Goal: Task Accomplishment & Management: Manage account settings

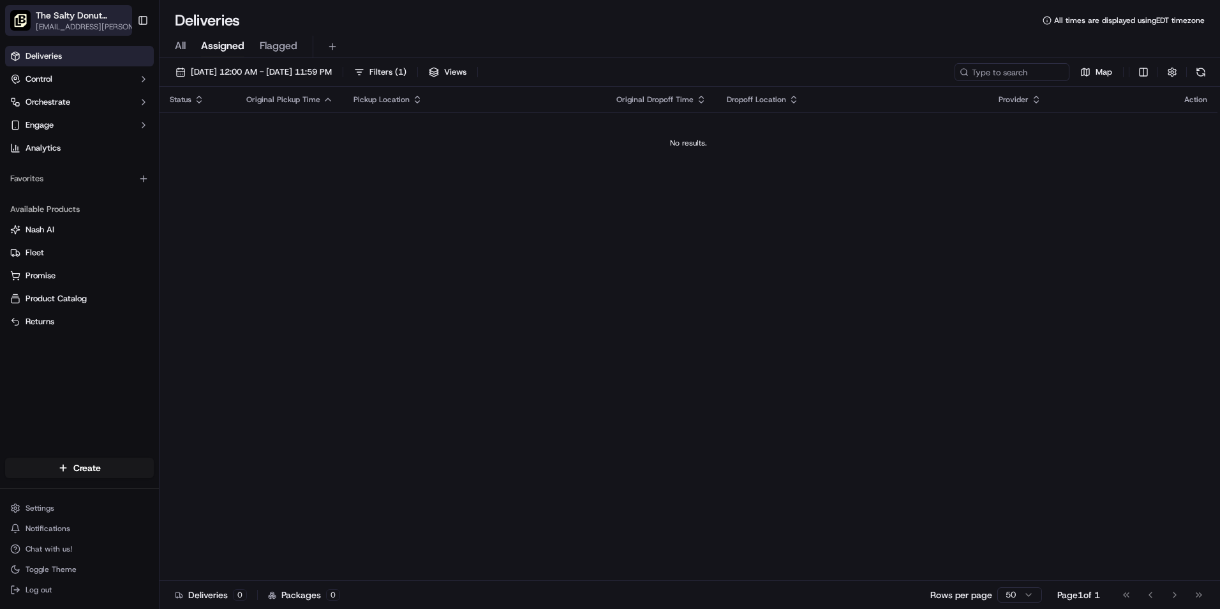
click at [101, 26] on span "[EMAIL_ADDRESS][PERSON_NAME][DOMAIN_NAME]" at bounding box center [90, 27] width 109 height 10
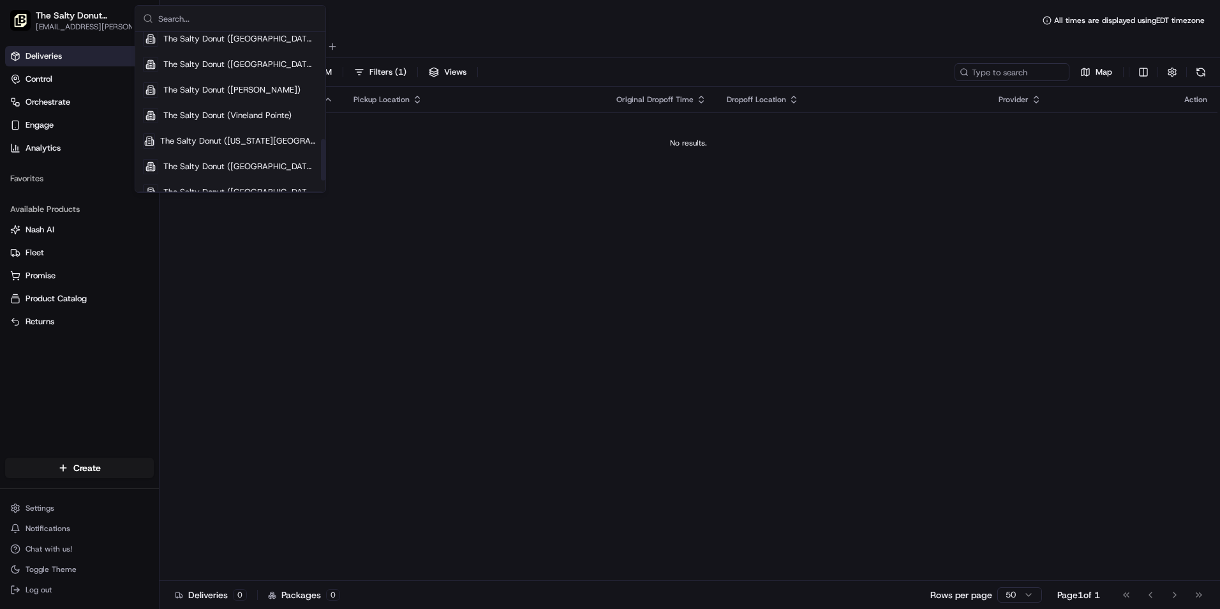
scroll to position [426, 0]
click at [264, 177] on span "The Salty Donut ([GEOGRAPHIC_DATA])" at bounding box center [240, 176] width 154 height 11
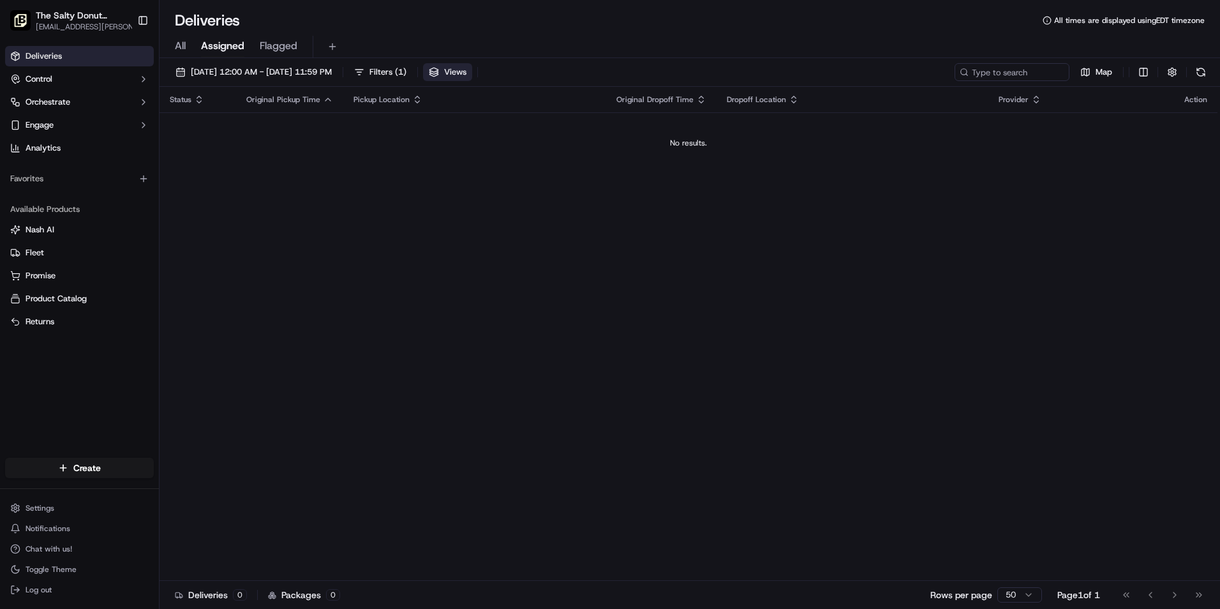
click at [472, 66] on button "Views" at bounding box center [447, 72] width 49 height 18
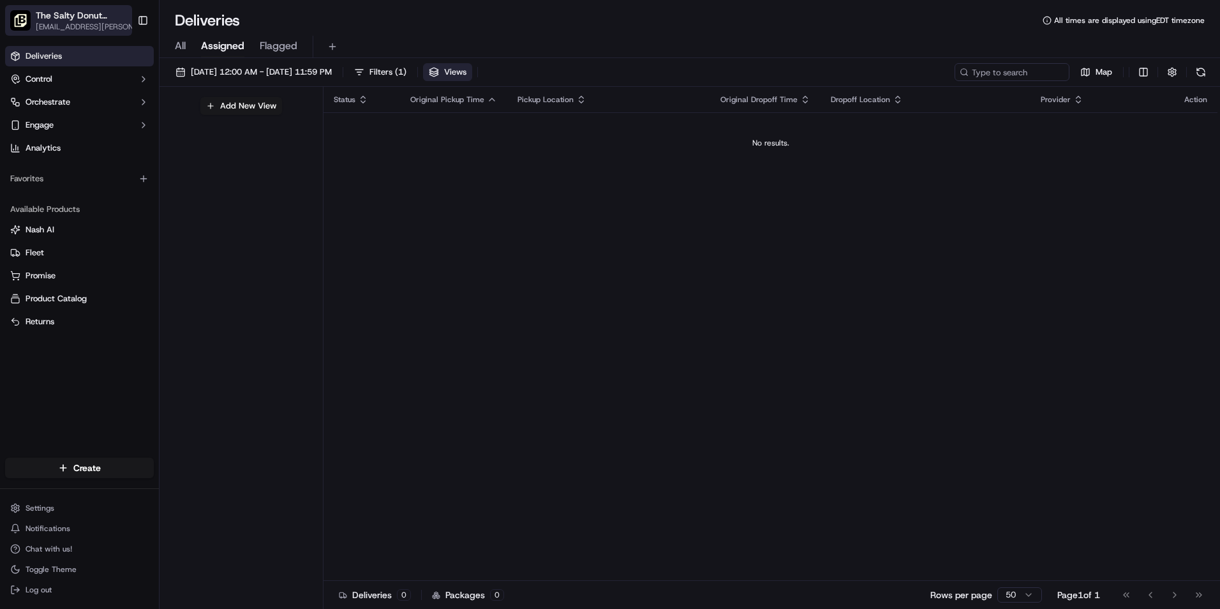
click at [89, 24] on span "[EMAIL_ADDRESS][PERSON_NAME][DOMAIN_NAME]" at bounding box center [90, 27] width 109 height 10
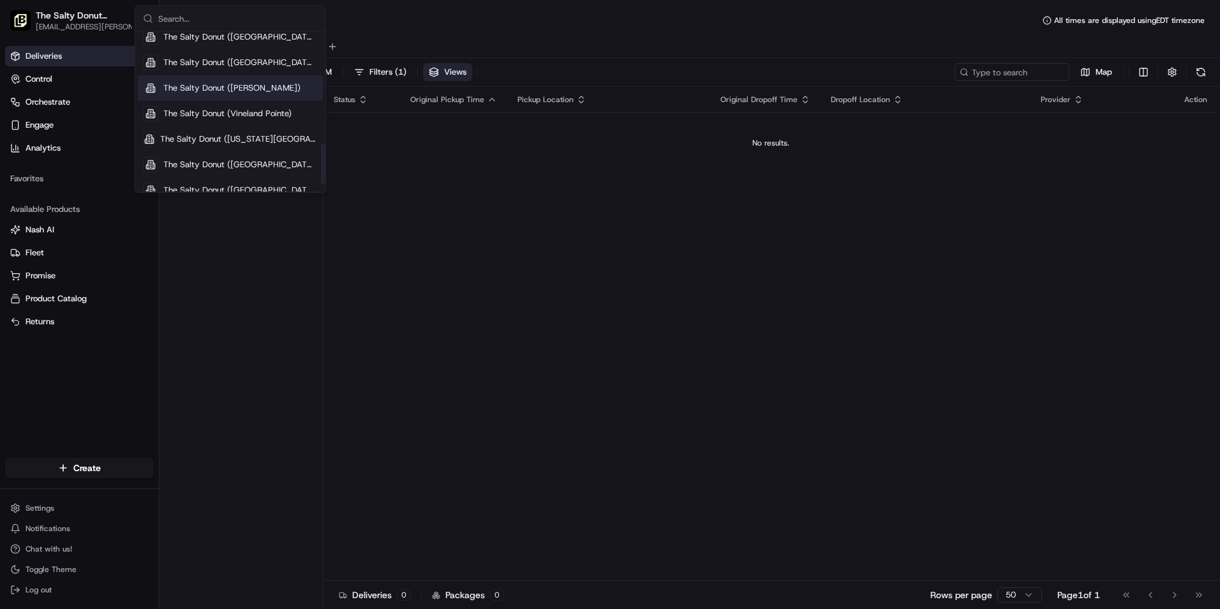
scroll to position [452, 0]
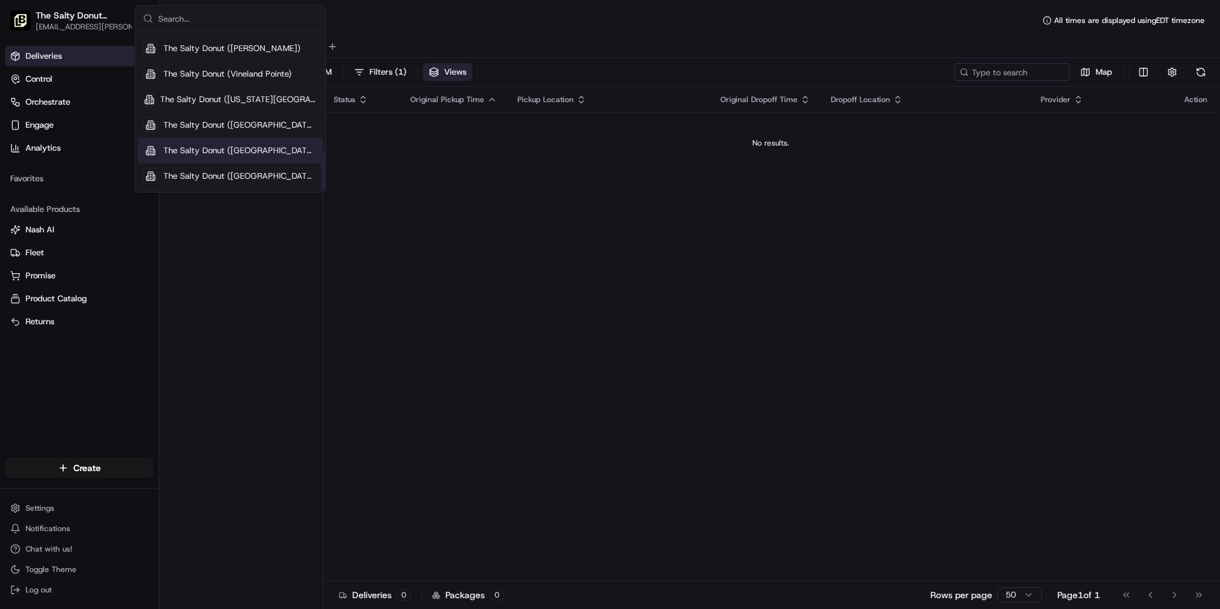
click at [264, 146] on span "The Salty Donut ([GEOGRAPHIC_DATA])" at bounding box center [240, 150] width 154 height 11
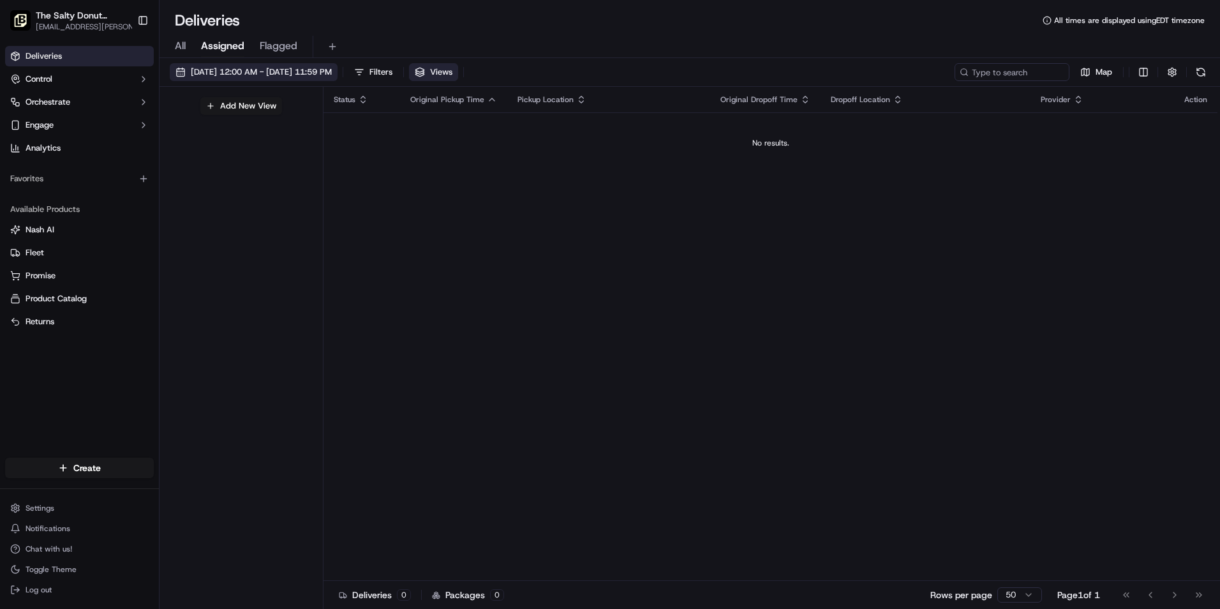
click at [266, 68] on span "[DATE] 12:00 AM - [DATE] 11:59 PM" at bounding box center [261, 71] width 141 height 11
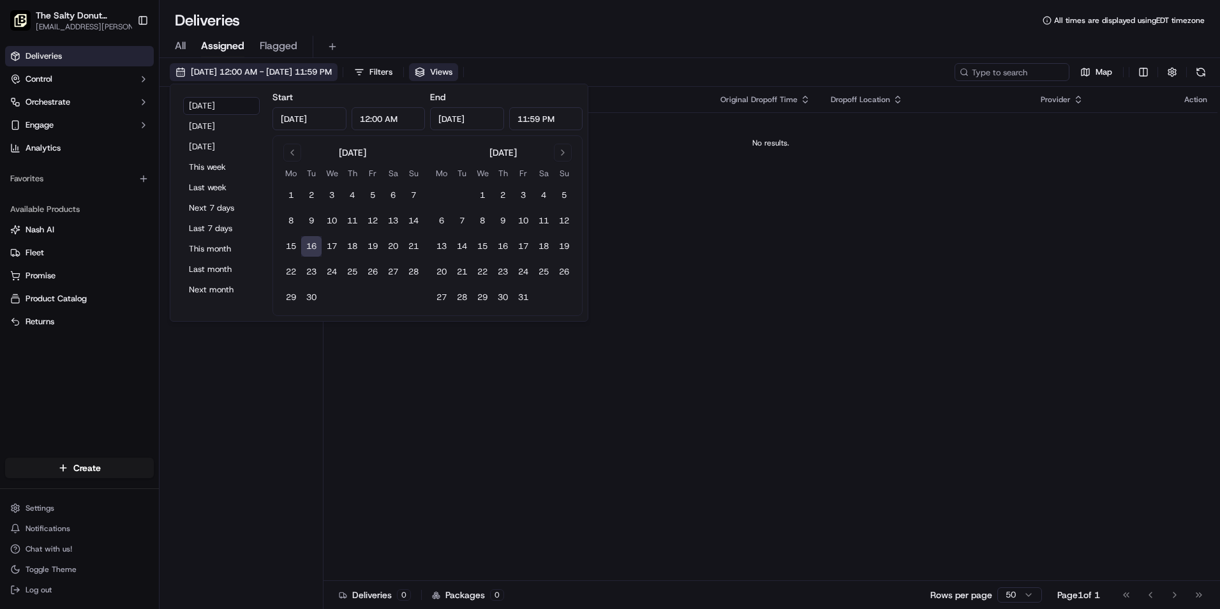
click at [266, 68] on span "[DATE] 12:00 AM - [DATE] 11:59 PM" at bounding box center [261, 71] width 141 height 11
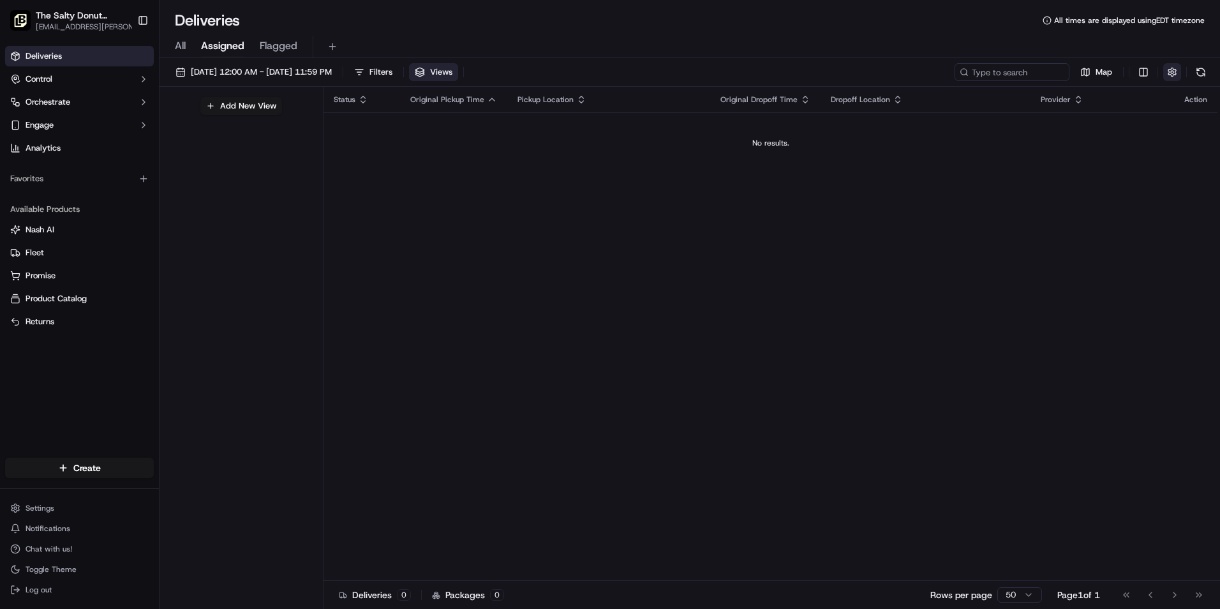
click at [1173, 66] on button "button" at bounding box center [1173, 72] width 18 height 18
click at [723, 234] on div "Status Original Pickup Time Pickup Location Original Dropoff Time Dropoff Locat…" at bounding box center [771, 334] width 894 height 494
click at [40, 504] on html "The Salty Donut ([GEOGRAPHIC_DATA]) [EMAIL_ADDRESS][PERSON_NAME][DOMAIN_NAME] T…" at bounding box center [610, 304] width 1220 height 609
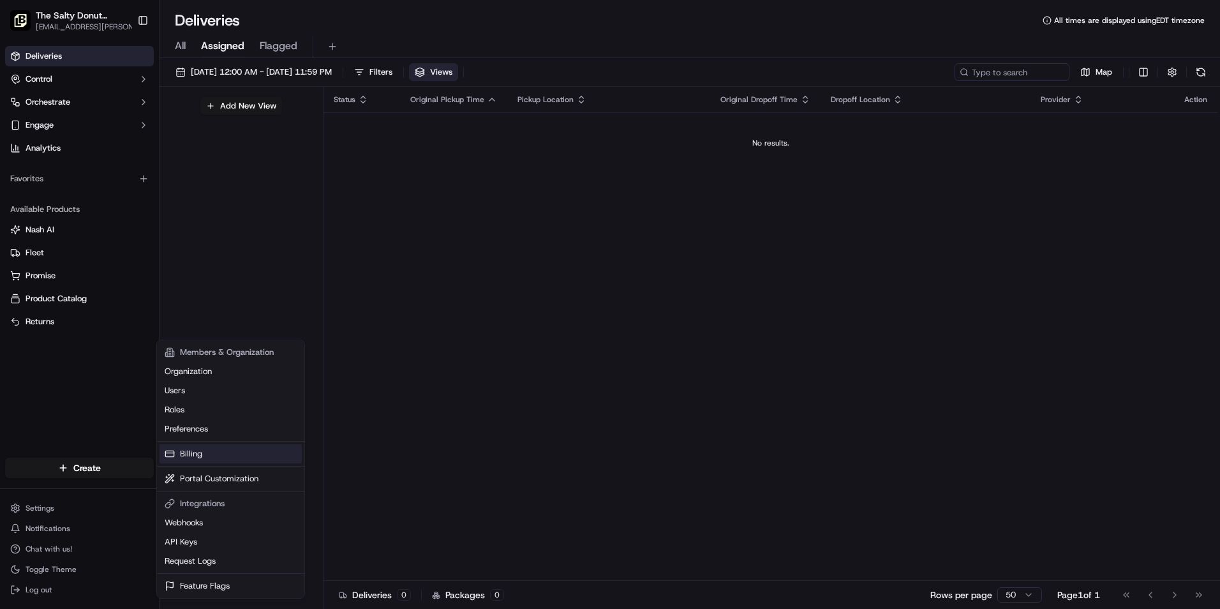
click at [195, 450] on link "Billing" at bounding box center [231, 453] width 142 height 19
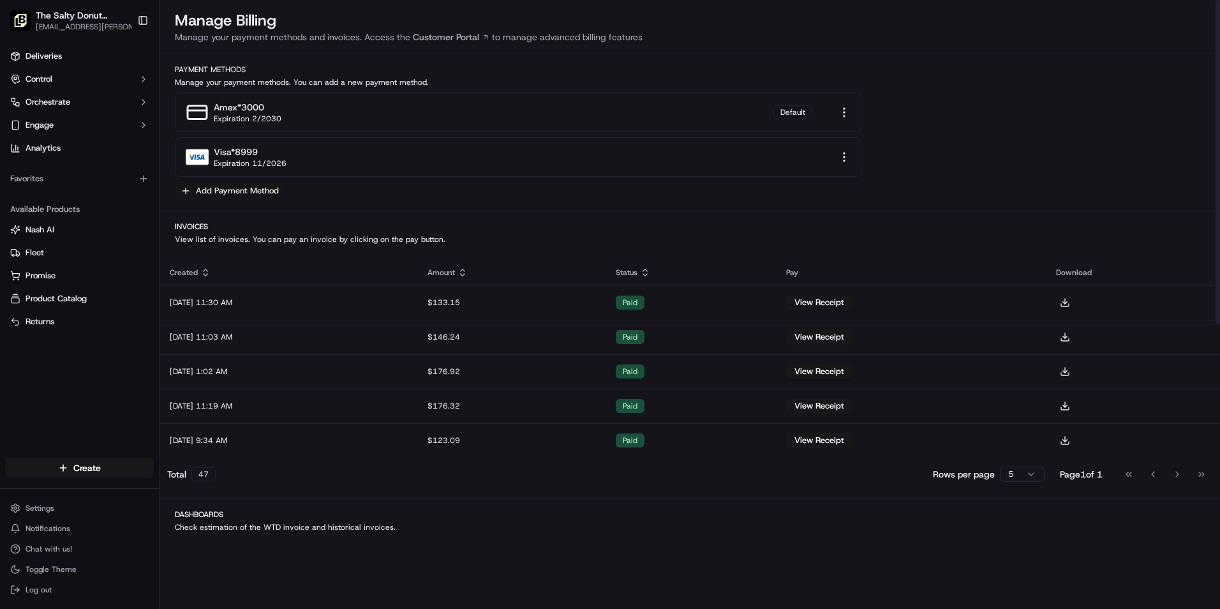
click at [264, 191] on button "Add Payment Method" at bounding box center [230, 191] width 110 height 18
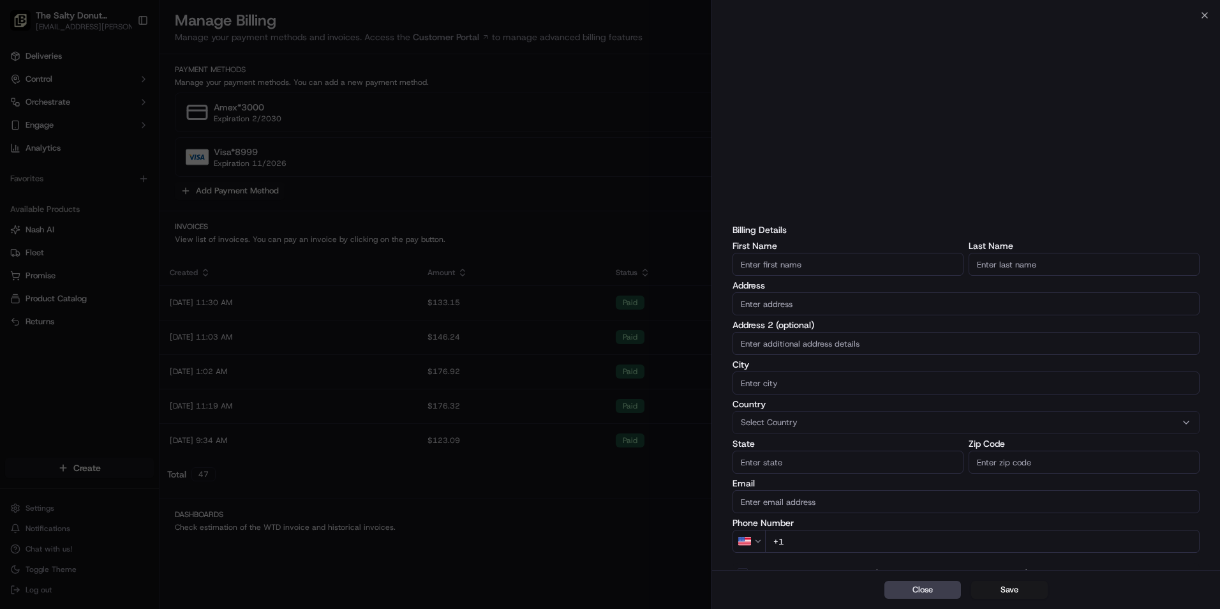
click at [484, 493] on div at bounding box center [610, 304] width 1220 height 609
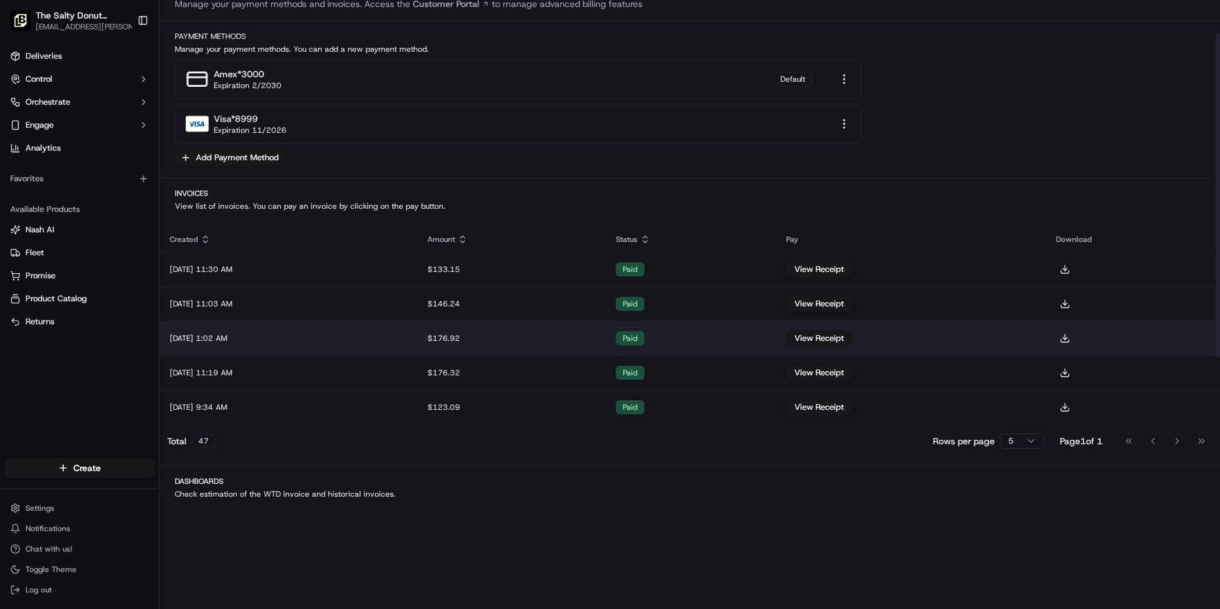
scroll to position [85, 0]
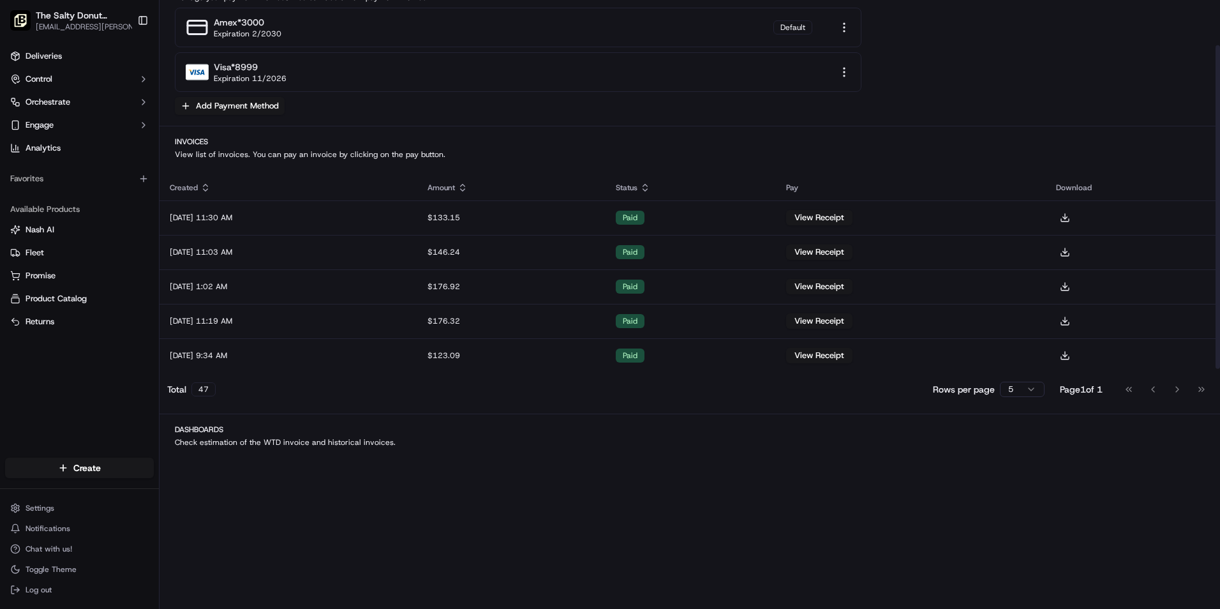
click at [1202, 387] on div "Go to first page Go to previous page Go to next page Go to last page" at bounding box center [1165, 389] width 94 height 18
click at [1034, 391] on html "The Salty Donut ([GEOGRAPHIC_DATA]) [EMAIL_ADDRESS][PERSON_NAME][DOMAIN_NAME] T…" at bounding box center [610, 304] width 1220 height 609
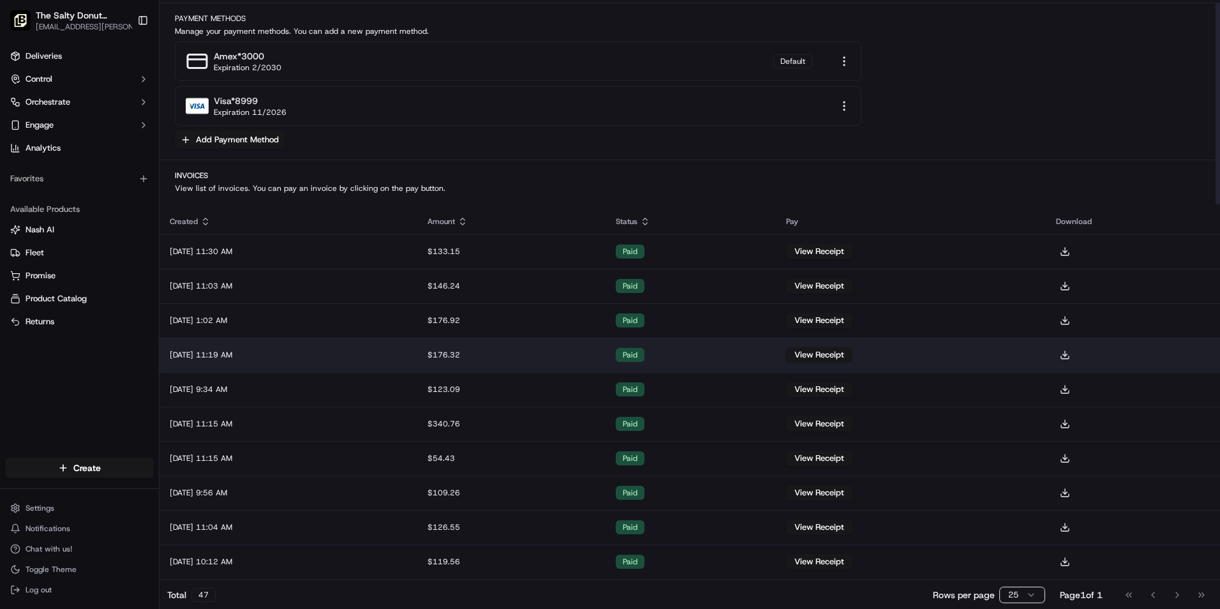
scroll to position [0, 0]
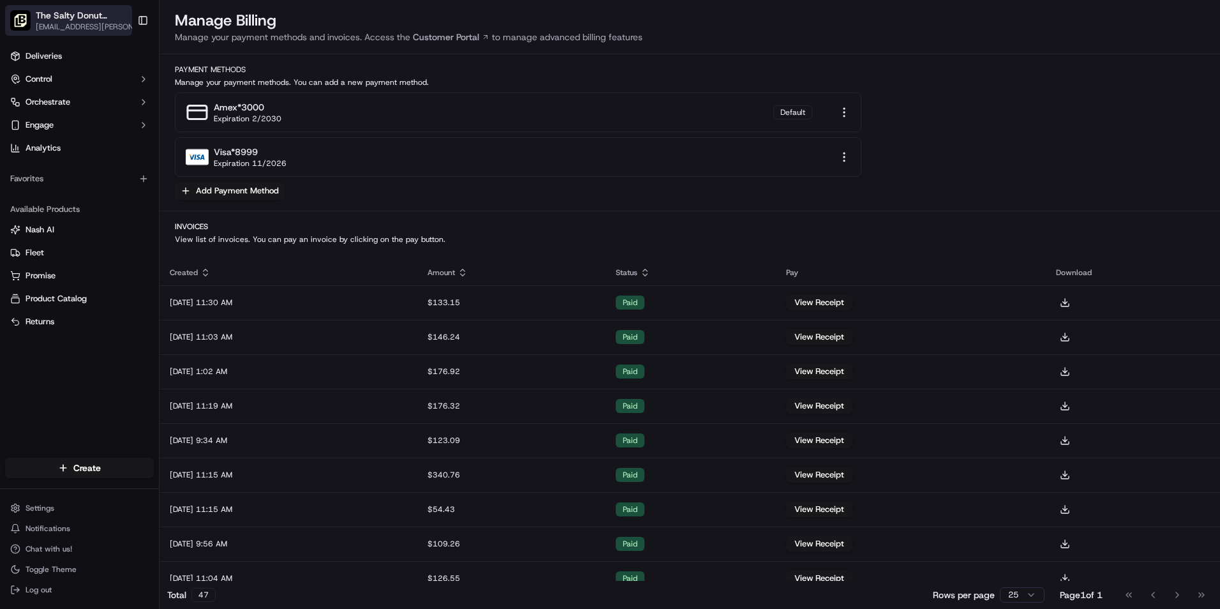
click at [112, 31] on span "[EMAIL_ADDRESS][PERSON_NAME][DOMAIN_NAME]" at bounding box center [90, 27] width 109 height 10
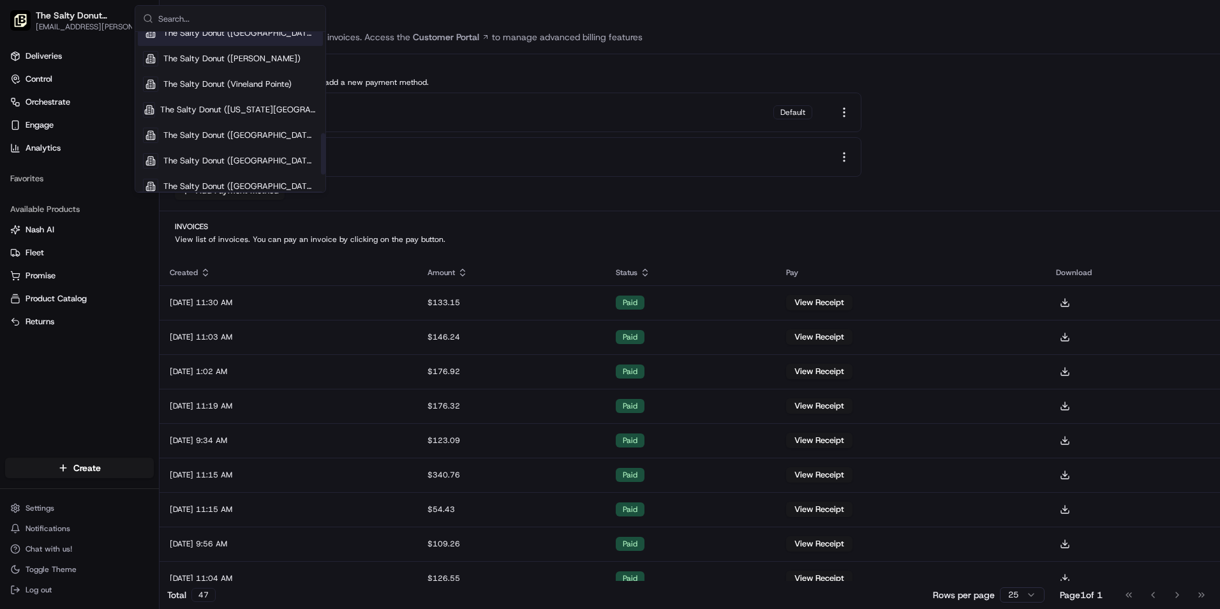
scroll to position [452, 0]
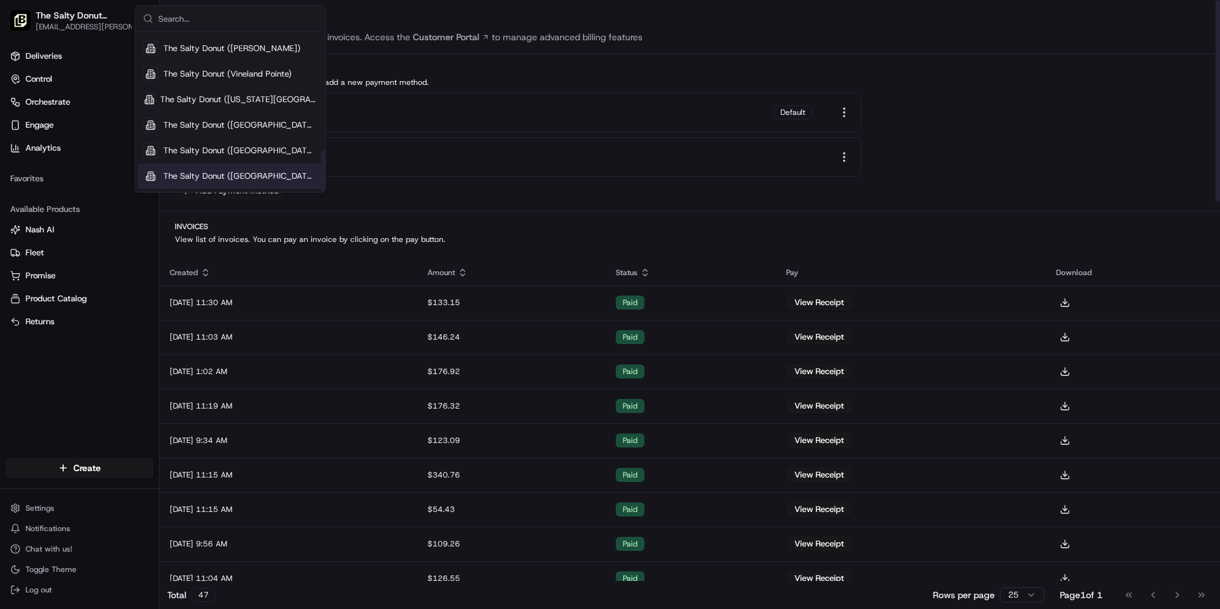
click at [228, 165] on div "The Salty Donut ([GEOGRAPHIC_DATA])" at bounding box center [230, 176] width 185 height 26
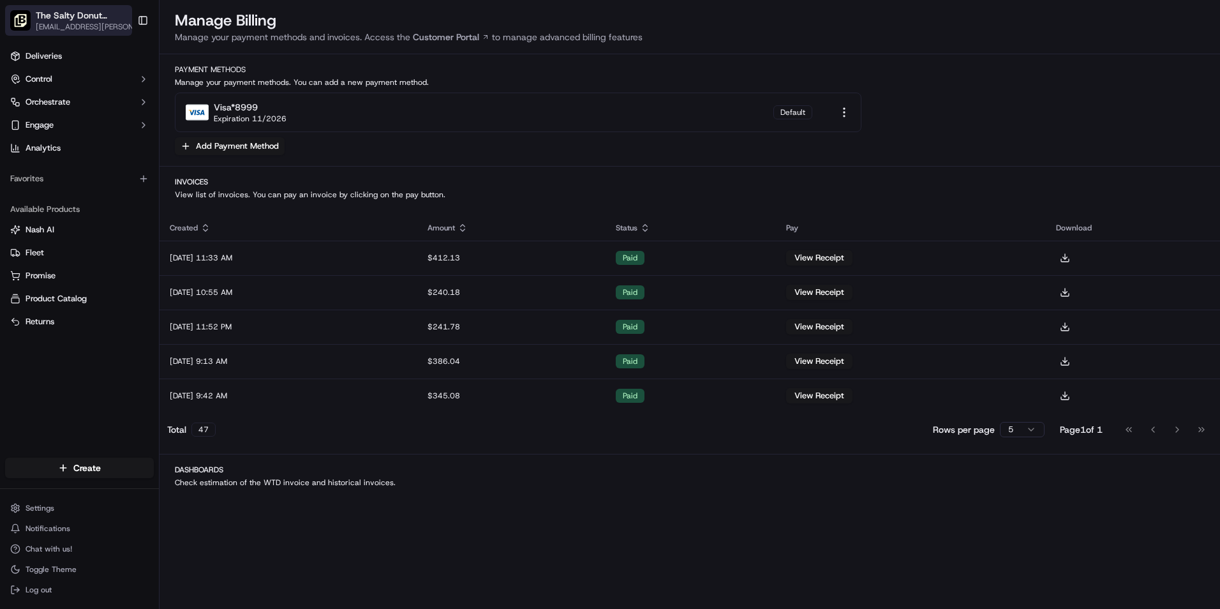
click at [101, 24] on span "[EMAIL_ADDRESS][PERSON_NAME][DOMAIN_NAME]" at bounding box center [90, 27] width 109 height 10
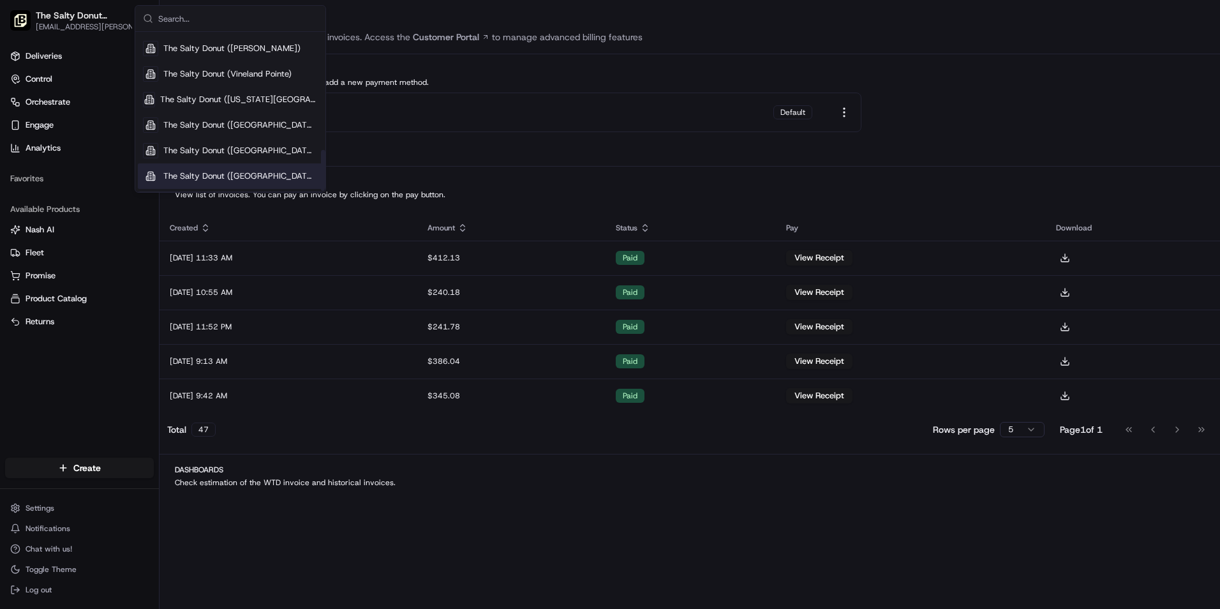
click at [260, 175] on span "The Salty Donut ([GEOGRAPHIC_DATA])" at bounding box center [240, 175] width 154 height 11
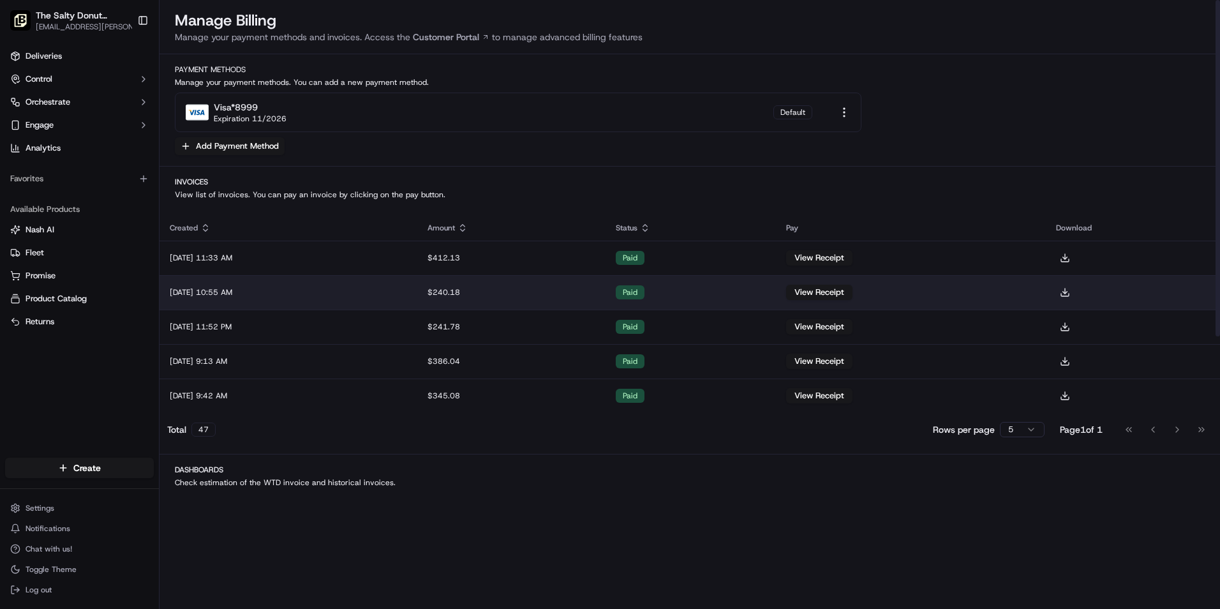
click at [371, 299] on td "[DATE] 10:55 AM" at bounding box center [289, 292] width 258 height 34
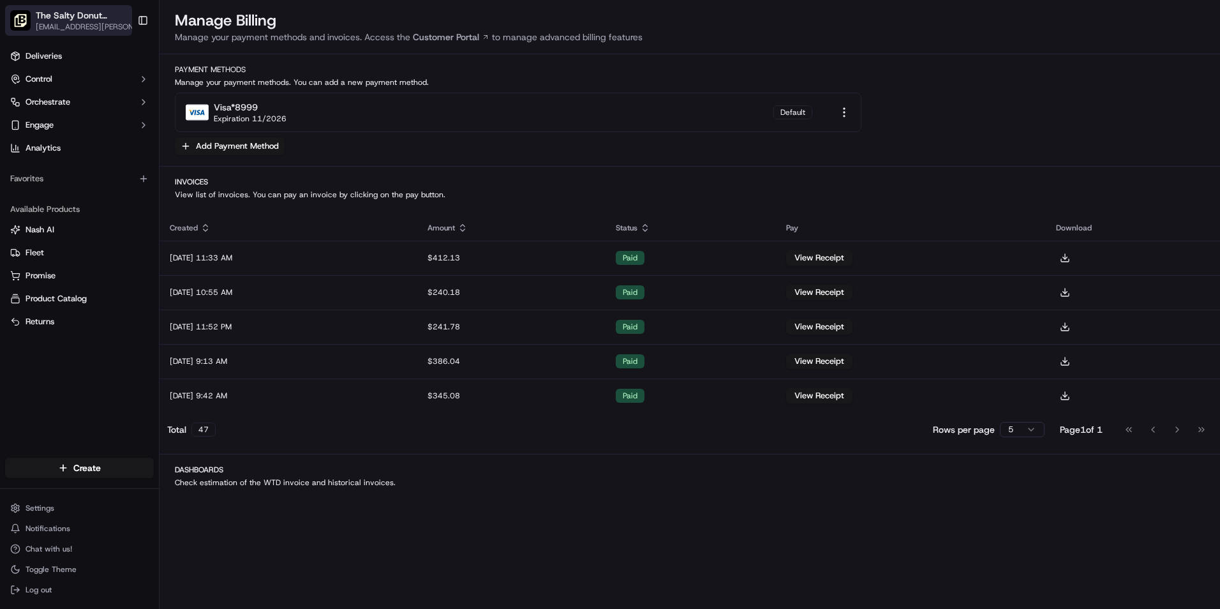
click at [122, 25] on span "[EMAIL_ADDRESS][PERSON_NAME][DOMAIN_NAME]" at bounding box center [90, 27] width 109 height 10
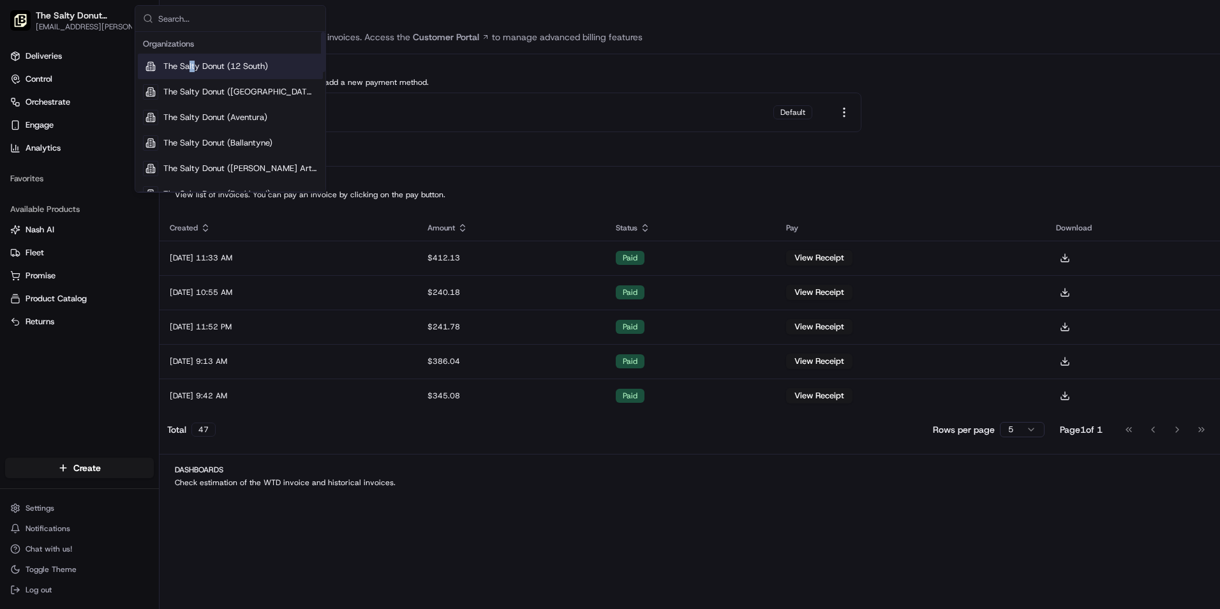
click at [197, 75] on div "The Salty Donut (12 South)" at bounding box center [230, 67] width 185 height 26
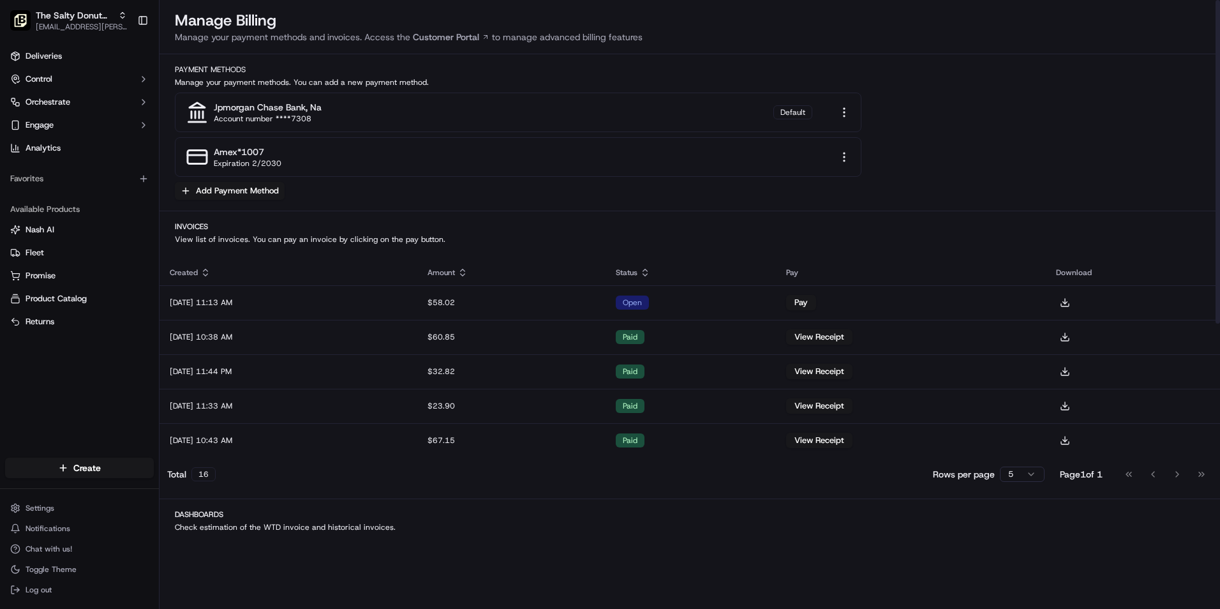
click at [834, 154] on div "amex *1007 Expiration 2/2030" at bounding box center [518, 157] width 687 height 40
click at [849, 154] on html "The Salty Donut (12 South) [EMAIL_ADDRESS][PERSON_NAME][DOMAIN_NAME] Toggle Sid…" at bounding box center [610, 304] width 1220 height 609
click at [850, 194] on div "Remove" at bounding box center [845, 197] width 86 height 19
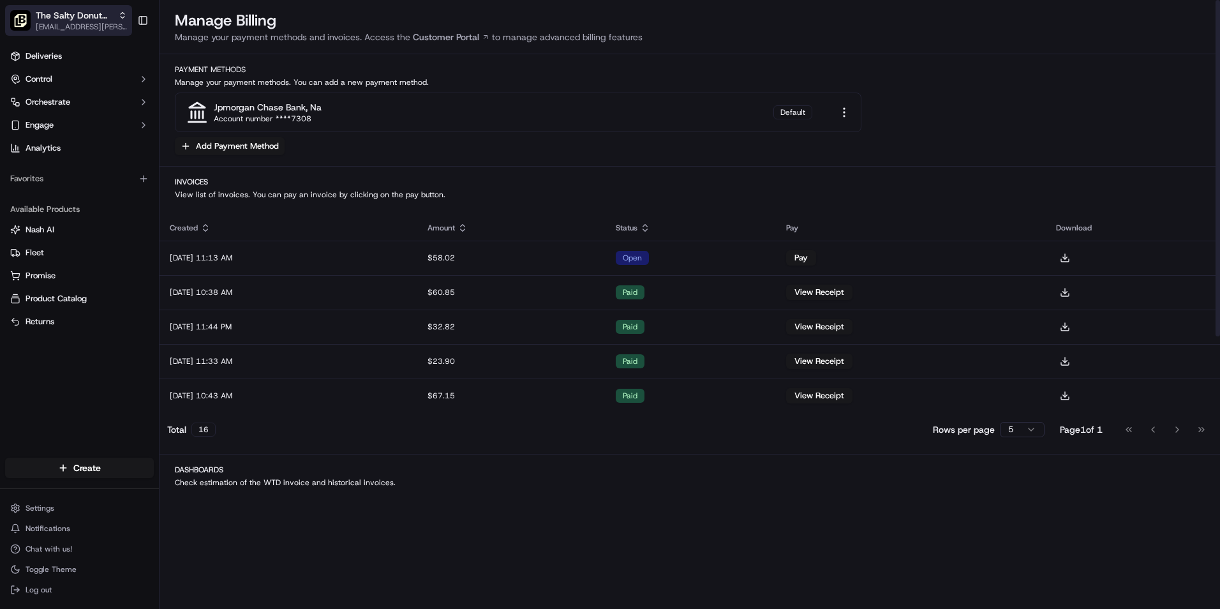
click at [121, 22] on span "[EMAIL_ADDRESS][PERSON_NAME][DOMAIN_NAME]" at bounding box center [81, 27] width 91 height 10
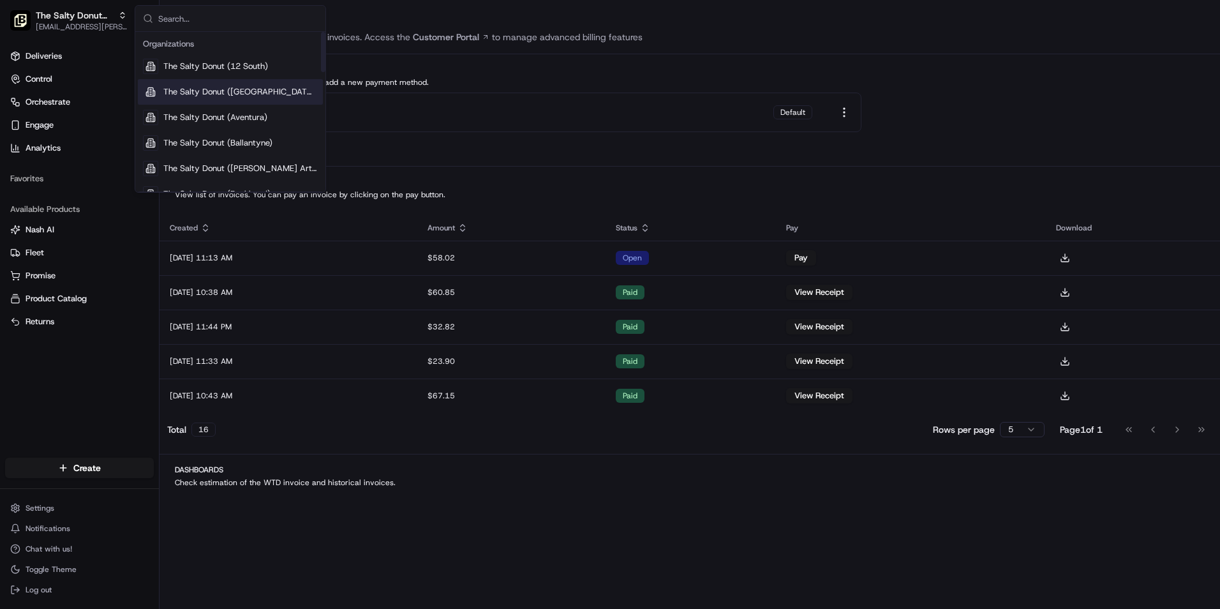
click at [191, 89] on span "The Salty Donut ([GEOGRAPHIC_DATA])" at bounding box center [240, 91] width 154 height 11
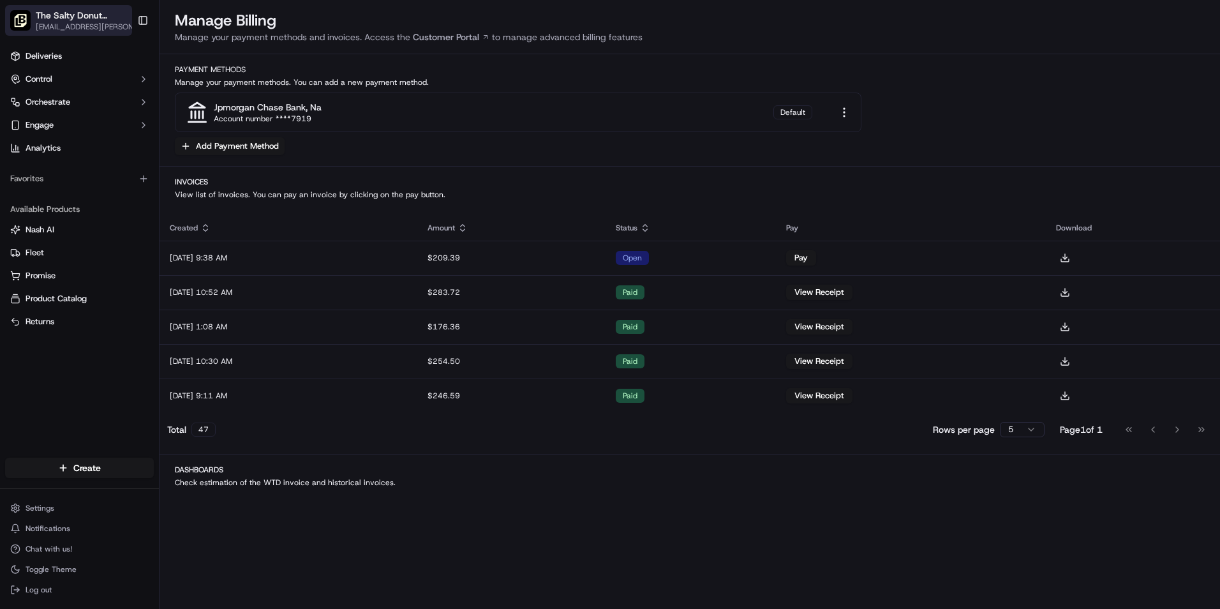
click at [128, 20] on button "The Salty Donut ([GEOGRAPHIC_DATA]) [EMAIL_ADDRESS][PERSON_NAME][DOMAIN_NAME]" at bounding box center [68, 20] width 127 height 31
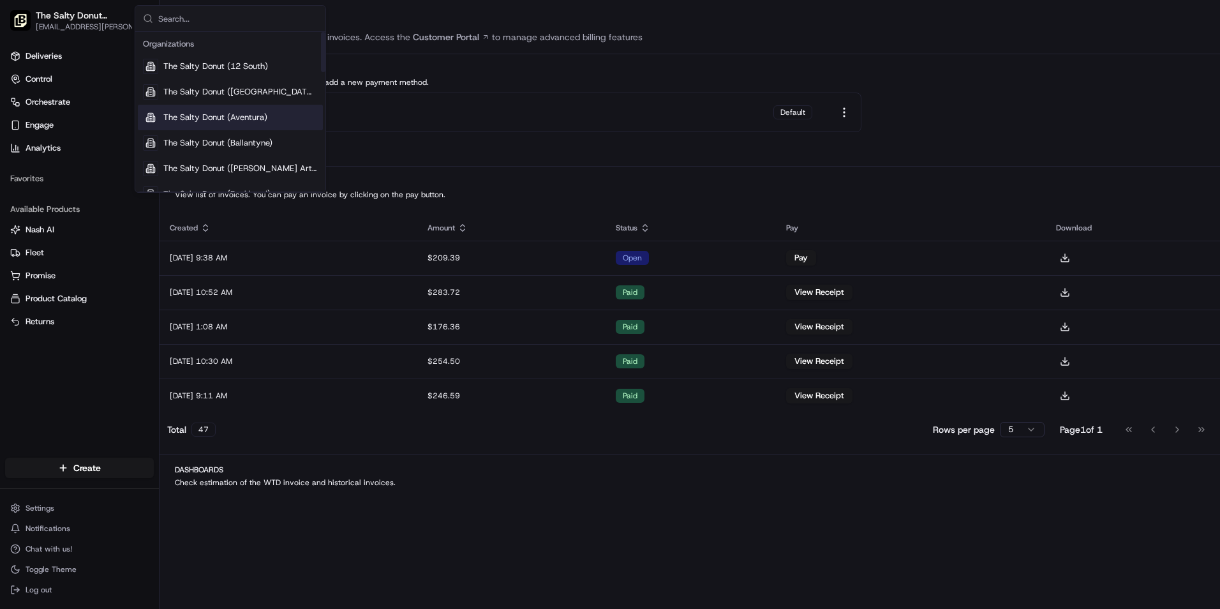
click at [201, 114] on span "The Salty Donut (Aventura)" at bounding box center [215, 117] width 104 height 11
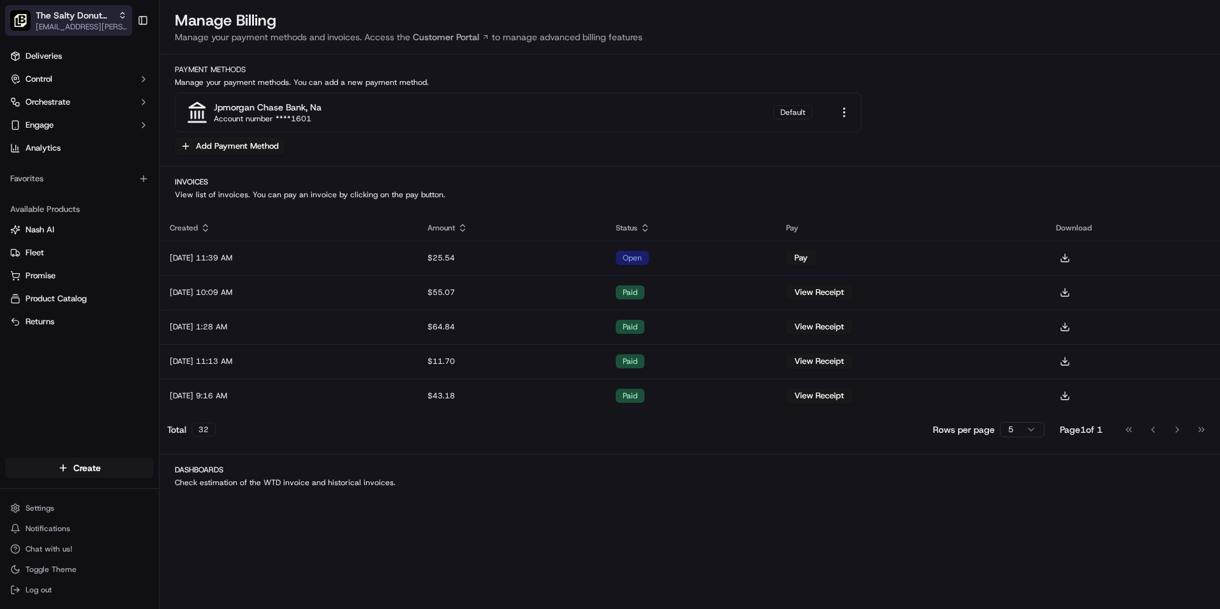
click at [128, 25] on button "The Salty Donut (Aventura) [EMAIL_ADDRESS][PERSON_NAME][DOMAIN_NAME]" at bounding box center [68, 20] width 127 height 31
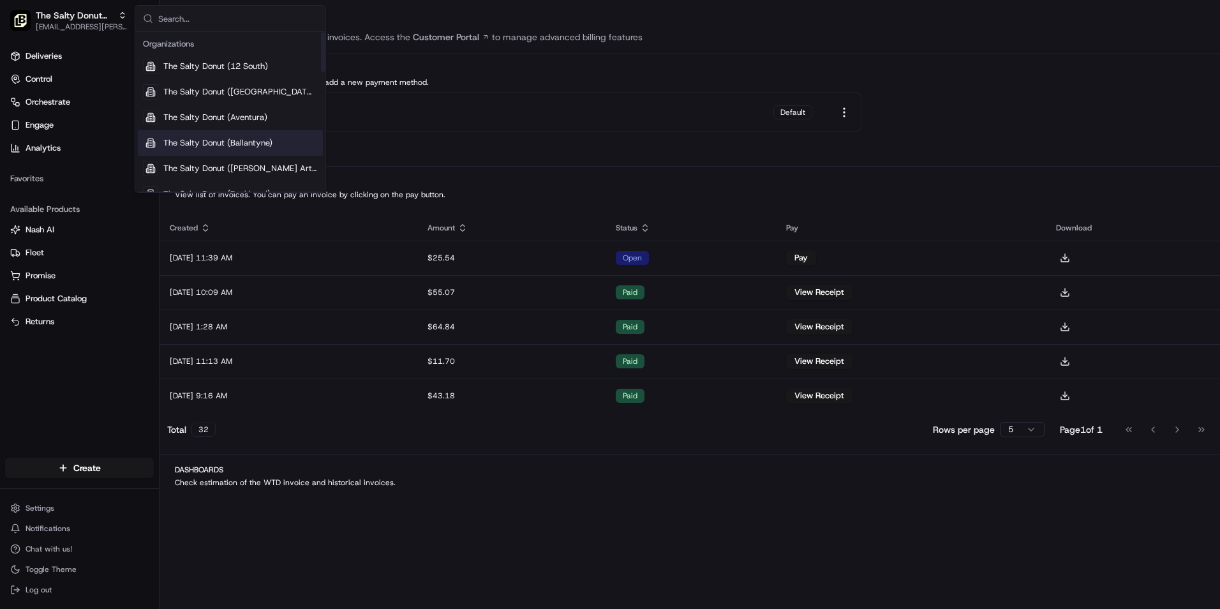
click at [199, 141] on span "The Salty Donut (Ballantyne)" at bounding box center [217, 142] width 109 height 11
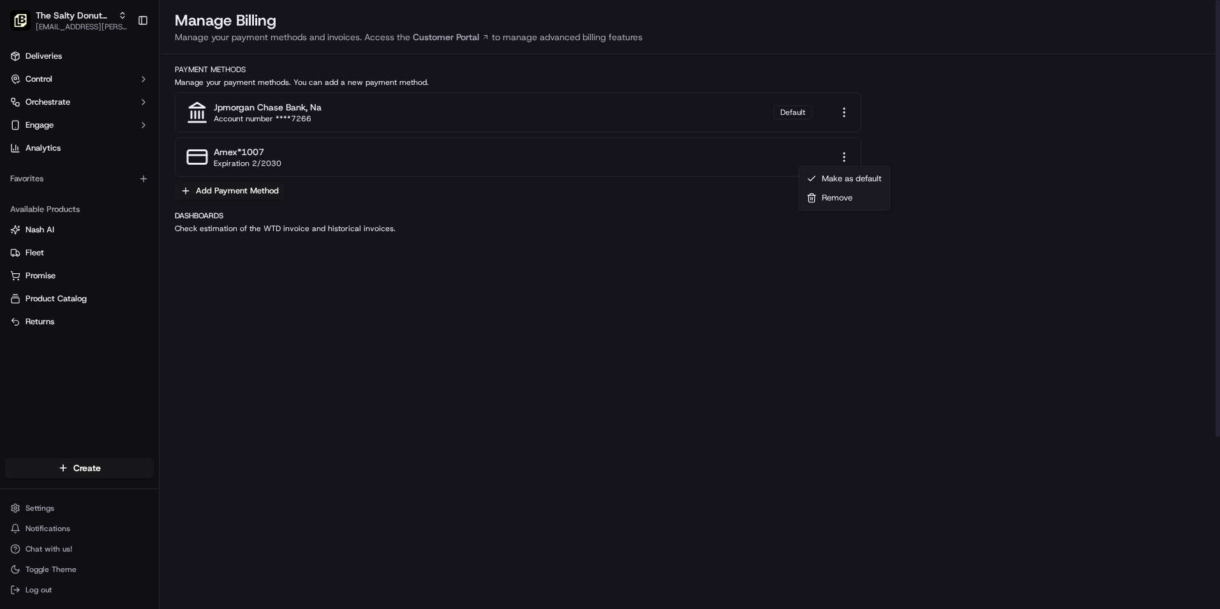
click at [839, 154] on html "The Salty Donut (Ballantyne) [EMAIL_ADDRESS][PERSON_NAME][DOMAIN_NAME] Toggle S…" at bounding box center [610, 304] width 1220 height 609
click at [842, 195] on div "Remove" at bounding box center [845, 197] width 86 height 19
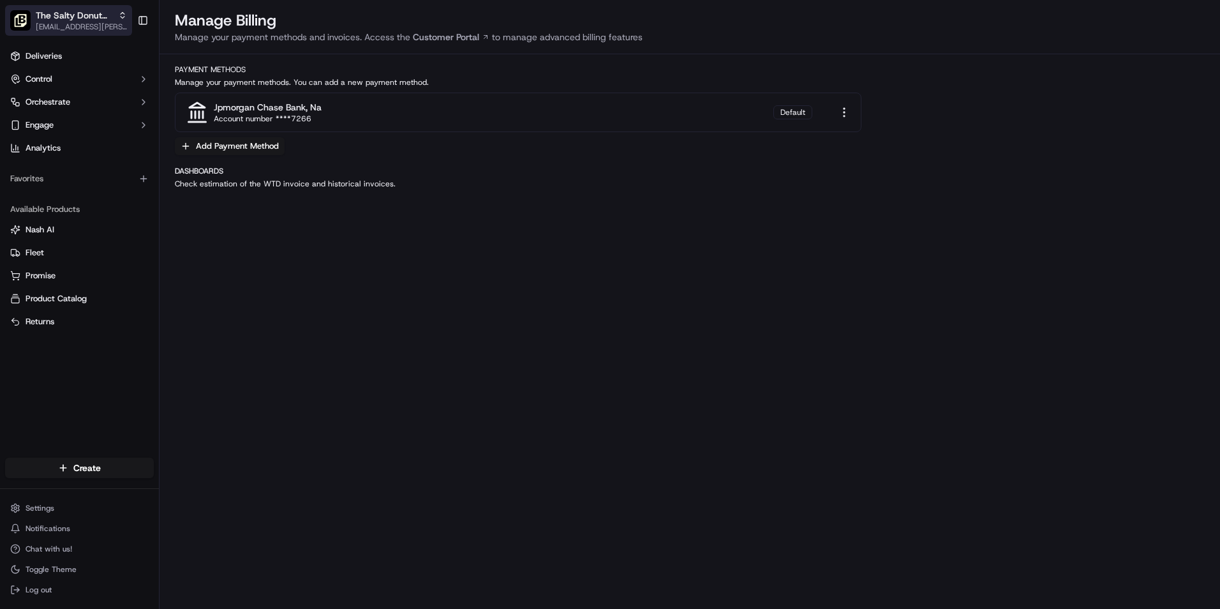
click at [124, 29] on span "[EMAIL_ADDRESS][PERSON_NAME][DOMAIN_NAME]" at bounding box center [81, 27] width 91 height 10
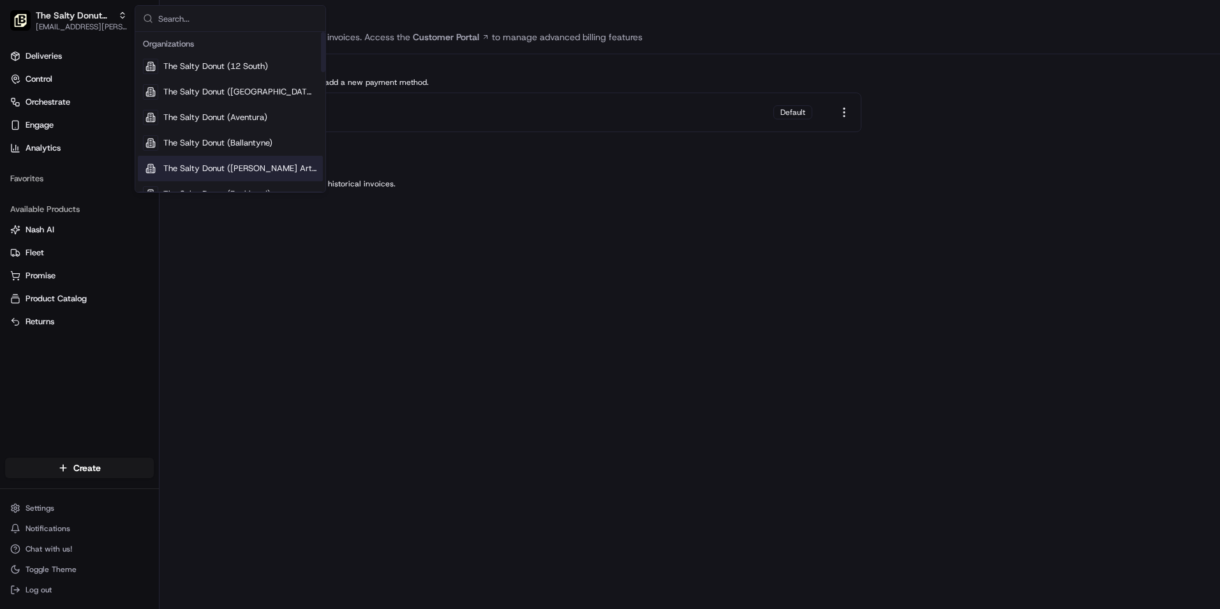
click at [246, 165] on span "The Salty Donut ([PERSON_NAME] Arts)" at bounding box center [240, 168] width 154 height 11
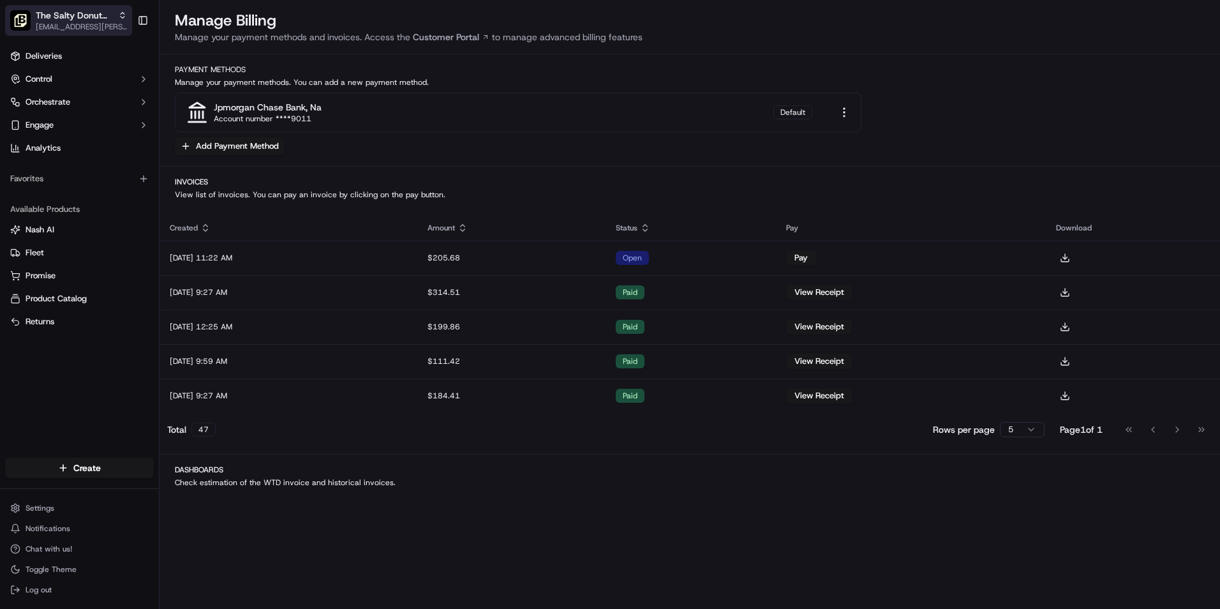
click at [119, 22] on span "[EMAIL_ADDRESS][PERSON_NAME][DOMAIN_NAME]" at bounding box center [81, 27] width 91 height 10
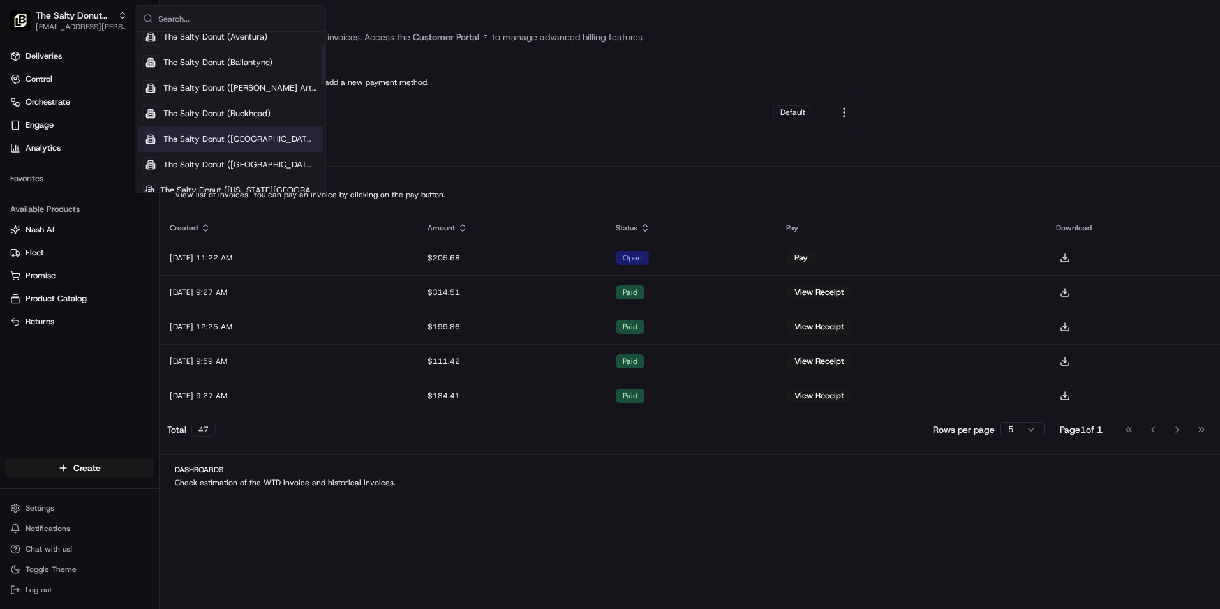
scroll to position [85, 0]
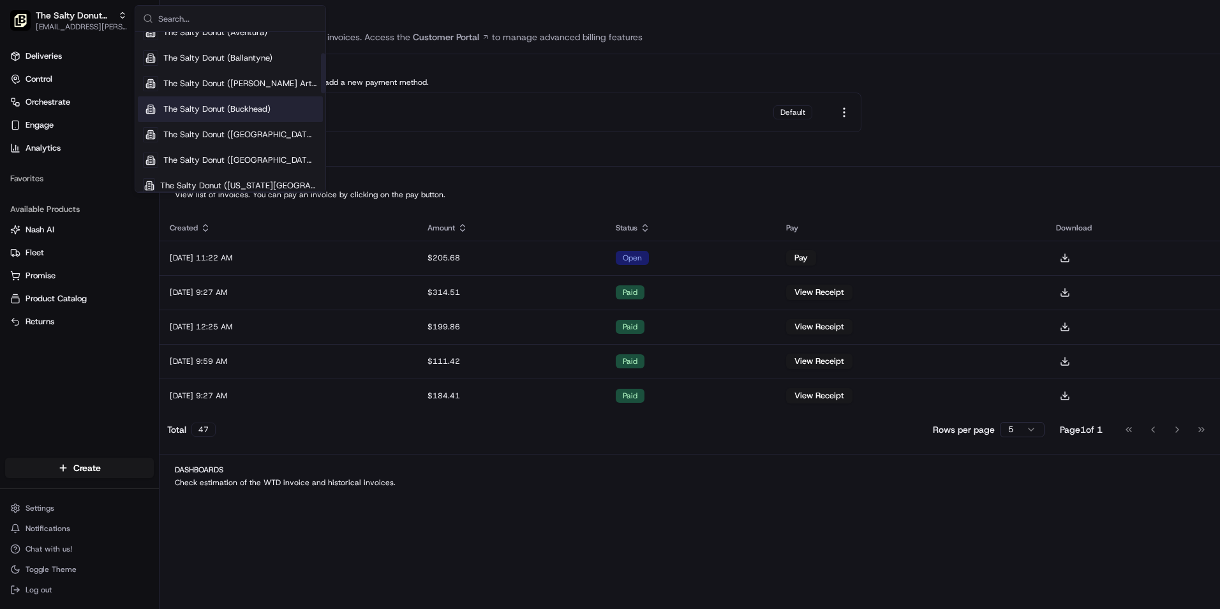
click at [262, 105] on span "The Salty Donut (Buckhead)" at bounding box center [216, 108] width 107 height 11
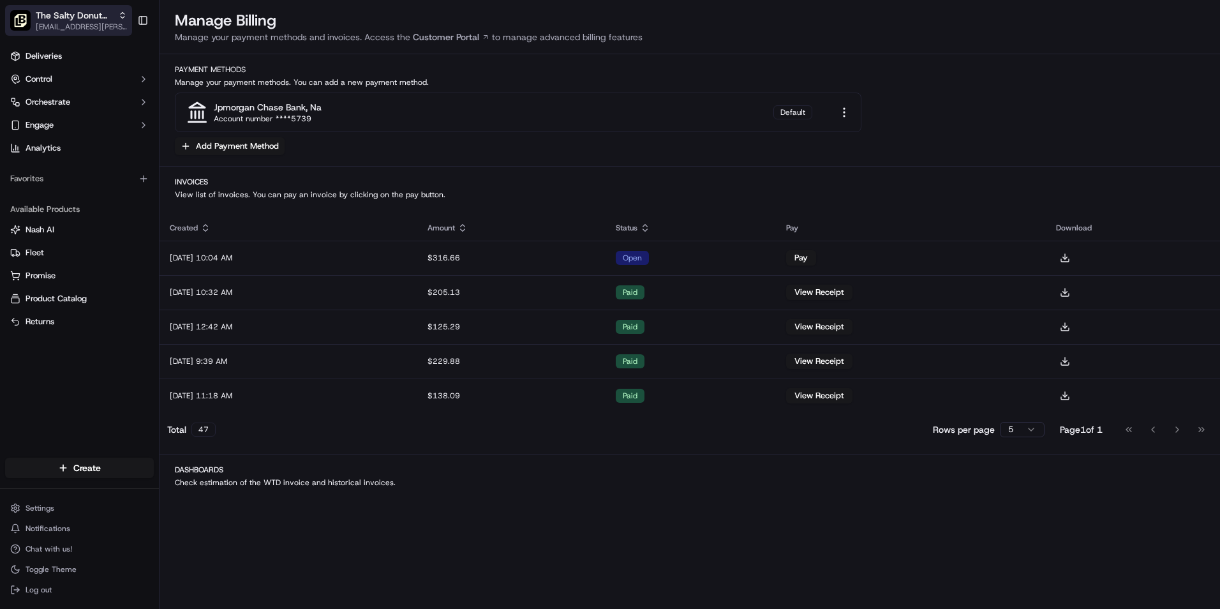
click at [126, 26] on span "[EMAIL_ADDRESS][PERSON_NAME][DOMAIN_NAME]" at bounding box center [81, 27] width 91 height 10
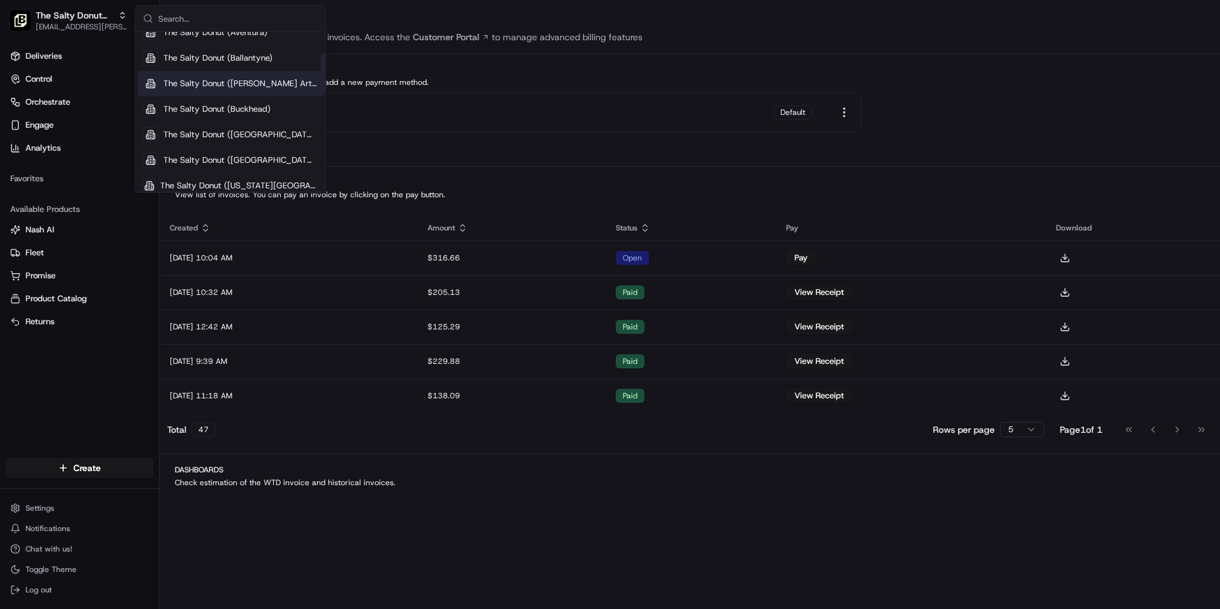
click at [270, 133] on span "The Salty Donut ([GEOGRAPHIC_DATA])" at bounding box center [240, 134] width 154 height 11
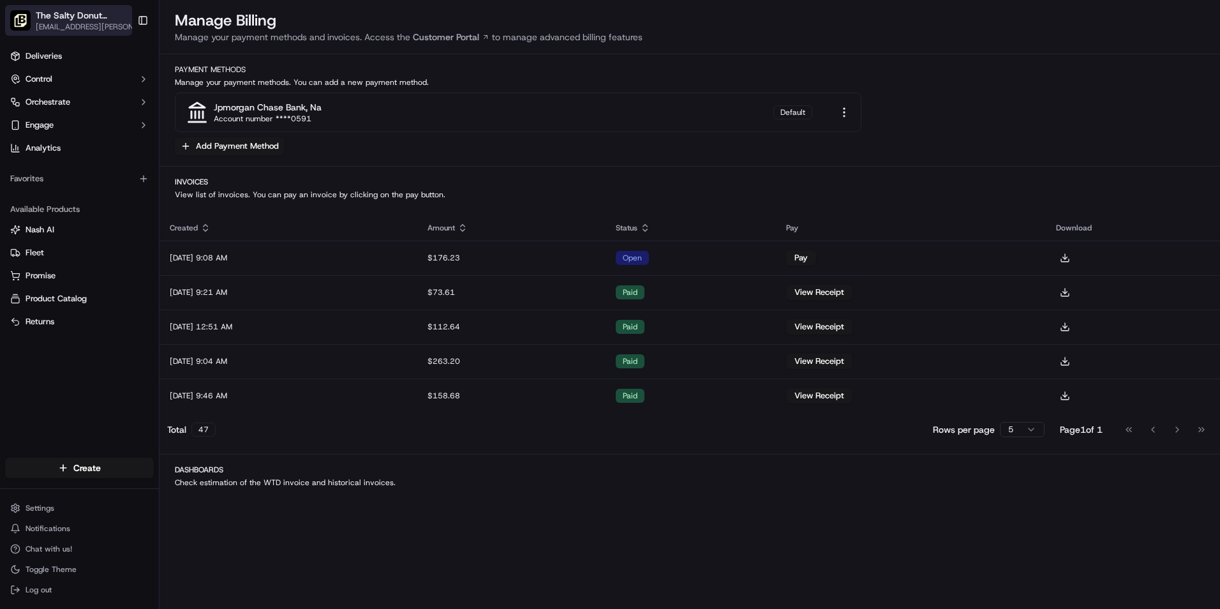
click at [117, 28] on span "[EMAIL_ADDRESS][PERSON_NAME][DOMAIN_NAME]" at bounding box center [90, 27] width 109 height 10
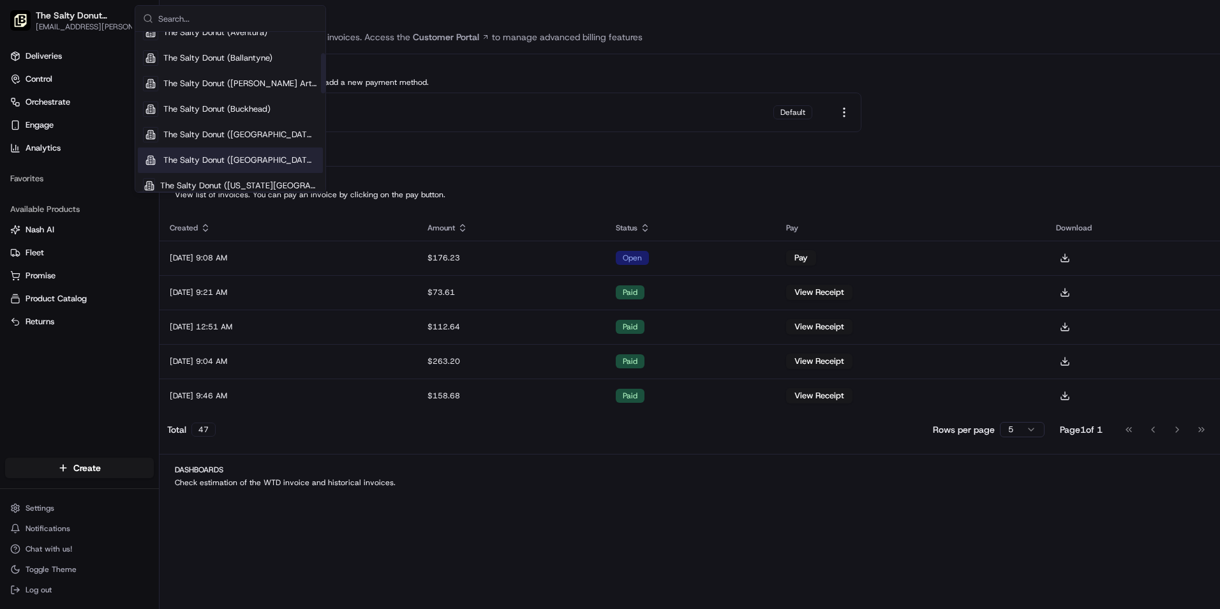
click at [268, 156] on span "The Salty Donut ([GEOGRAPHIC_DATA])" at bounding box center [240, 159] width 154 height 11
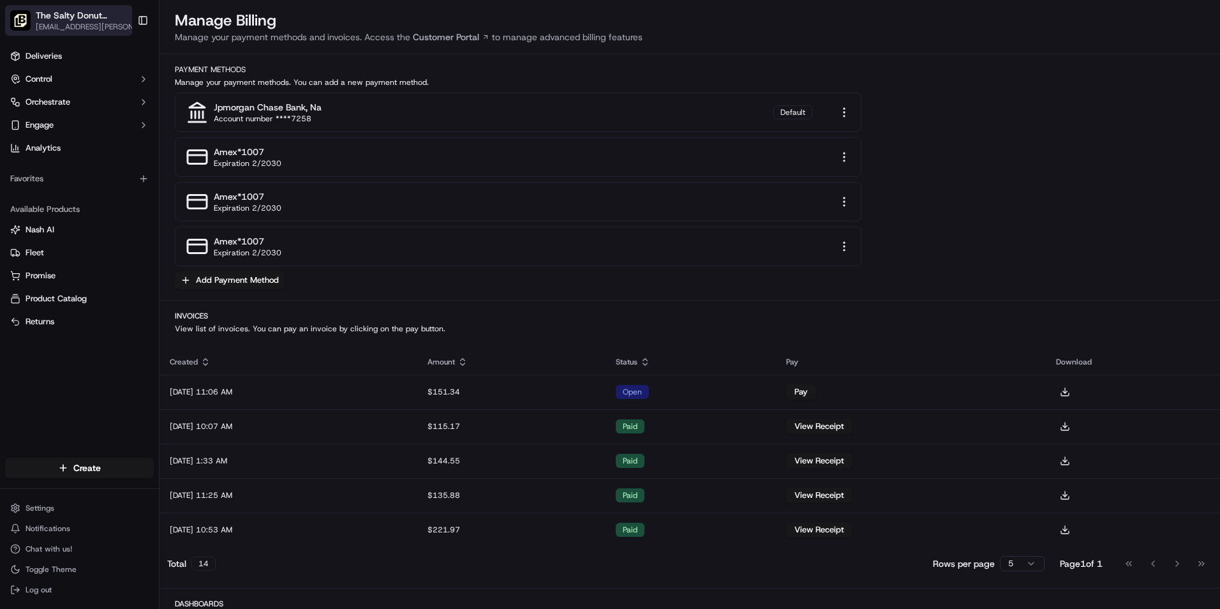
click at [124, 22] on span "[EMAIL_ADDRESS][PERSON_NAME][DOMAIN_NAME]" at bounding box center [90, 27] width 109 height 10
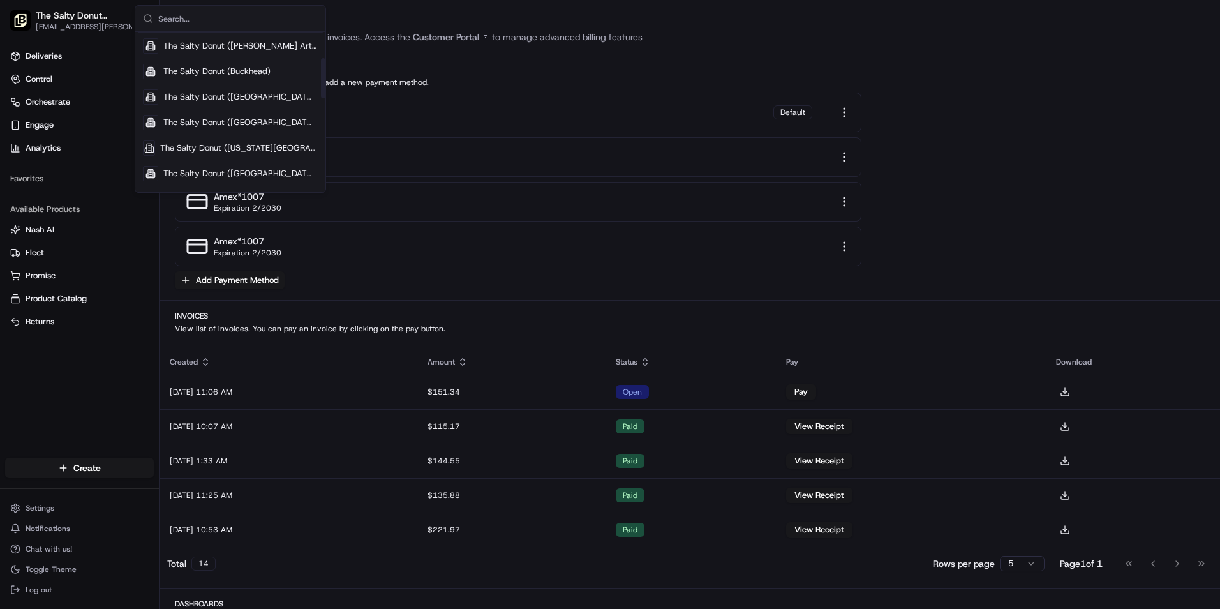
scroll to position [128, 0]
click at [267, 137] on span "The Salty Donut ([US_STATE][GEOGRAPHIC_DATA])" at bounding box center [239, 142] width 158 height 11
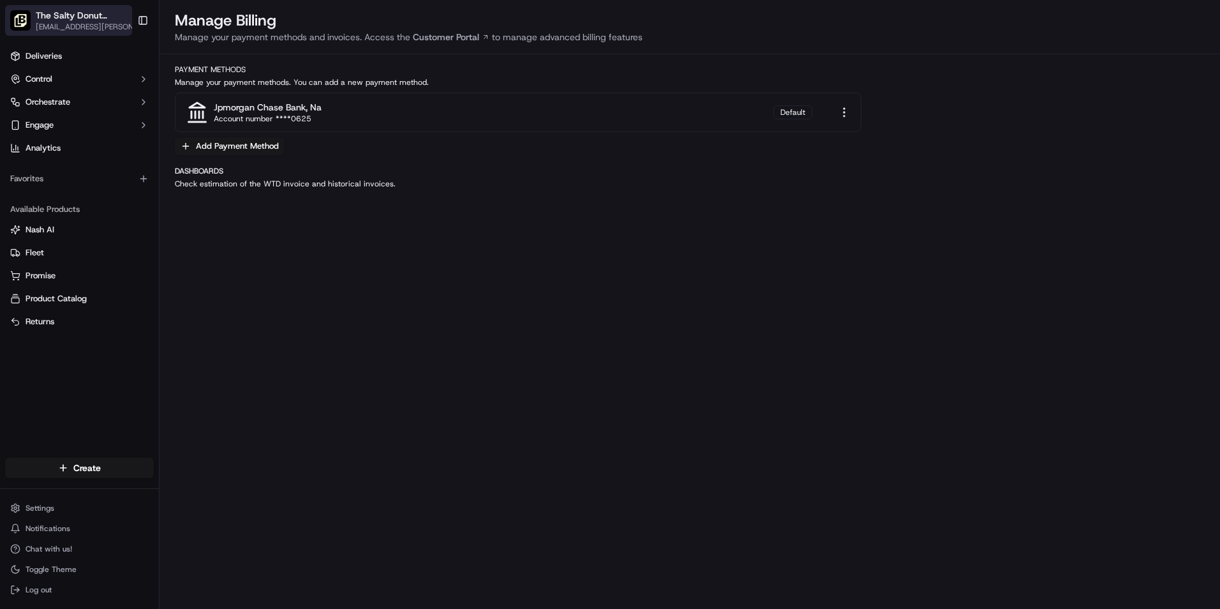
click at [126, 26] on span "[EMAIL_ADDRESS][PERSON_NAME][DOMAIN_NAME]" at bounding box center [88, 27] width 105 height 10
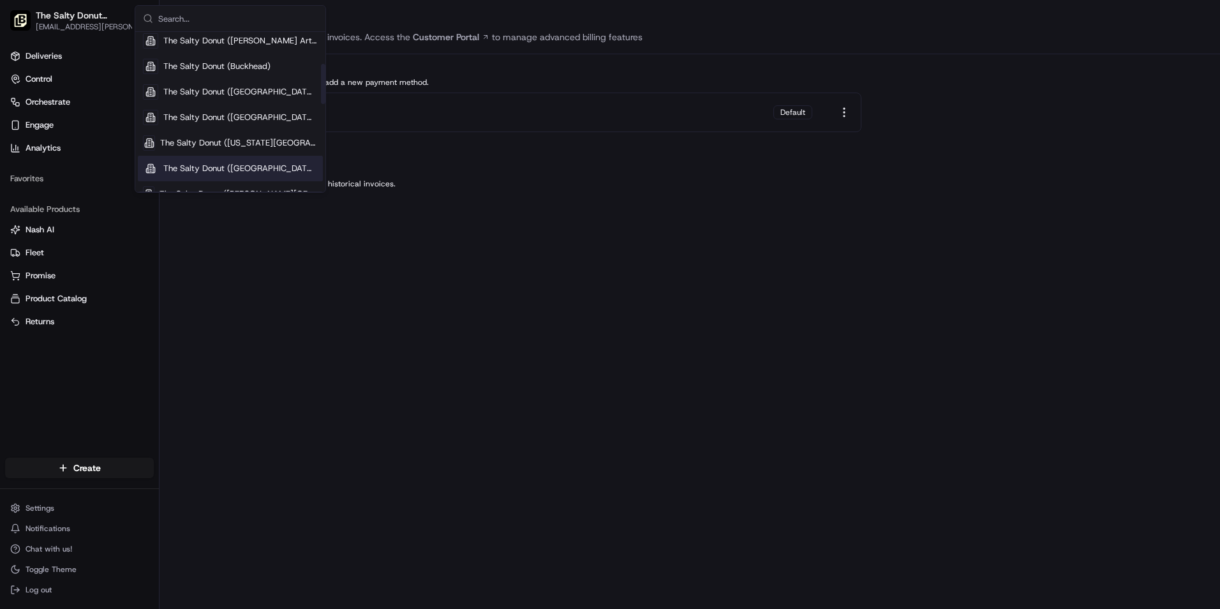
click at [253, 163] on span "The Salty Donut ([GEOGRAPHIC_DATA])" at bounding box center [240, 168] width 154 height 11
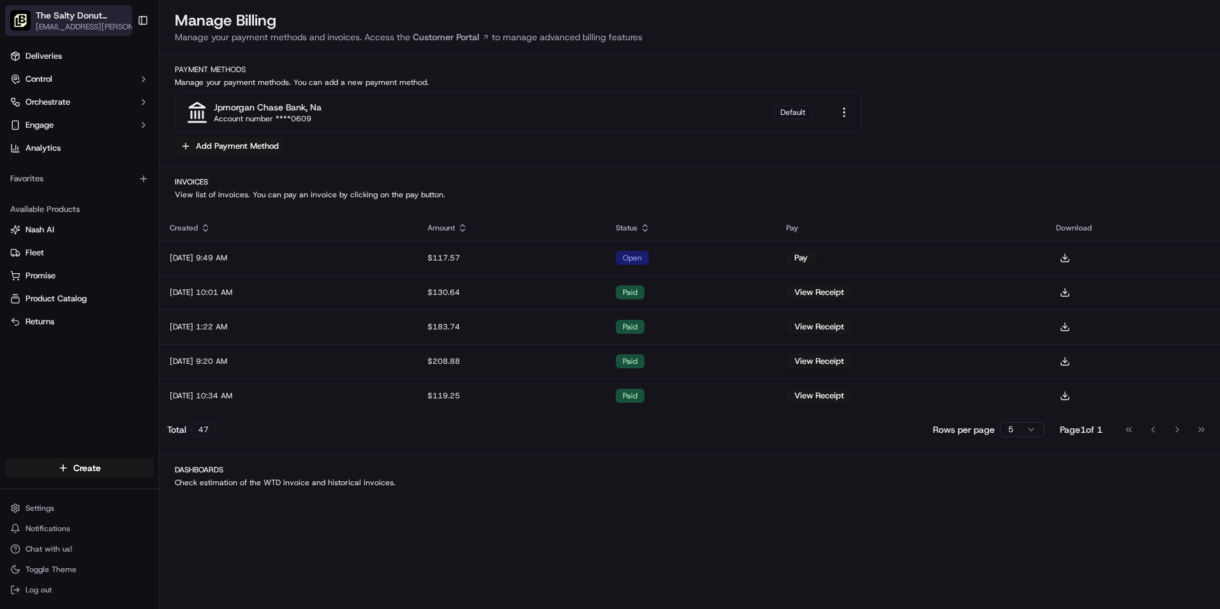
click at [121, 25] on span "[EMAIL_ADDRESS][PERSON_NAME][DOMAIN_NAME]" at bounding box center [90, 27] width 109 height 10
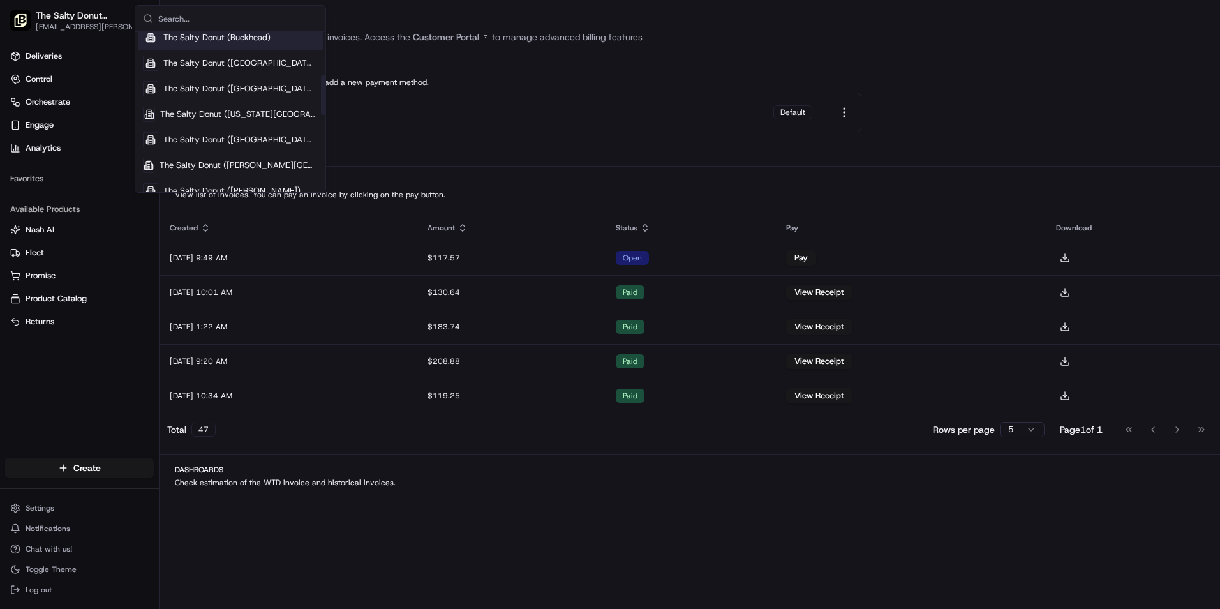
scroll to position [170, 0]
drag, startPoint x: 236, startPoint y: 149, endPoint x: 236, endPoint y: 156, distance: 7.7
click at [236, 156] on span "The Salty Donut ([PERSON_NAME][GEOGRAPHIC_DATA])" at bounding box center [239, 151] width 158 height 11
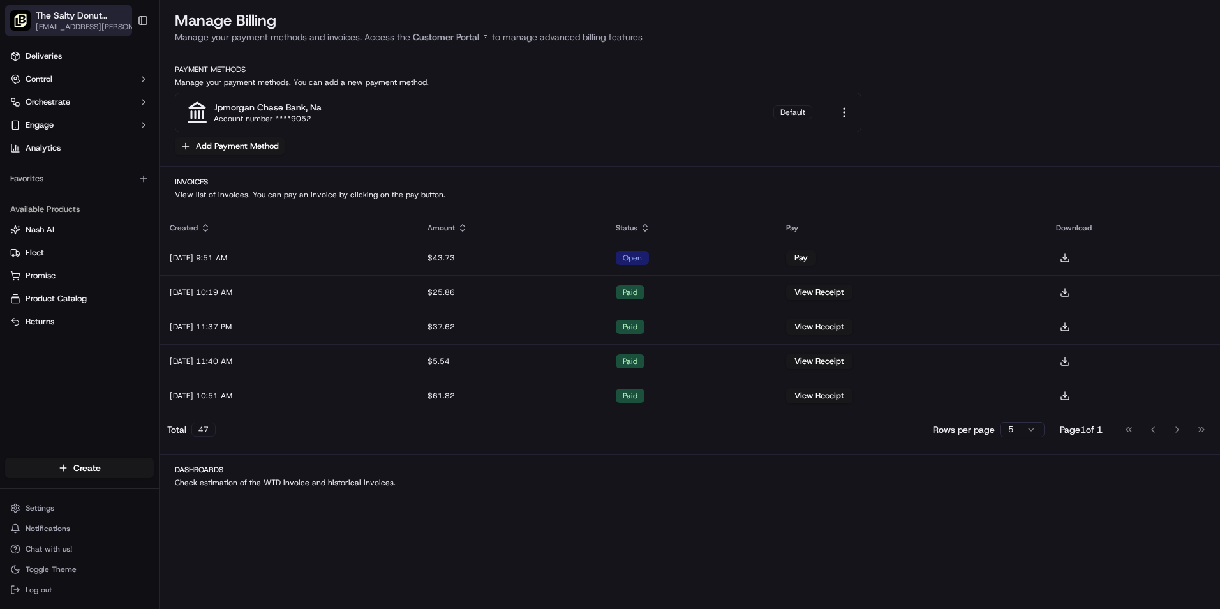
click at [110, 18] on span "The Salty Donut ([PERSON_NAME][GEOGRAPHIC_DATA])" at bounding box center [81, 15] width 91 height 13
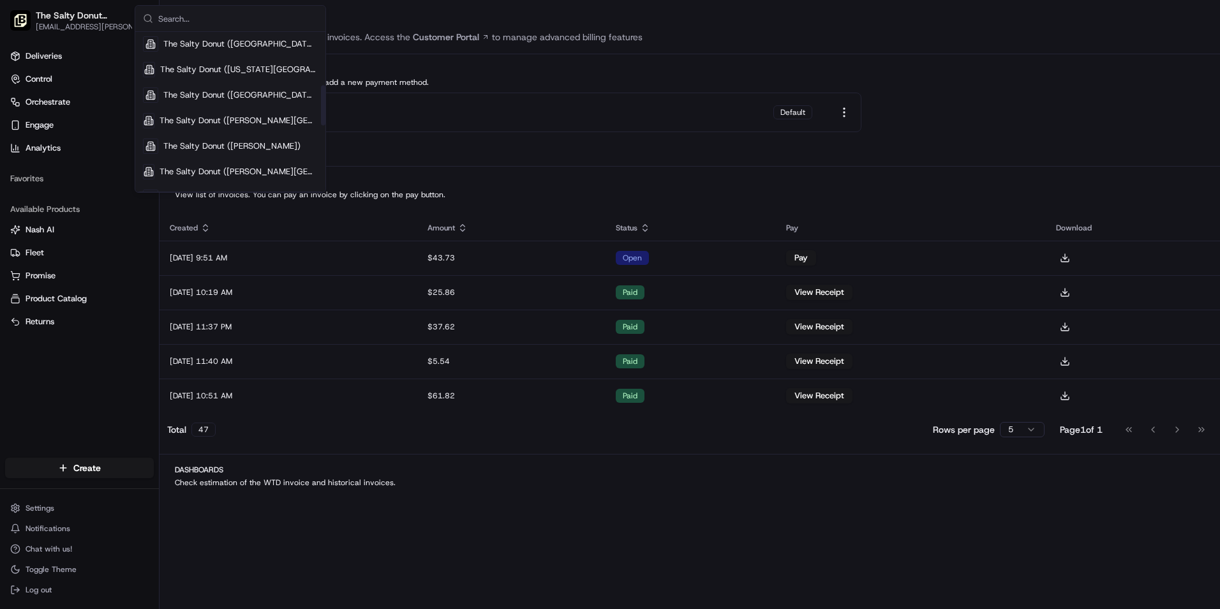
scroll to position [213, 0]
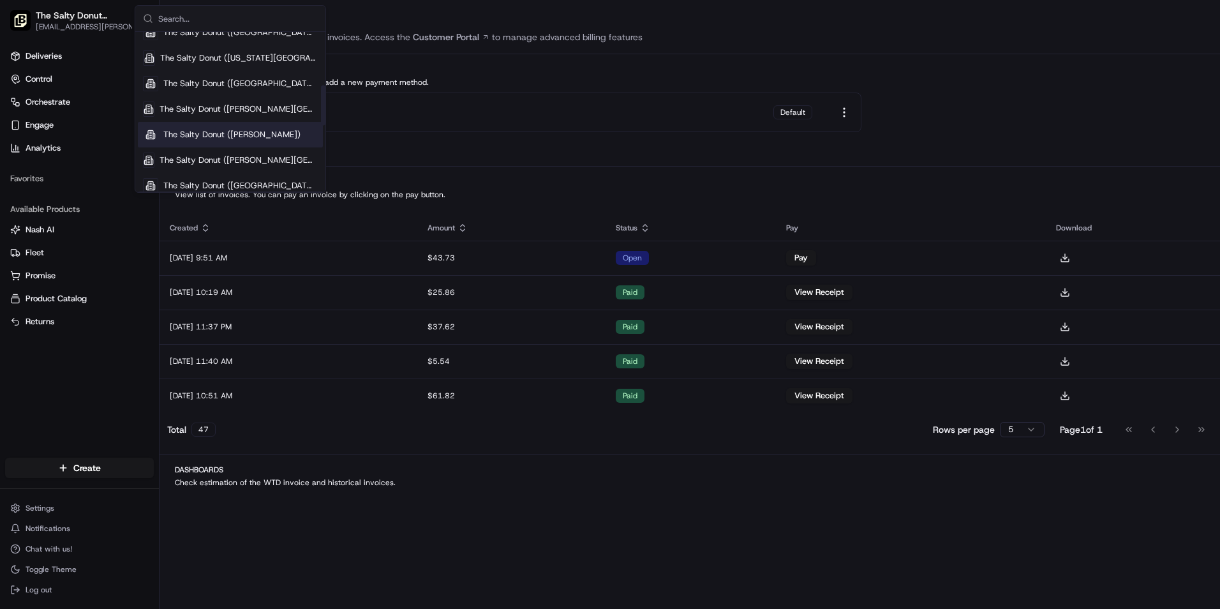
click at [239, 129] on span "The Salty Donut ([PERSON_NAME])" at bounding box center [231, 134] width 137 height 11
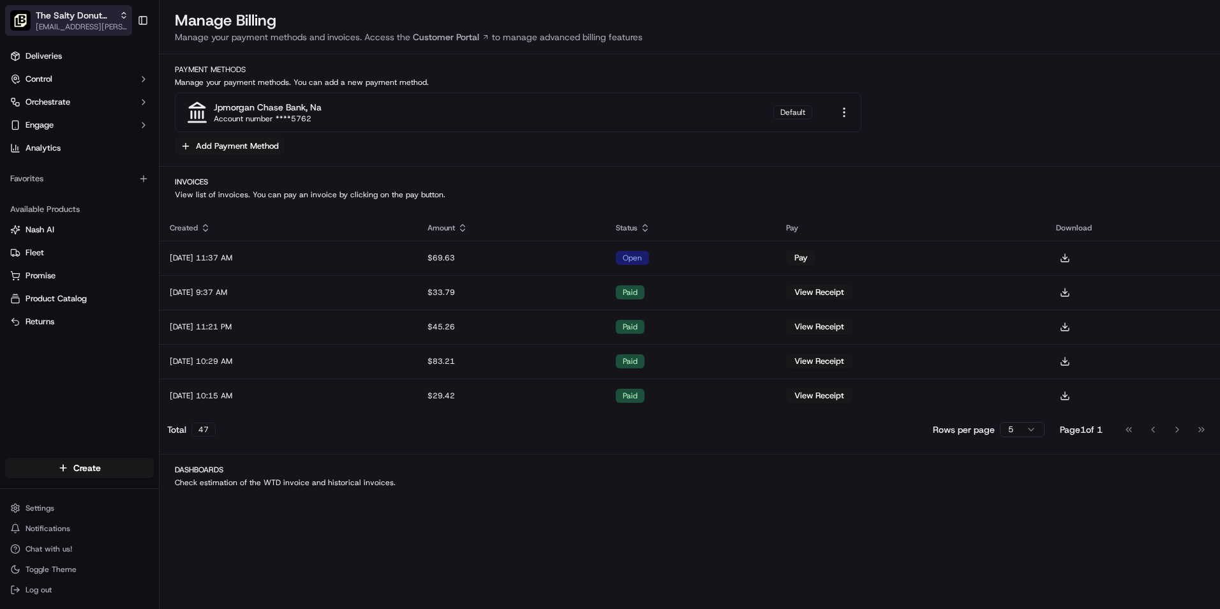
click at [123, 26] on span "[EMAIL_ADDRESS][PERSON_NAME][DOMAIN_NAME]" at bounding box center [82, 27] width 93 height 10
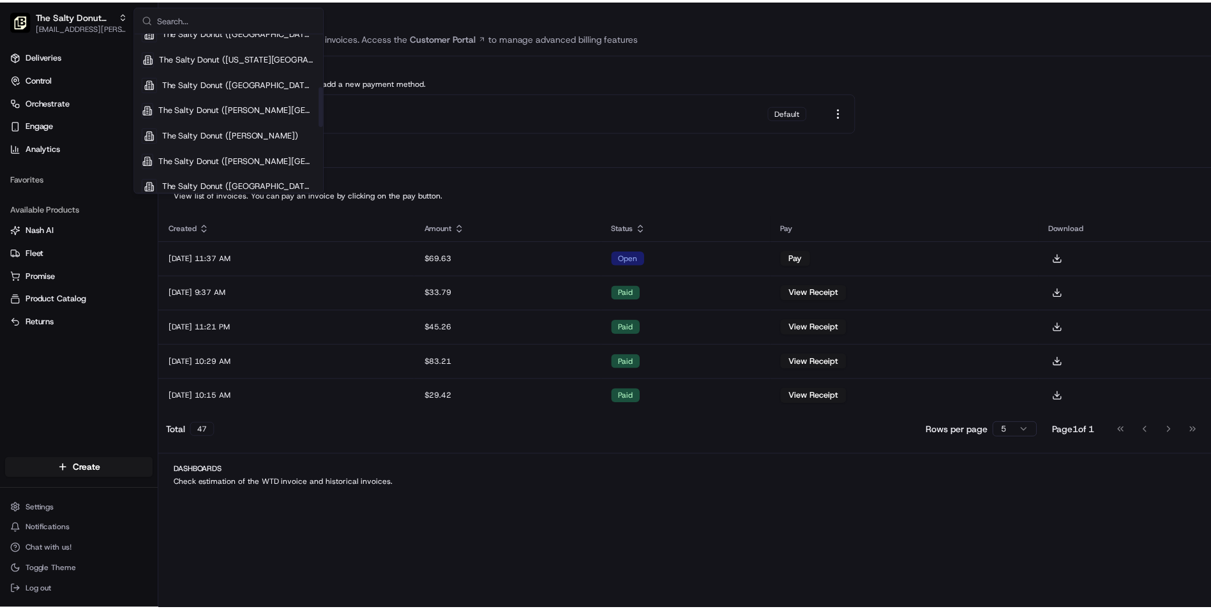
scroll to position [255, 0]
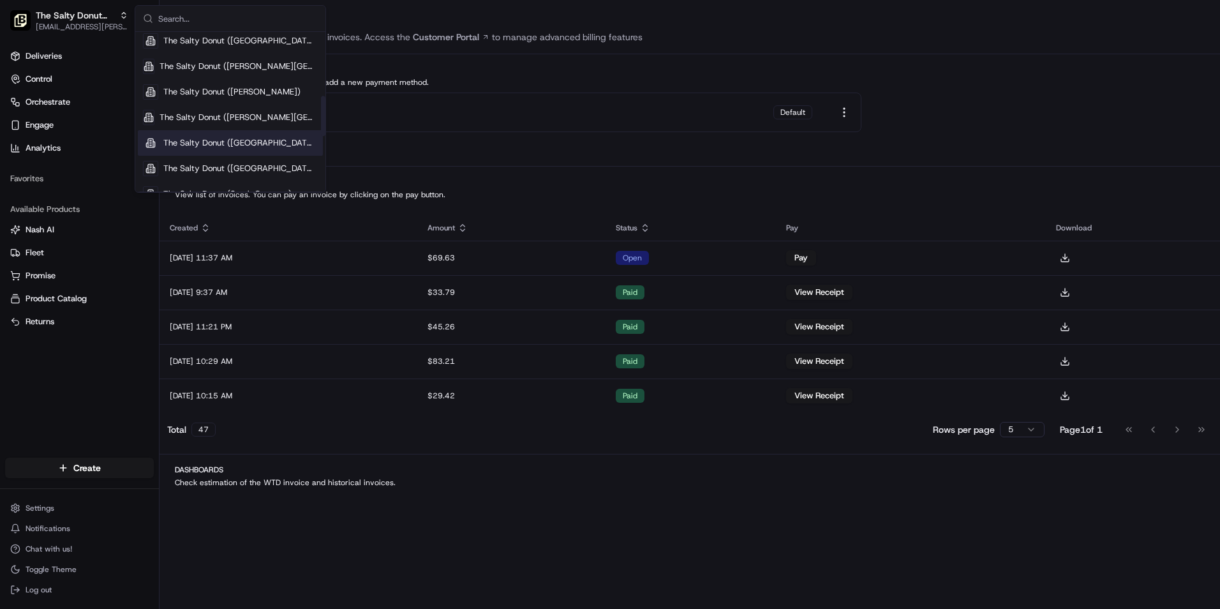
click at [220, 142] on span "The Salty Donut ([GEOGRAPHIC_DATA])" at bounding box center [240, 142] width 154 height 11
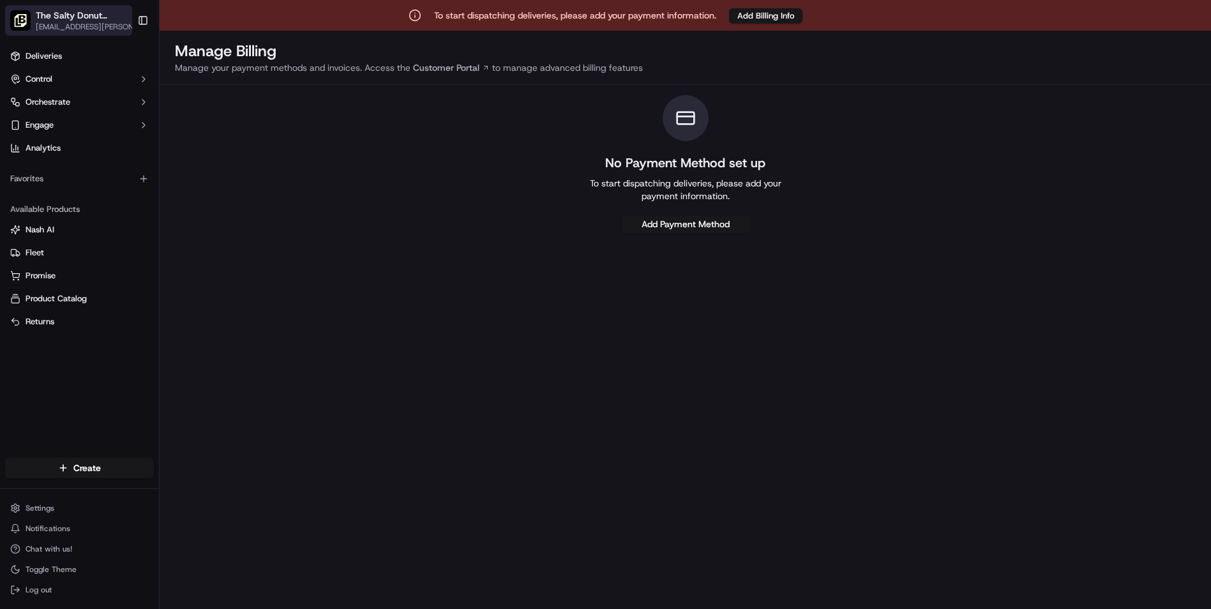
click at [126, 21] on div "The Salty Donut ([GEOGRAPHIC_DATA])" at bounding box center [90, 15] width 109 height 13
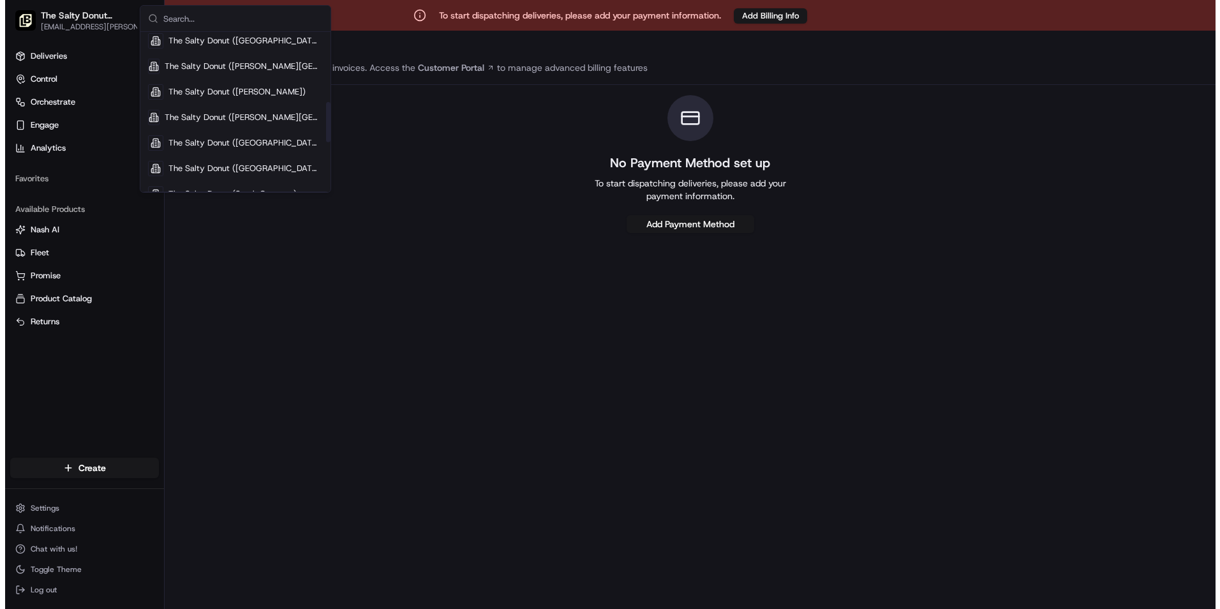
scroll to position [298, 0]
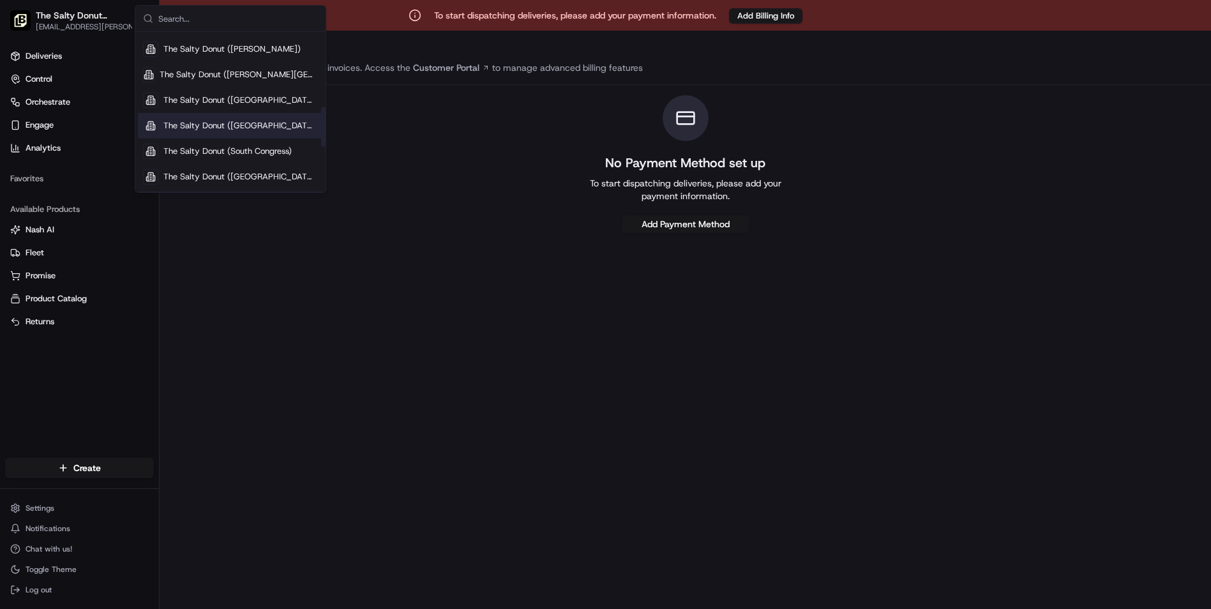
click at [274, 128] on span "The Salty Donut ([GEOGRAPHIC_DATA])" at bounding box center [240, 125] width 154 height 11
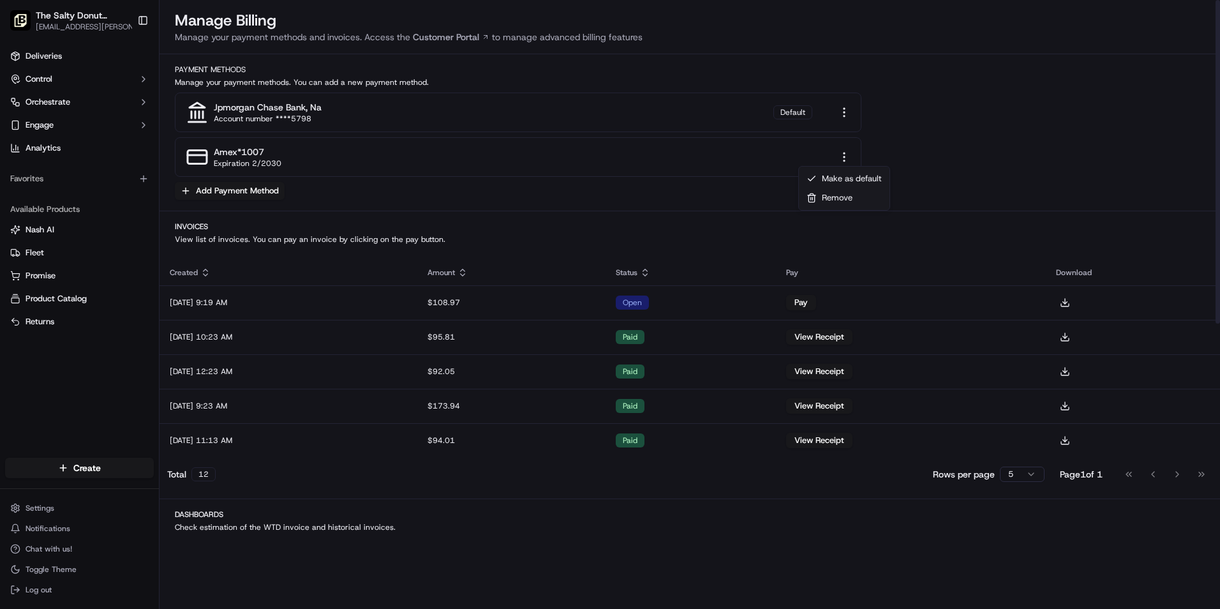
click at [845, 158] on html "The Salty Donut ([GEOGRAPHIC_DATA]) [EMAIL_ADDRESS][PERSON_NAME][DOMAIN_NAME] T…" at bounding box center [610, 304] width 1220 height 609
click at [843, 200] on div "Remove" at bounding box center [845, 197] width 86 height 19
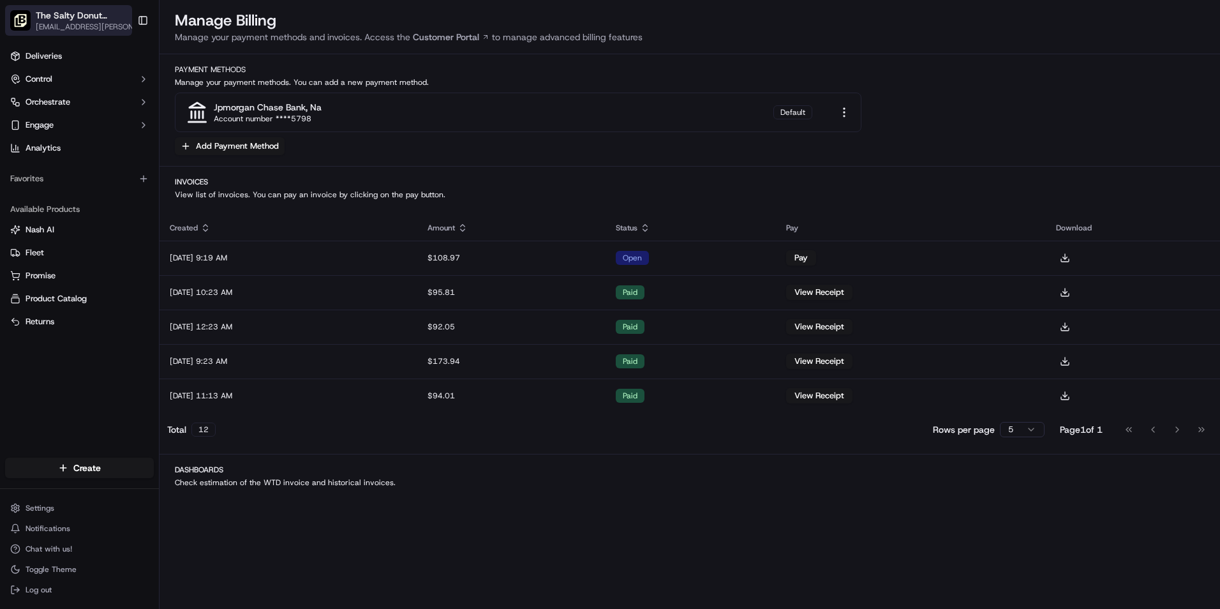
click at [124, 27] on span "[EMAIL_ADDRESS][PERSON_NAME][DOMAIN_NAME]" at bounding box center [90, 27] width 109 height 10
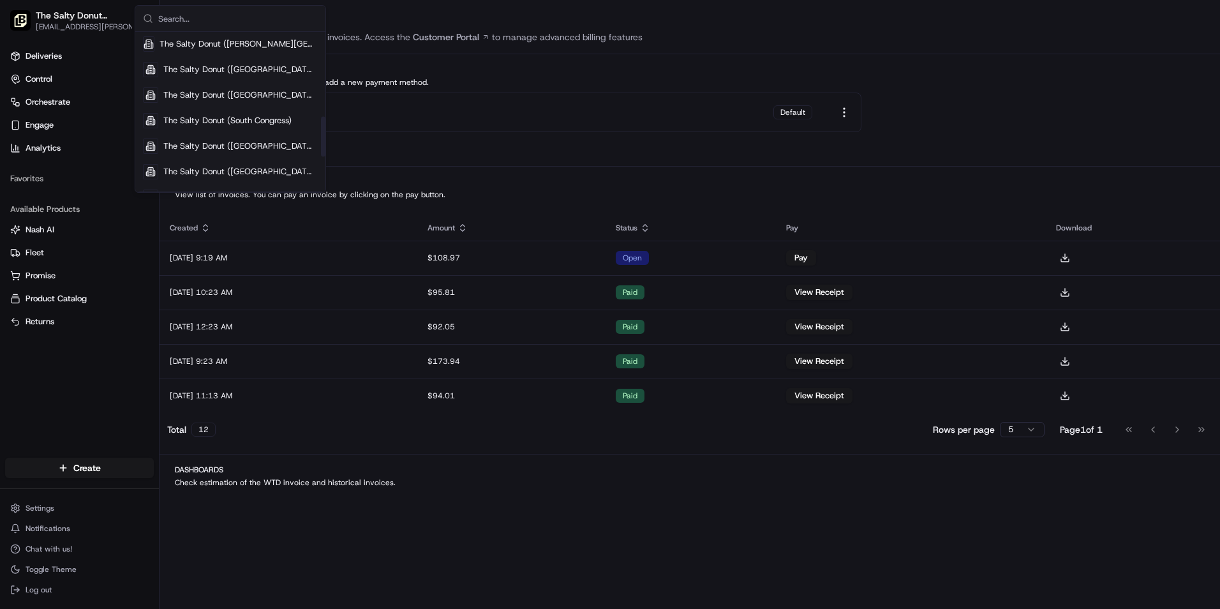
scroll to position [340, 0]
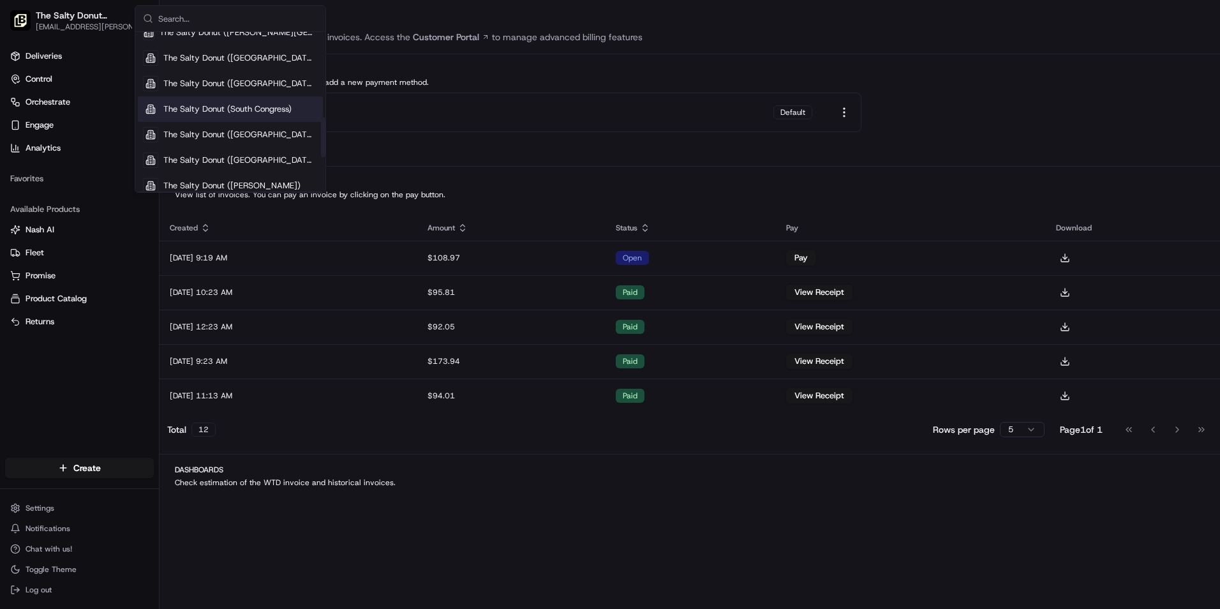
click at [228, 101] on div "The Salty Donut (South Congress)" at bounding box center [230, 109] width 185 height 26
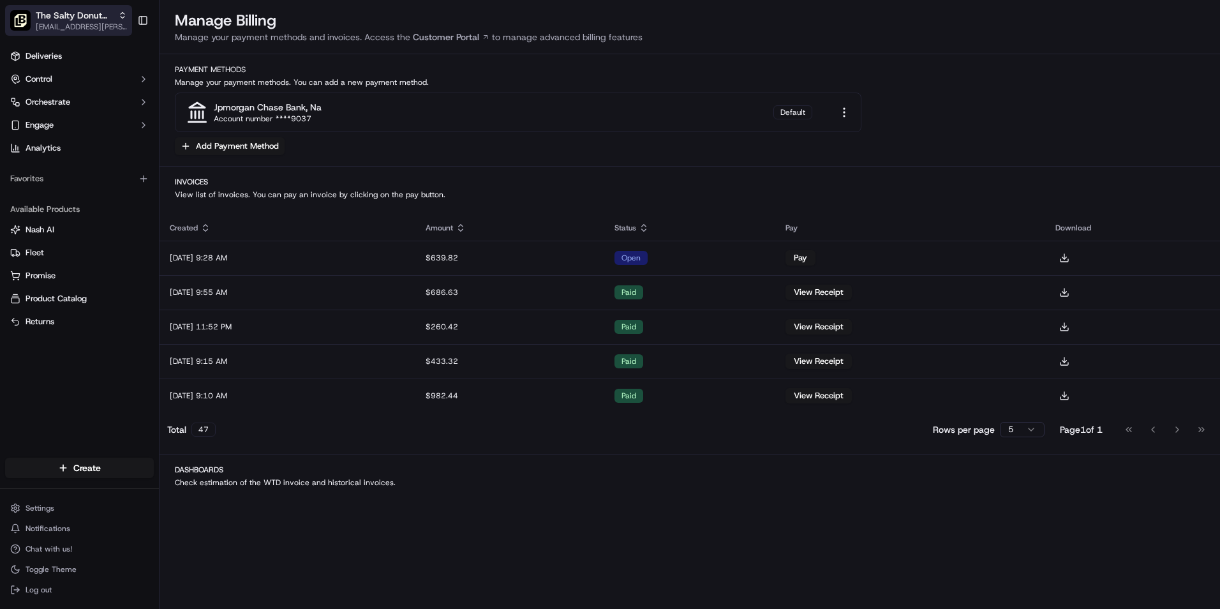
click at [118, 29] on span "[EMAIL_ADDRESS][PERSON_NAME][DOMAIN_NAME]" at bounding box center [81, 27] width 91 height 10
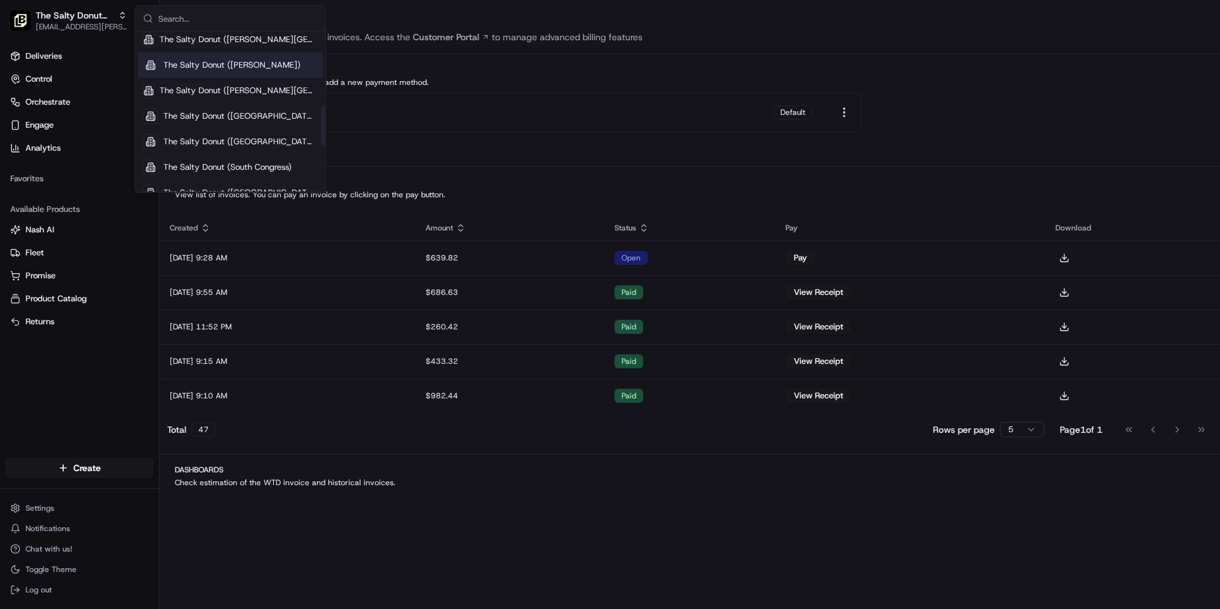
scroll to position [298, 0]
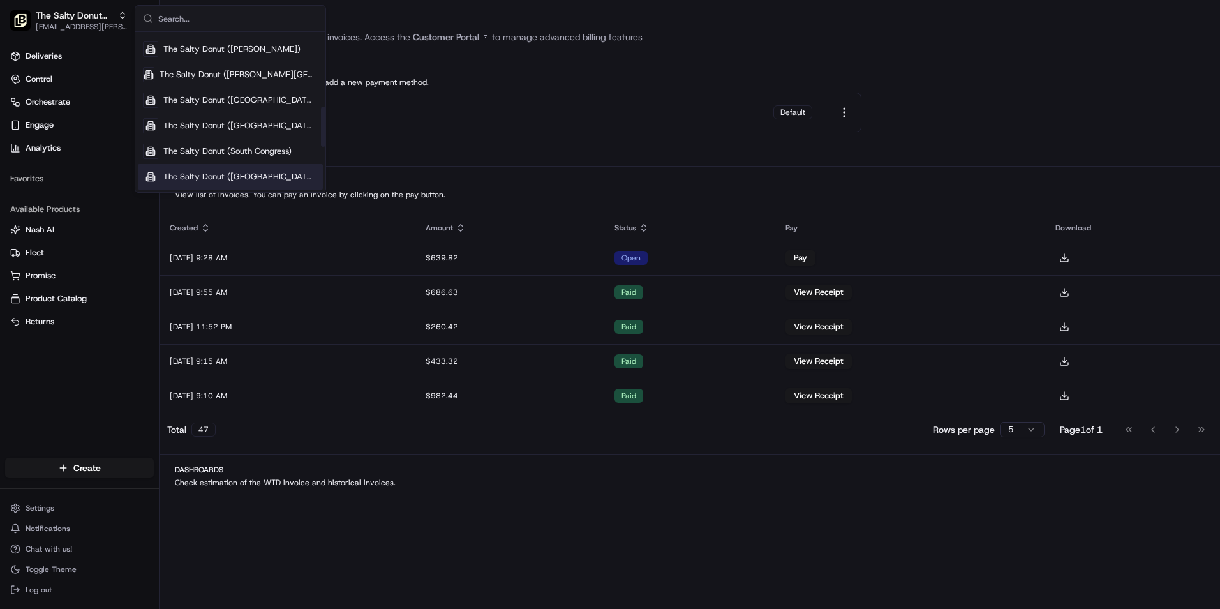
click at [246, 169] on div "The Salty Donut ([GEOGRAPHIC_DATA])" at bounding box center [230, 177] width 185 height 26
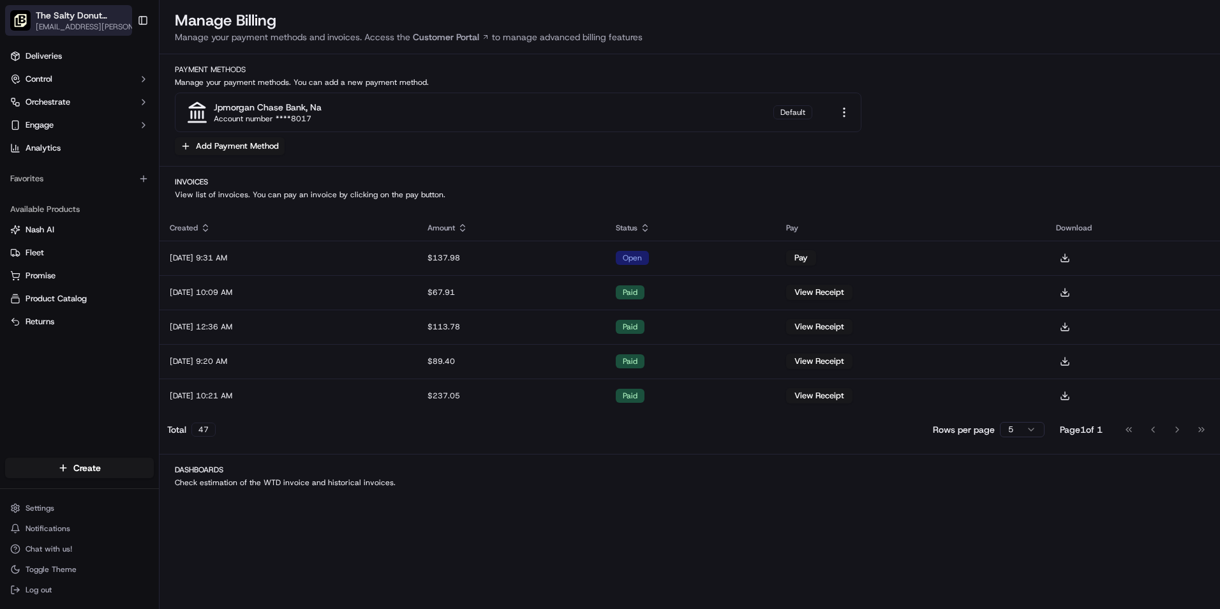
click at [126, 28] on span "[EMAIL_ADDRESS][PERSON_NAME][DOMAIN_NAME]" at bounding box center [90, 27] width 109 height 10
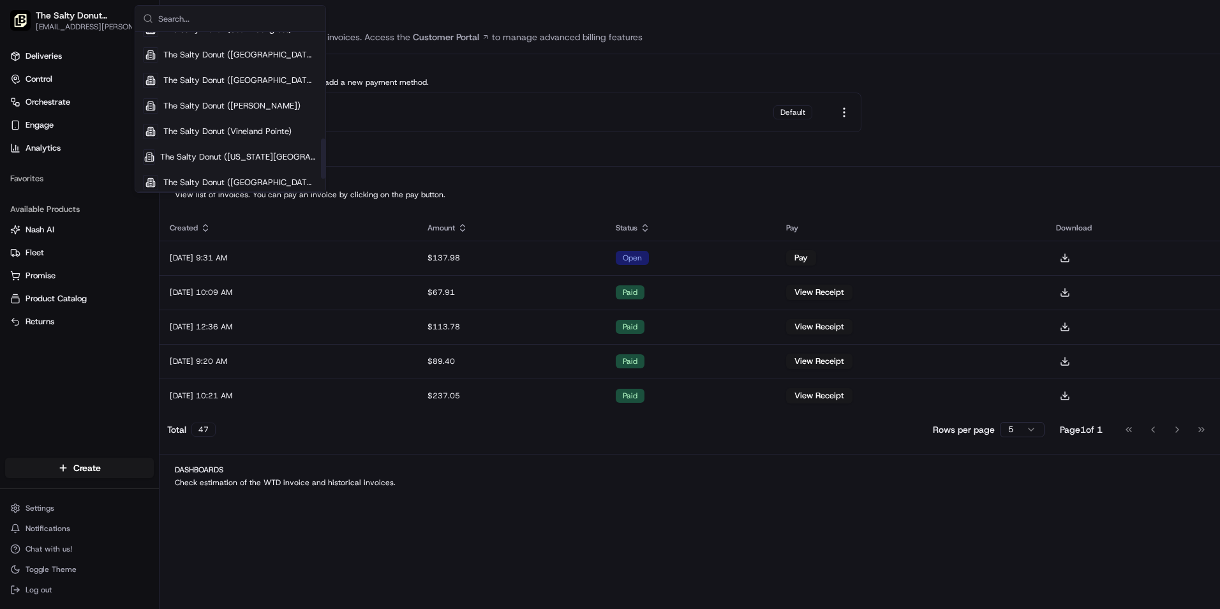
scroll to position [426, 0]
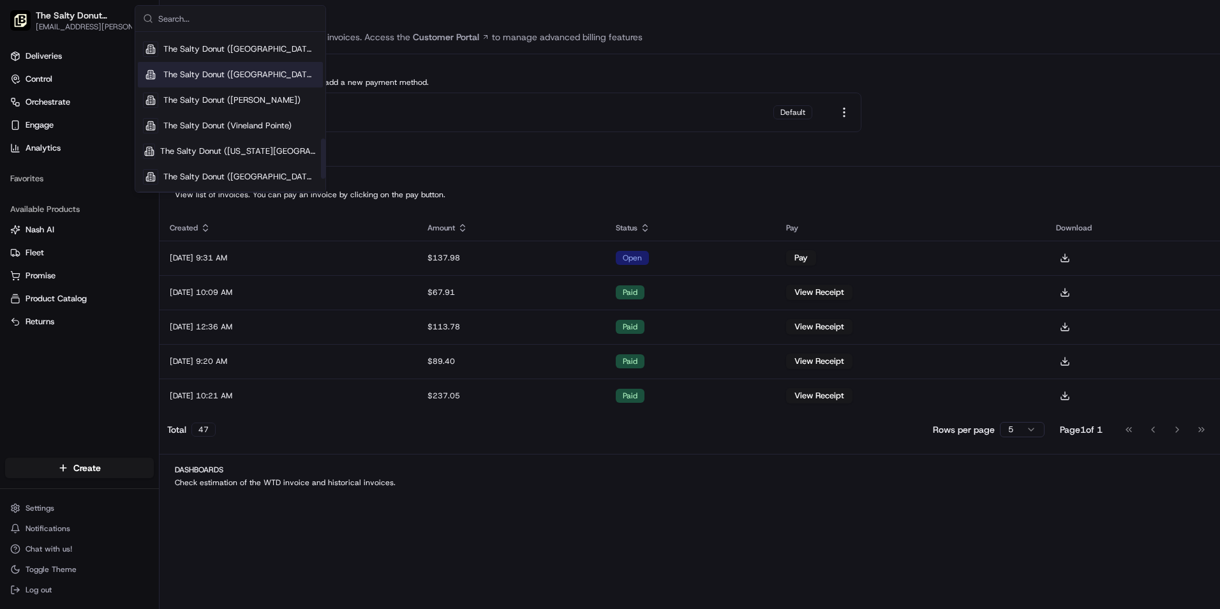
click at [188, 71] on span "The Salty Donut ([GEOGRAPHIC_DATA])" at bounding box center [240, 74] width 154 height 11
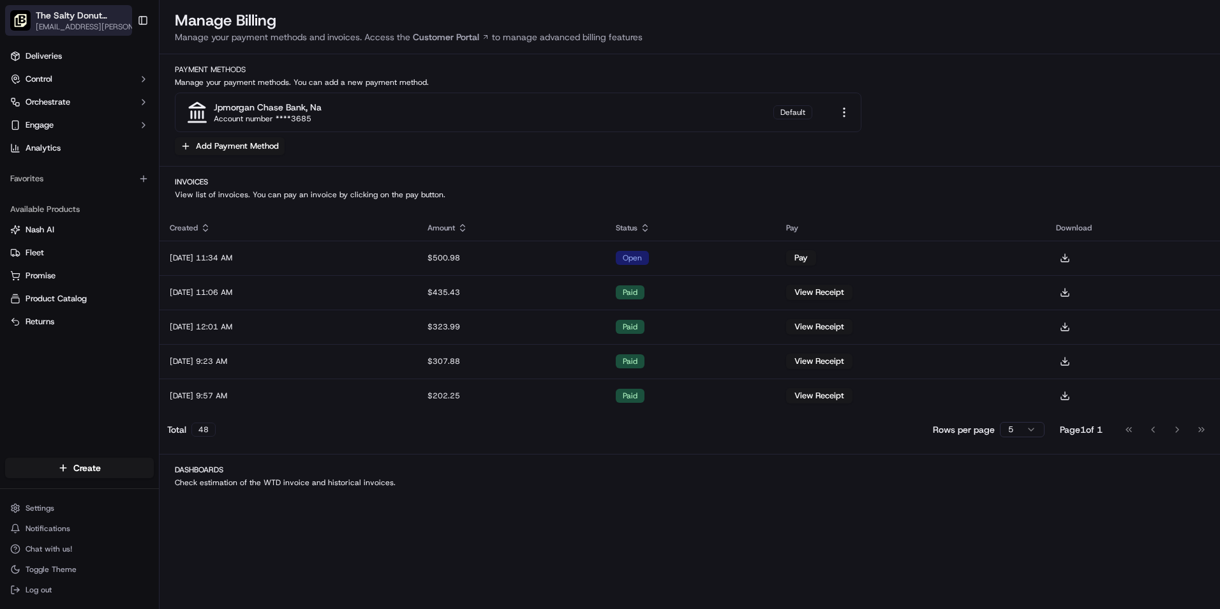
click at [123, 27] on span "[EMAIL_ADDRESS][PERSON_NAME][DOMAIN_NAME]" at bounding box center [90, 27] width 109 height 10
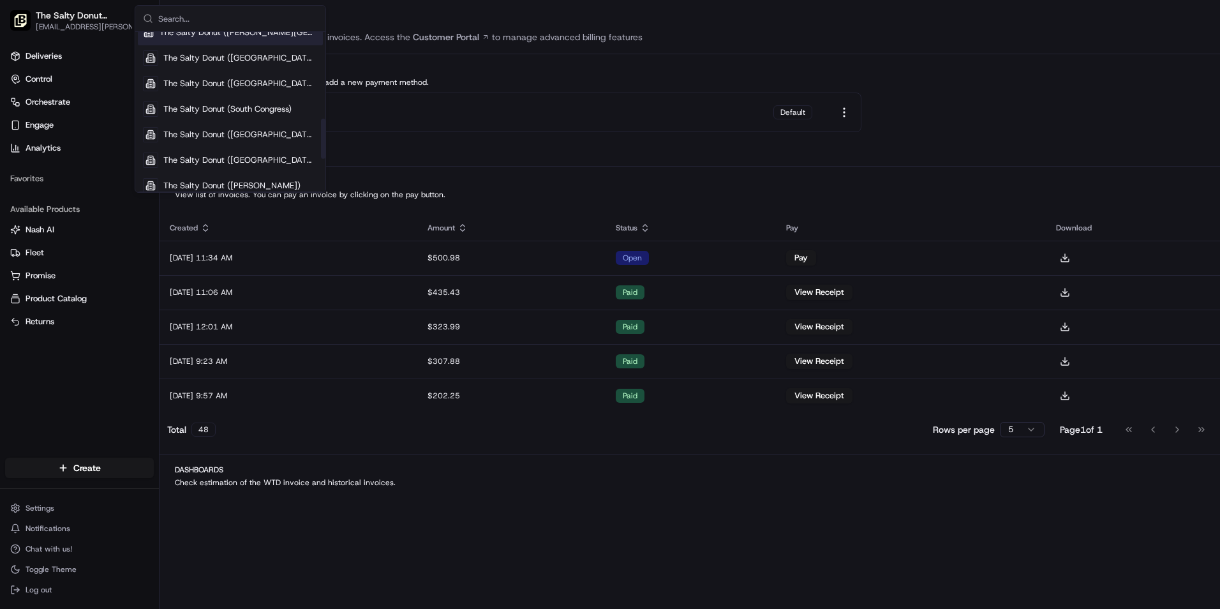
scroll to position [383, 0]
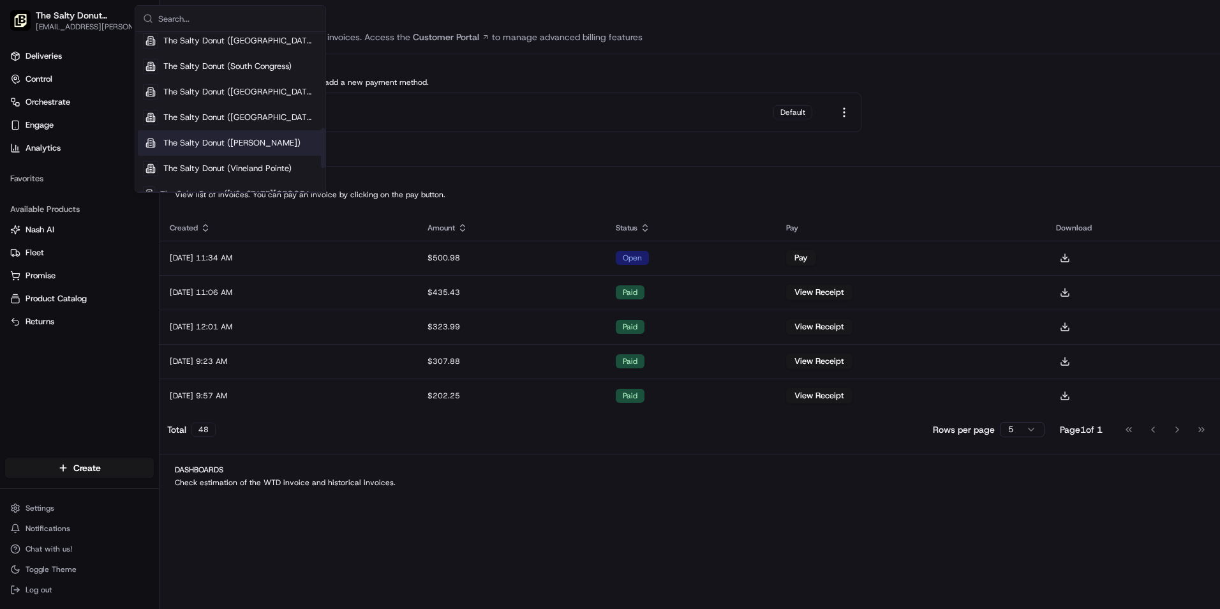
click at [200, 139] on span "The Salty Donut ([PERSON_NAME])" at bounding box center [231, 142] width 137 height 11
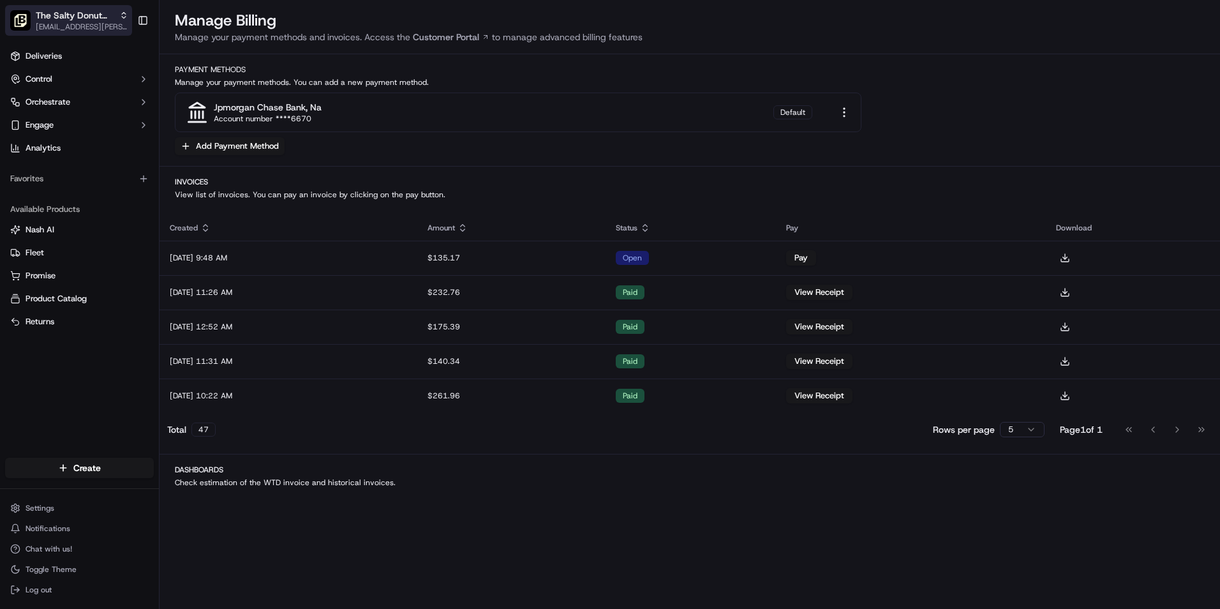
click at [114, 30] on span "[EMAIL_ADDRESS][PERSON_NAME][DOMAIN_NAME]" at bounding box center [82, 27] width 93 height 10
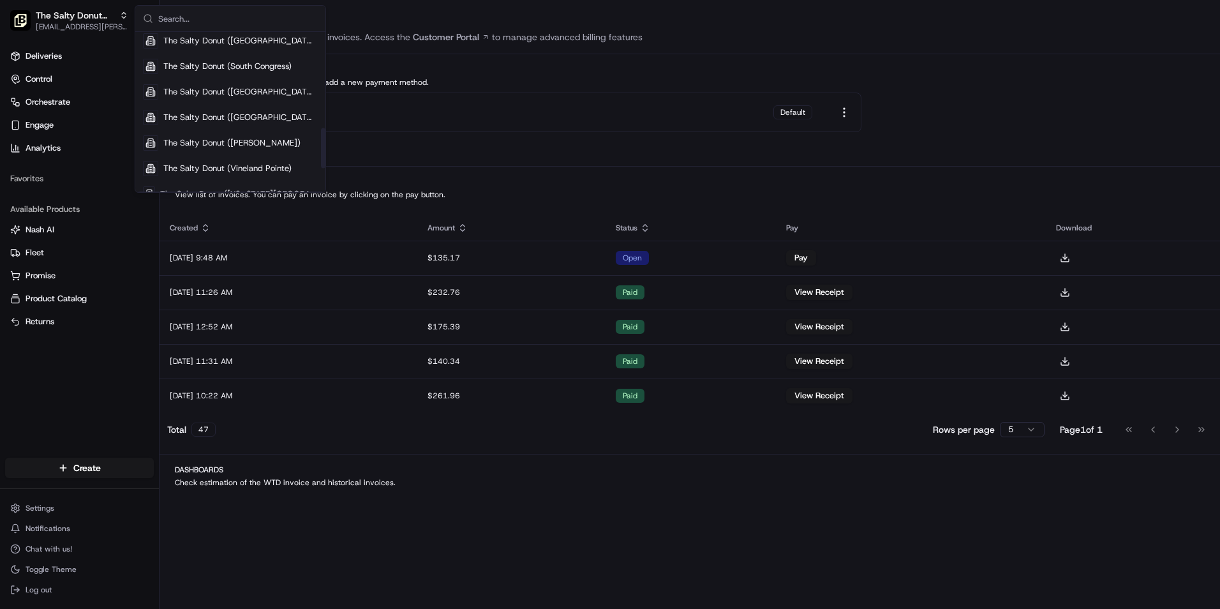
scroll to position [426, 0]
click at [242, 123] on span "The Salty Donut (Vineland Pointe)" at bounding box center [227, 125] width 128 height 11
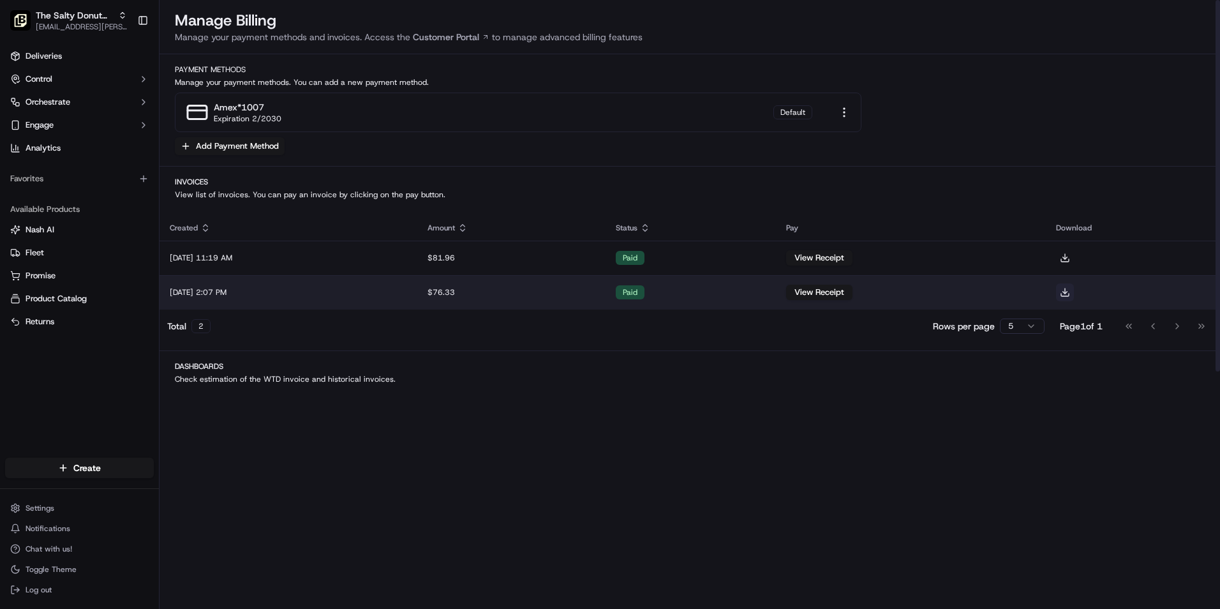
click at [1074, 292] on button at bounding box center [1065, 292] width 18 height 18
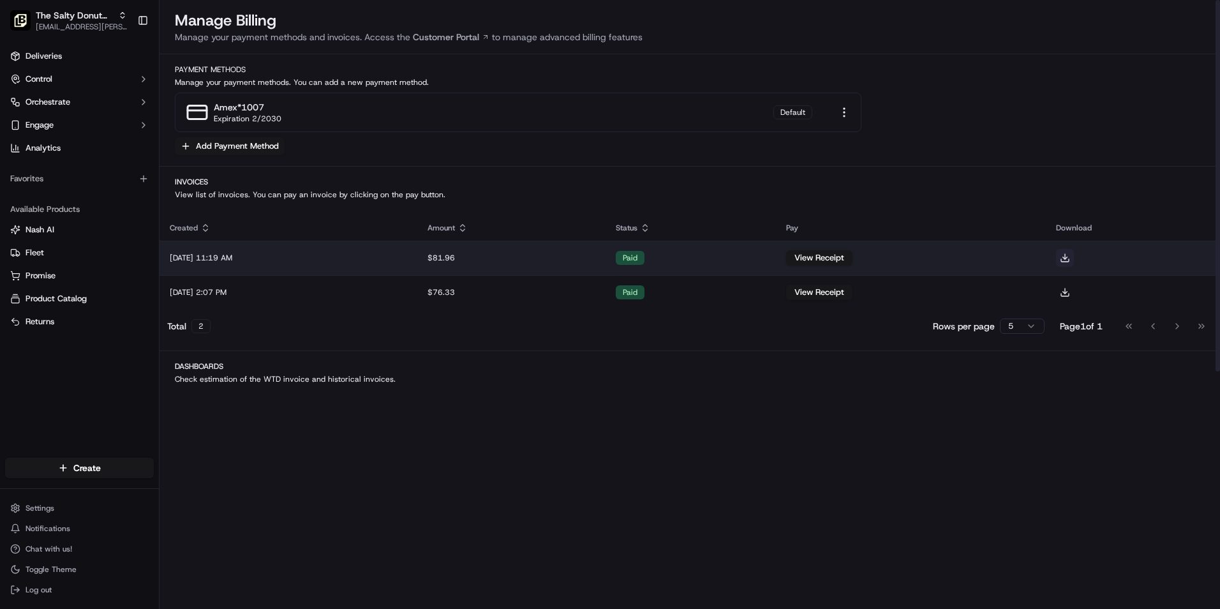
click at [1074, 255] on button at bounding box center [1065, 258] width 18 height 18
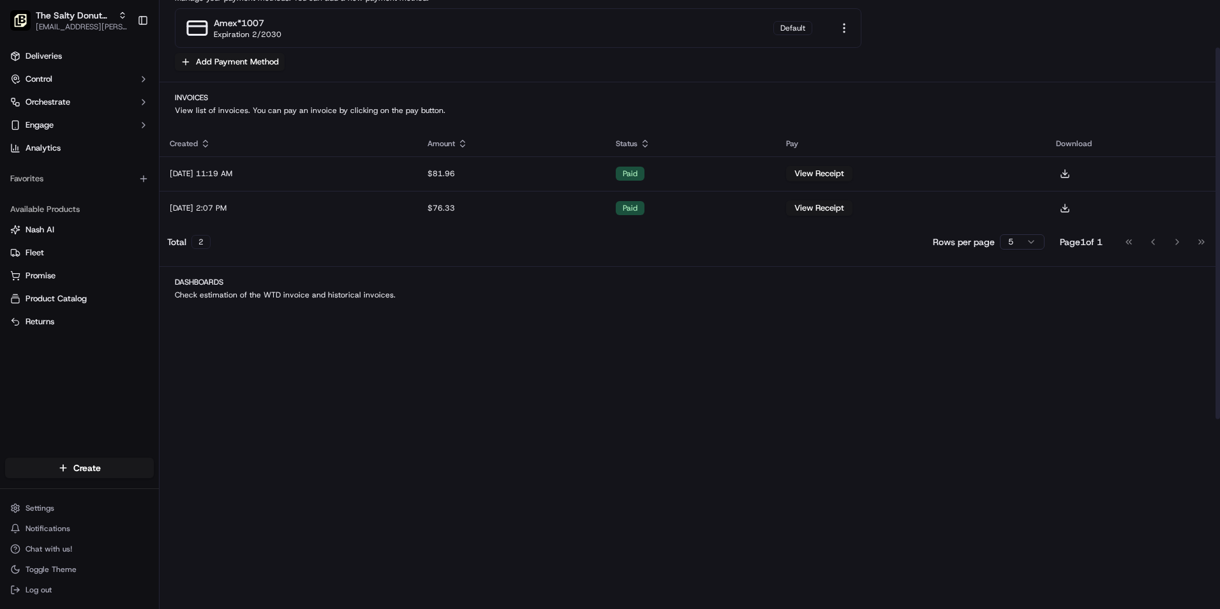
scroll to position [85, 0]
click at [1026, 236] on html "The Salty Donut (Vineland Pointe) [EMAIL_ADDRESS][PERSON_NAME][DOMAIN_NAME] Tog…" at bounding box center [610, 304] width 1220 height 609
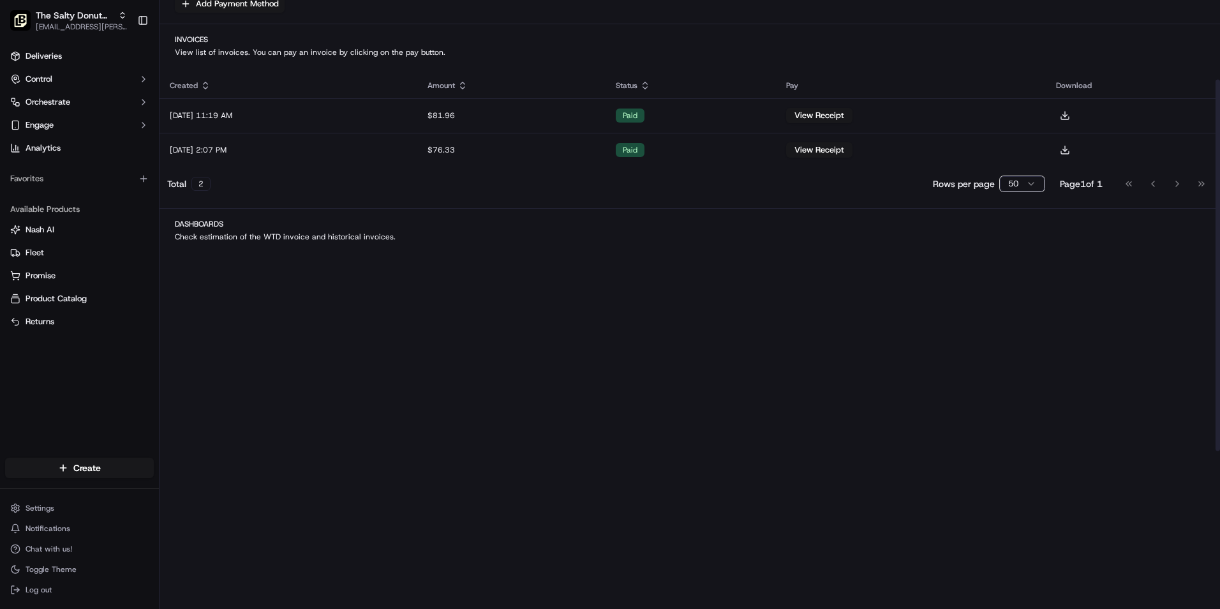
scroll to position [170, 0]
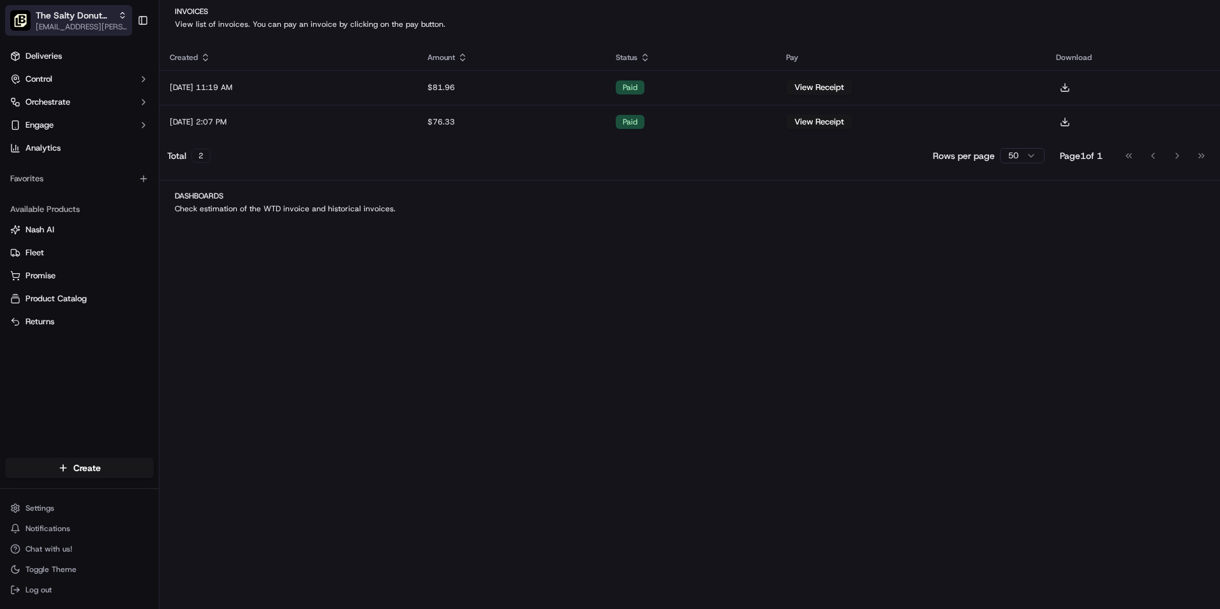
click at [116, 26] on span "[EMAIL_ADDRESS][PERSON_NAME][DOMAIN_NAME]" at bounding box center [81, 27] width 91 height 10
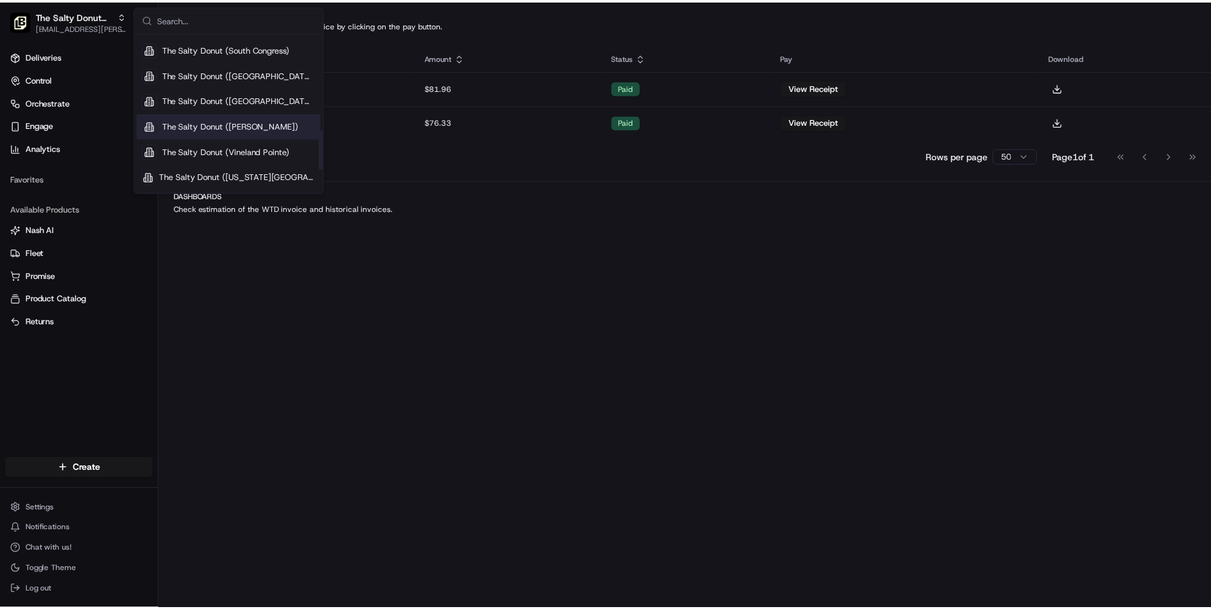
scroll to position [426, 0]
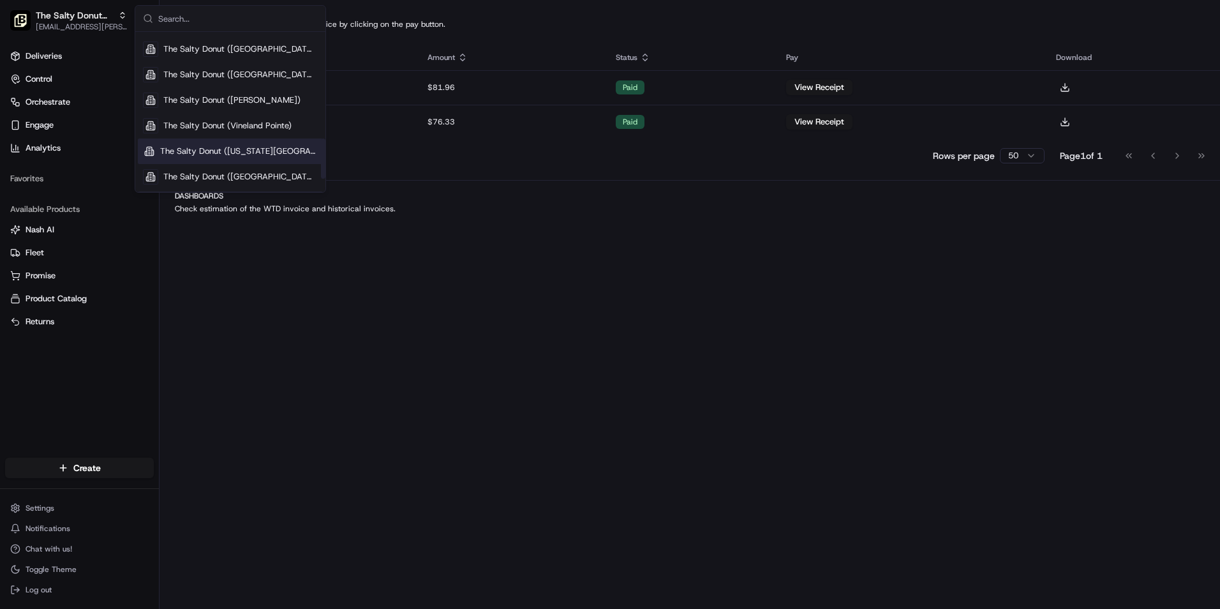
click at [178, 148] on span "The Salty Donut ([US_STATE][GEOGRAPHIC_DATA])" at bounding box center [239, 151] width 158 height 11
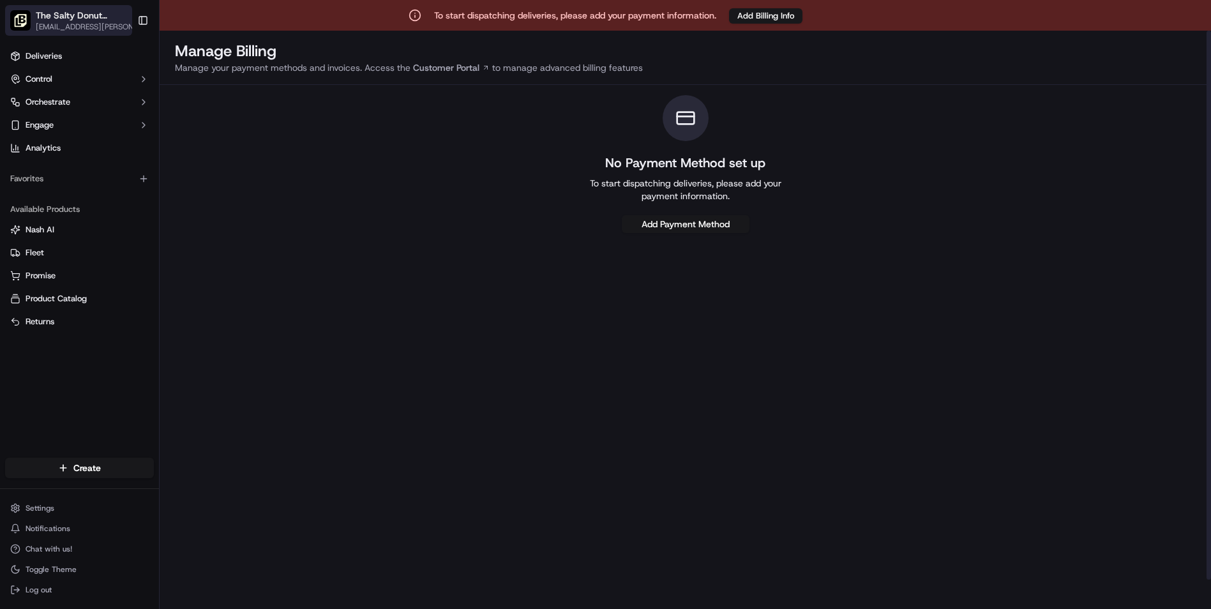
click at [106, 21] on span "The Salty Donut ([US_STATE][GEOGRAPHIC_DATA])" at bounding box center [81, 15] width 91 height 13
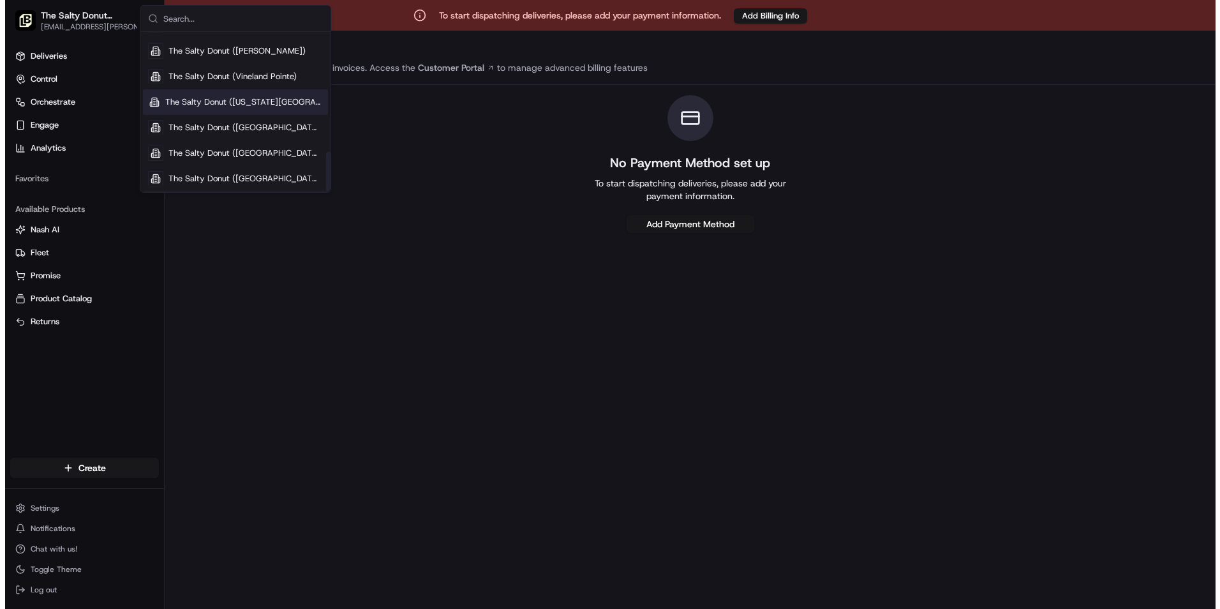
scroll to position [477, 0]
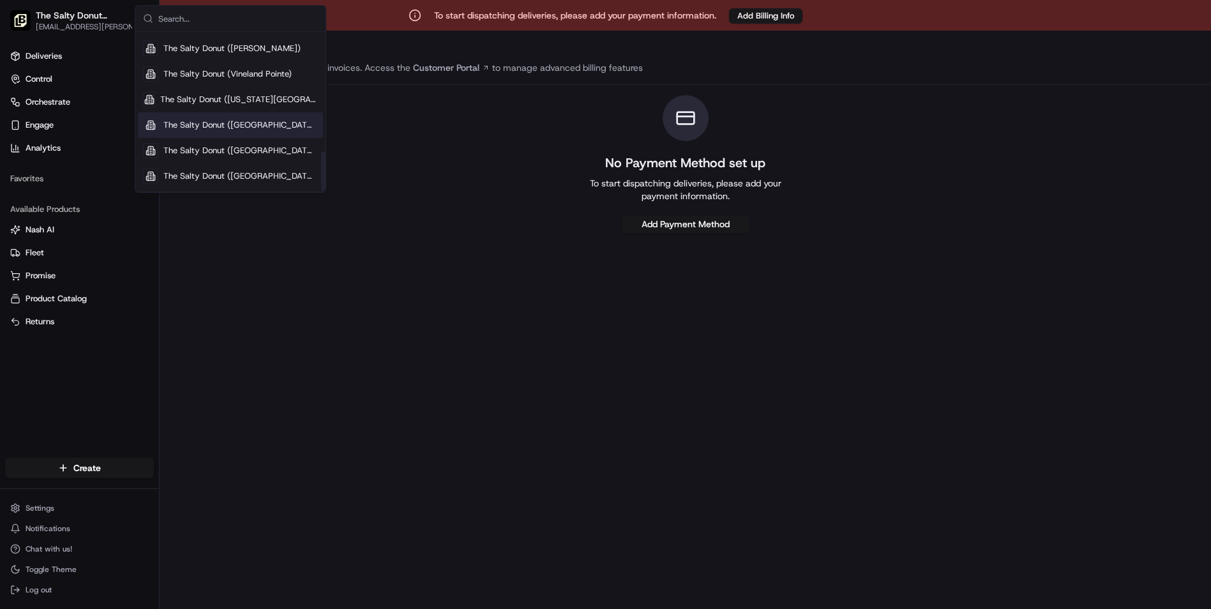
click at [281, 119] on div "The Salty Donut ([GEOGRAPHIC_DATA])" at bounding box center [230, 125] width 185 height 26
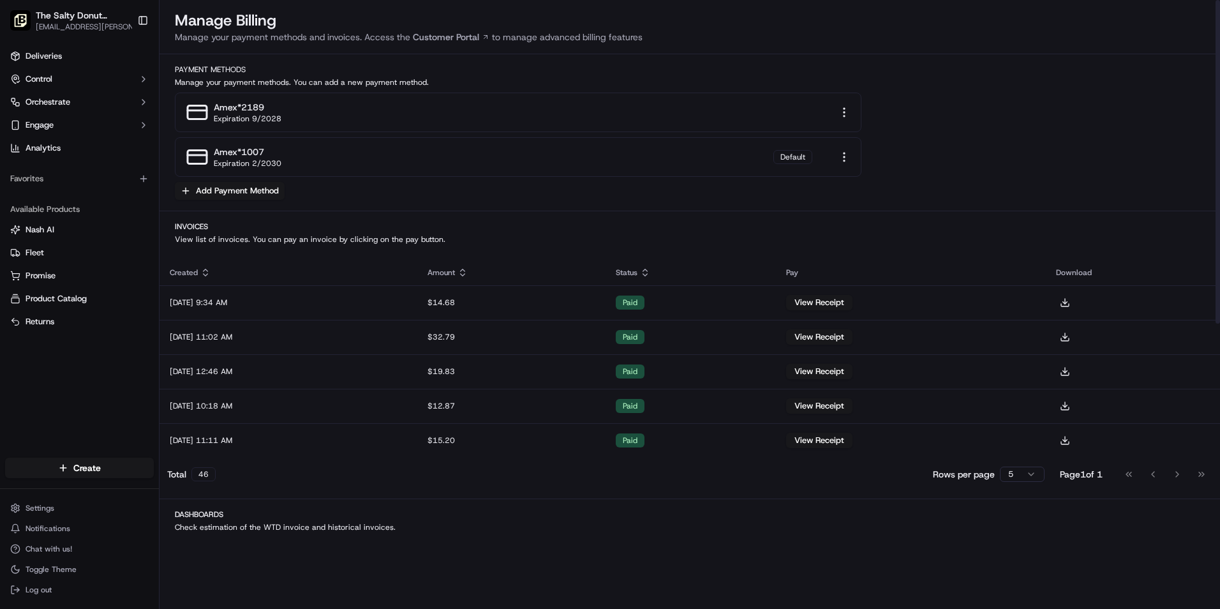
click at [1140, 56] on div "Manage Billing Manage your payment methods and invoices. Access the Customer Po…" at bounding box center [690, 573] width 1061 height 1146
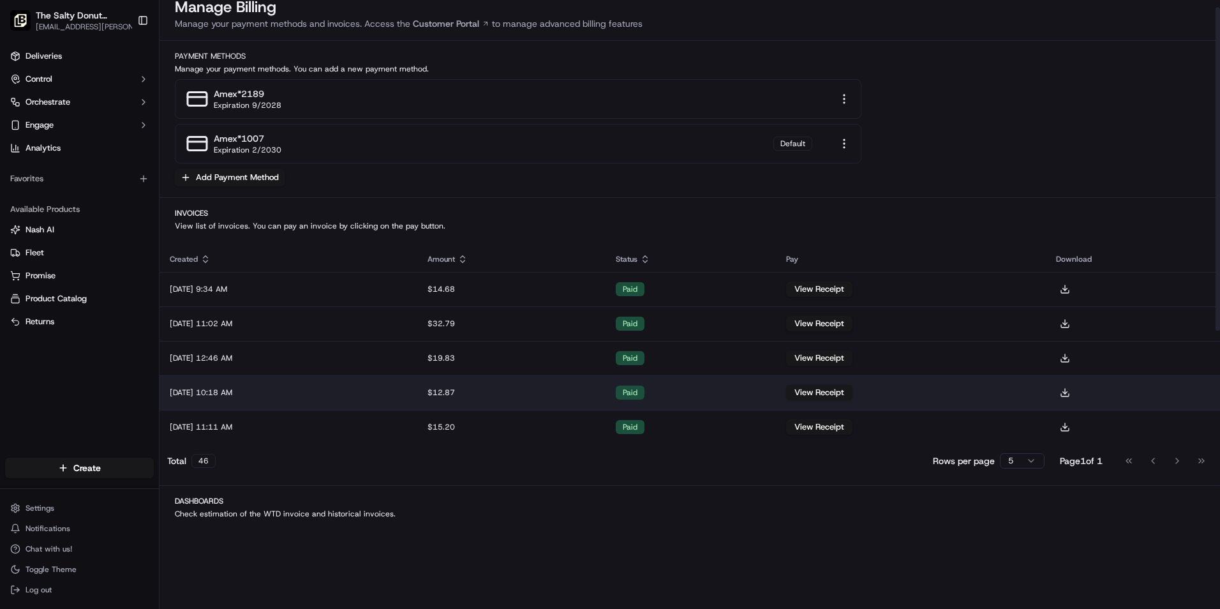
scroll to position [0, 0]
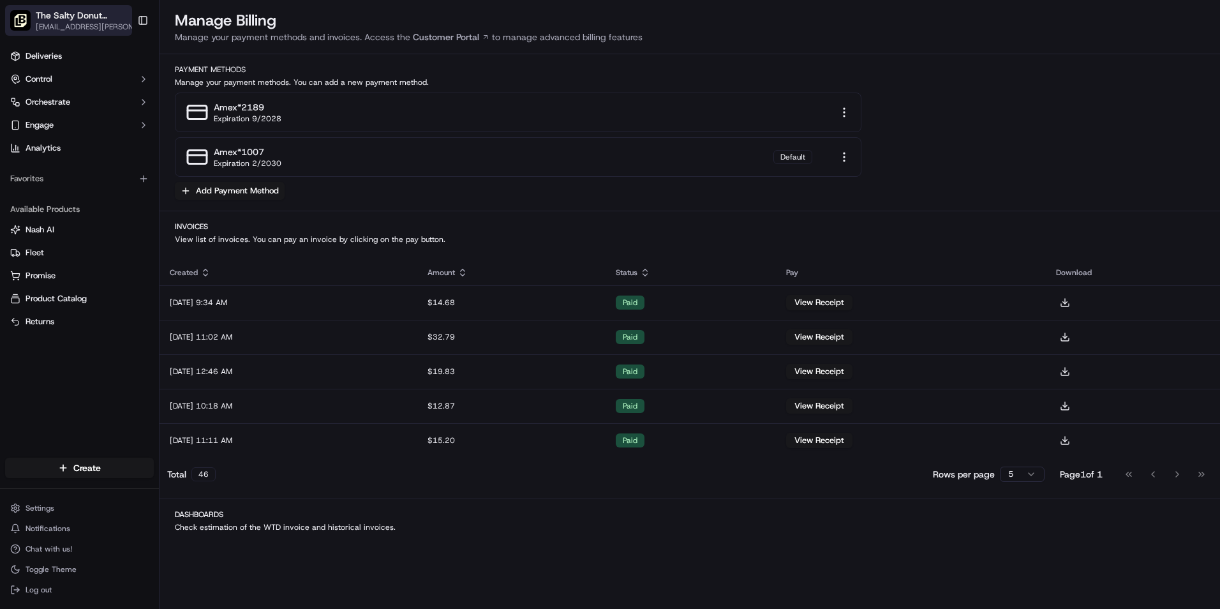
click at [104, 26] on span "[EMAIL_ADDRESS][PERSON_NAME][DOMAIN_NAME]" at bounding box center [90, 27] width 109 height 10
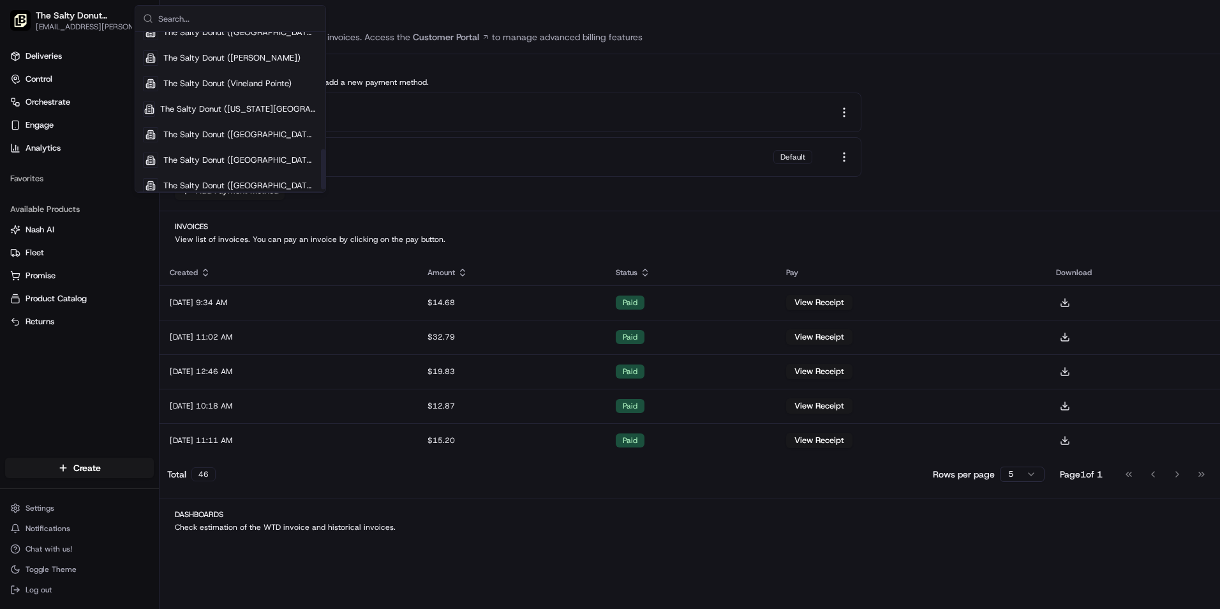
scroll to position [477, 0]
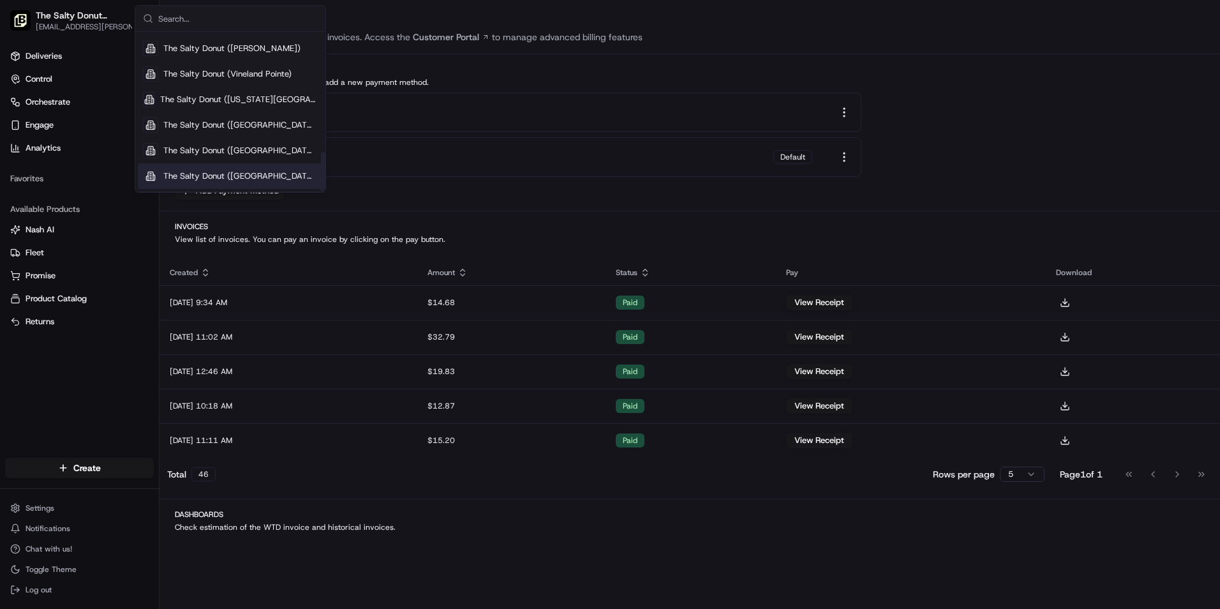
click at [256, 177] on span "The Salty Donut ([GEOGRAPHIC_DATA])" at bounding box center [240, 175] width 154 height 11
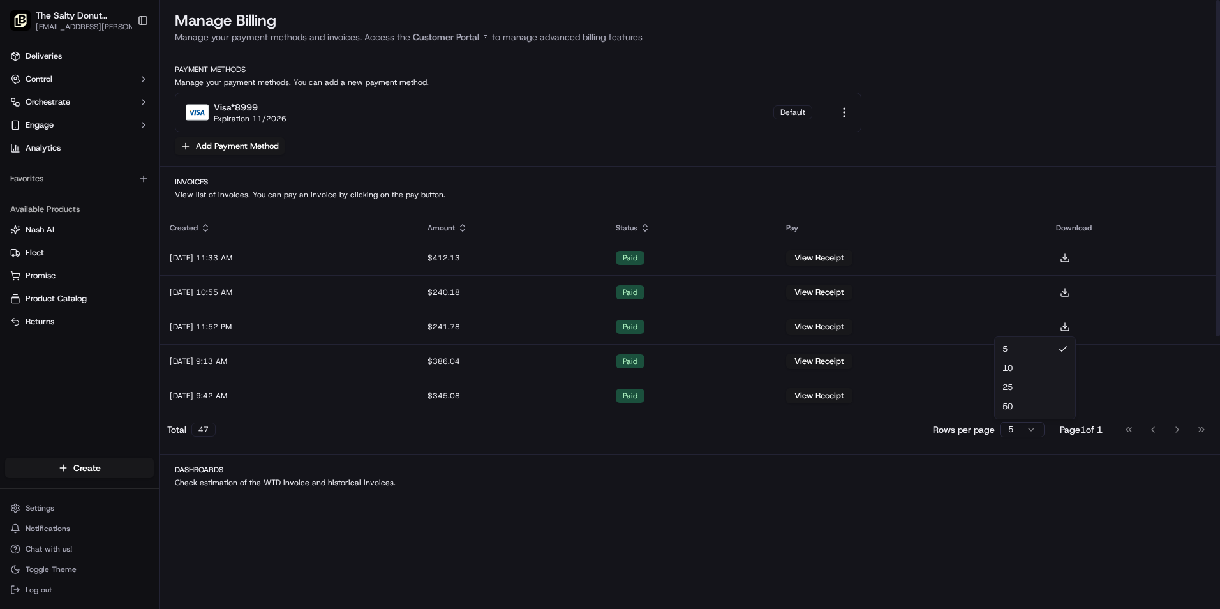
click at [1018, 430] on html "The Salty Donut (Wynwood) [EMAIL_ADDRESS][PERSON_NAME][DOMAIN_NAME] Toggle Side…" at bounding box center [610, 304] width 1220 height 609
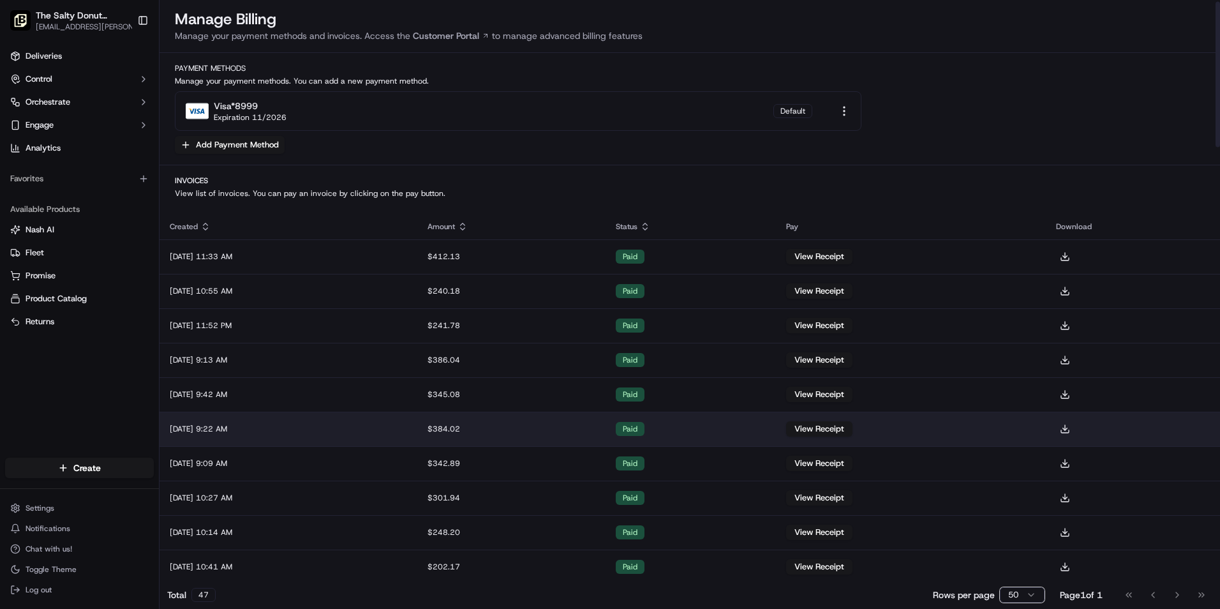
scroll to position [0, 0]
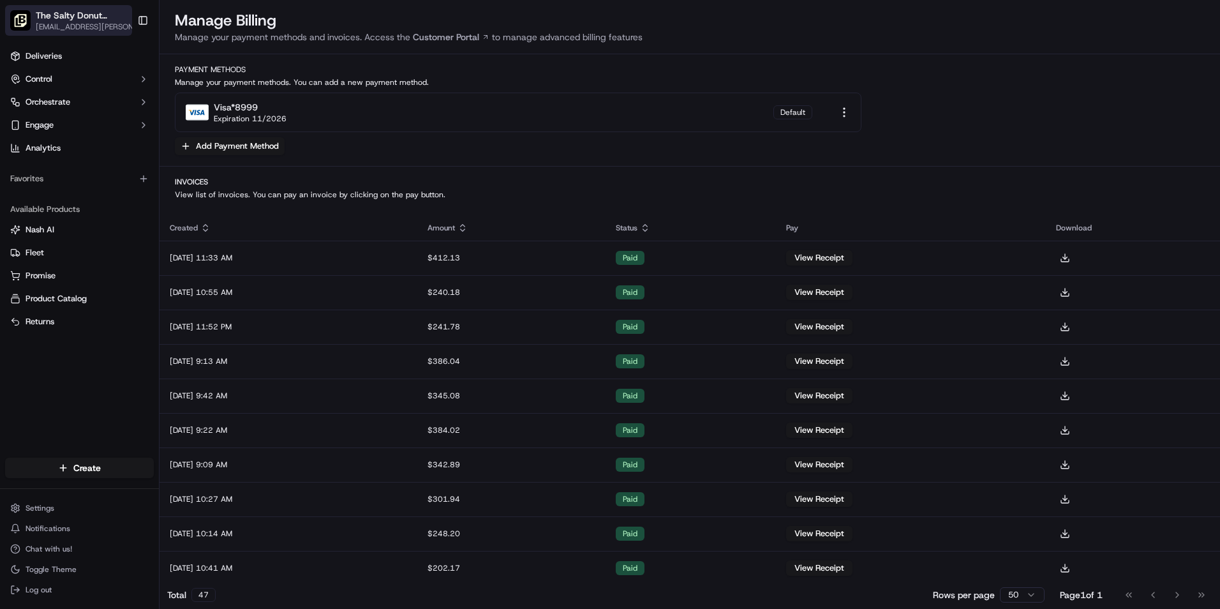
click at [109, 13] on span "The Salty Donut ([GEOGRAPHIC_DATA])" at bounding box center [83, 15] width 94 height 13
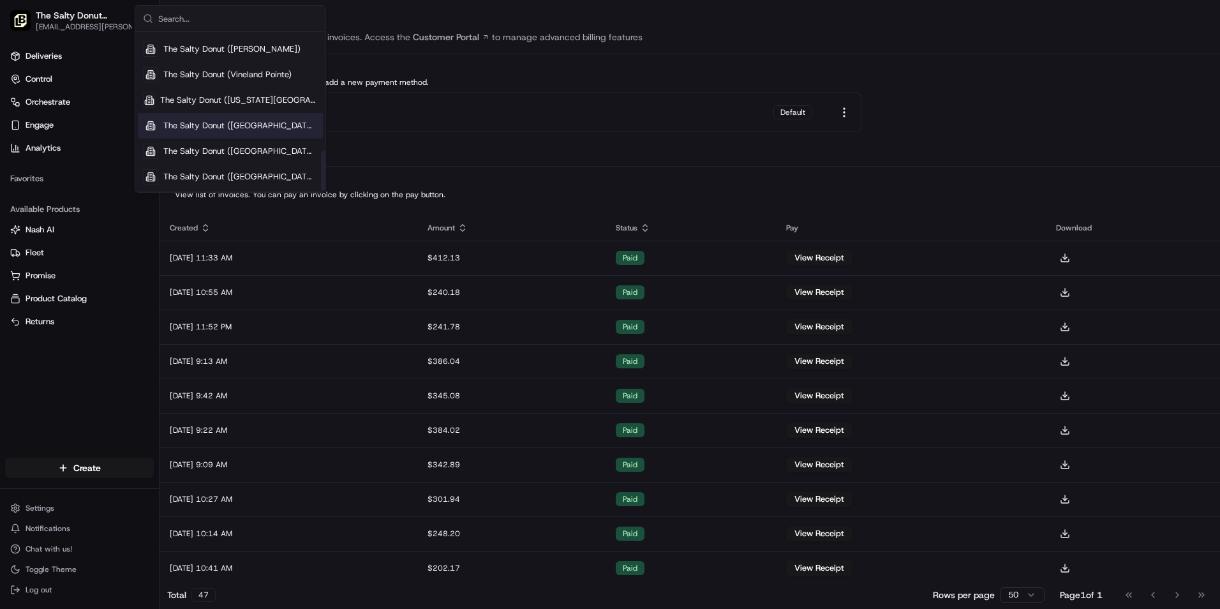
scroll to position [477, 0]
click at [253, 145] on span "The Salty Donut ([GEOGRAPHIC_DATA])" at bounding box center [240, 150] width 154 height 11
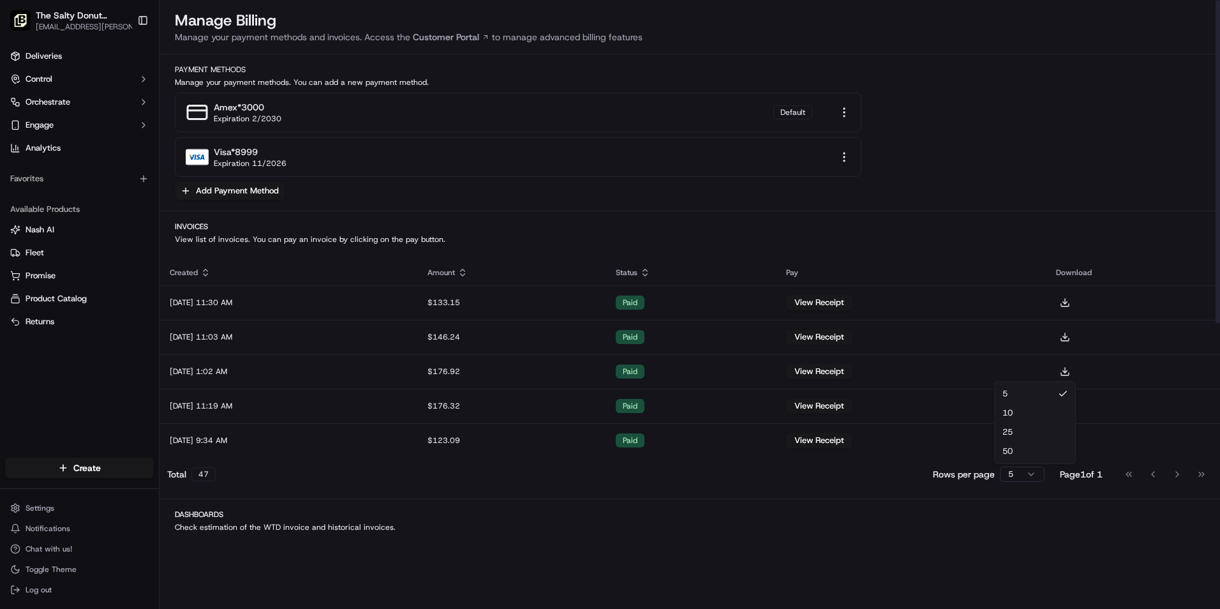
click at [1033, 481] on html "The Salty Donut ([GEOGRAPHIC_DATA]) [EMAIL_ADDRESS][PERSON_NAME][DOMAIN_NAME] T…" at bounding box center [610, 304] width 1220 height 609
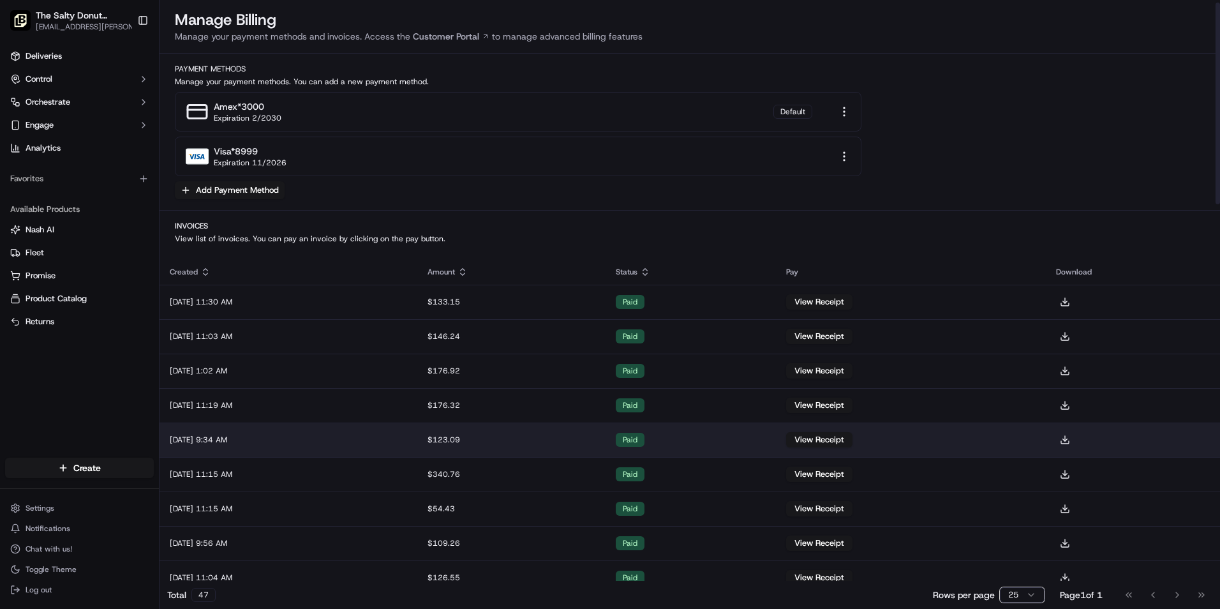
scroll to position [0, 0]
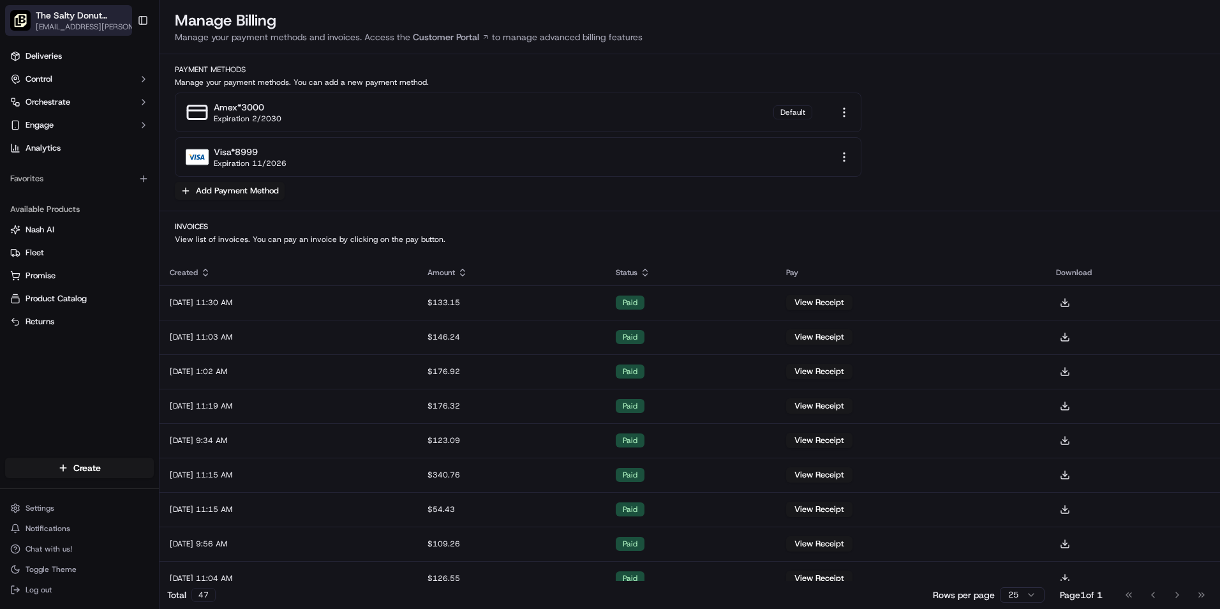
click at [108, 26] on span "[EMAIL_ADDRESS][PERSON_NAME][DOMAIN_NAME]" at bounding box center [90, 27] width 109 height 10
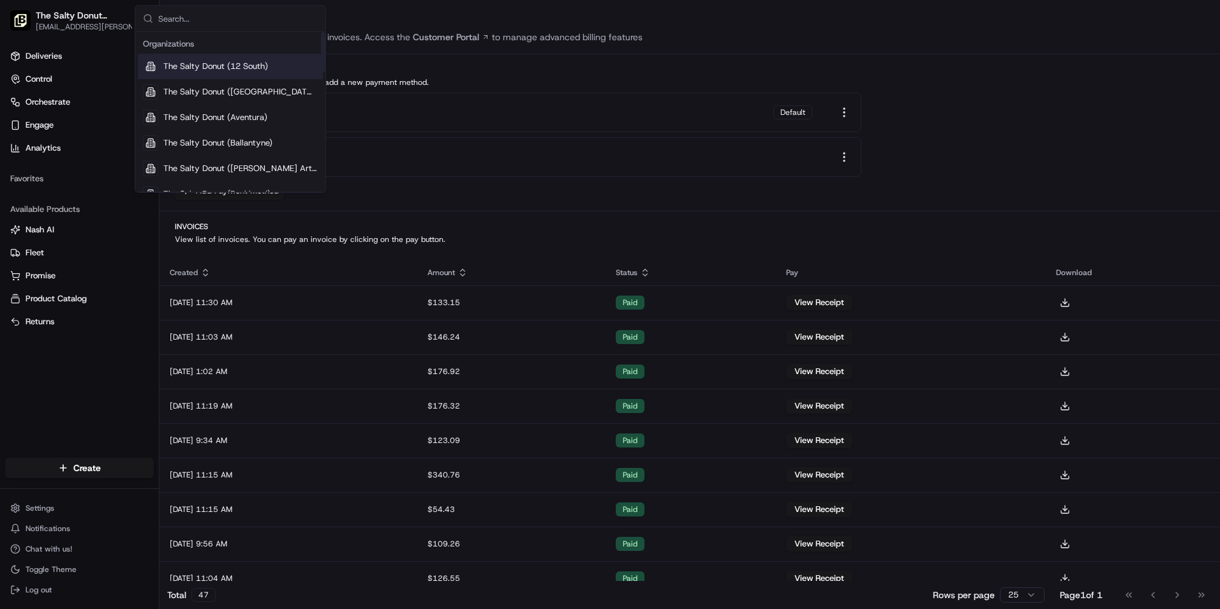
click at [251, 61] on span "The Salty Donut (12 South)" at bounding box center [215, 66] width 105 height 11
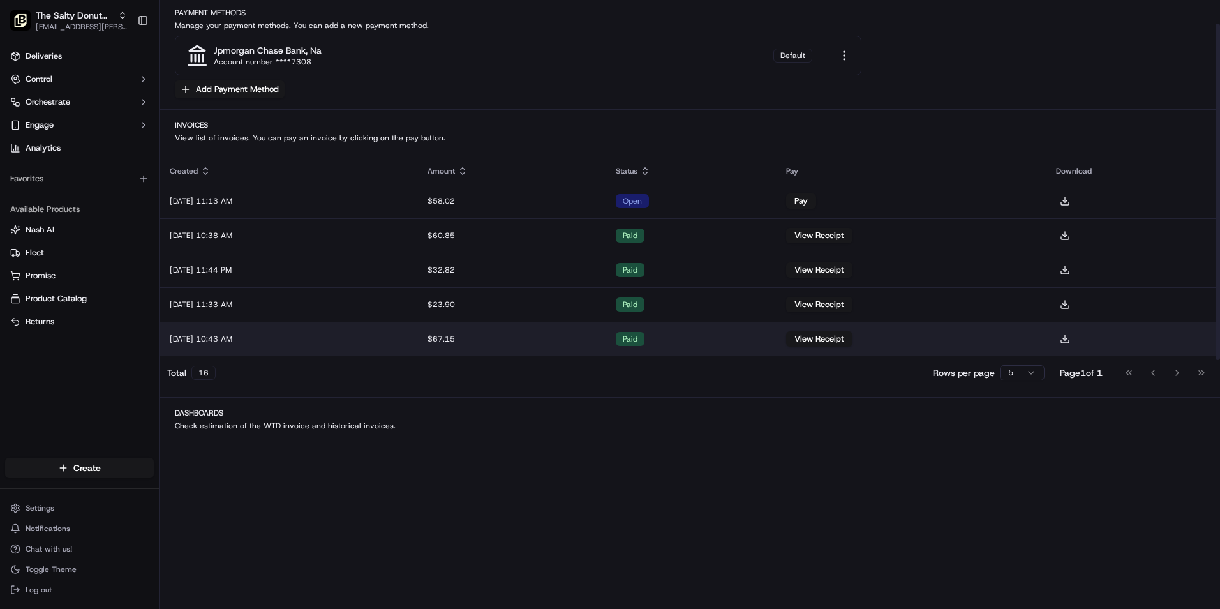
scroll to position [43, 0]
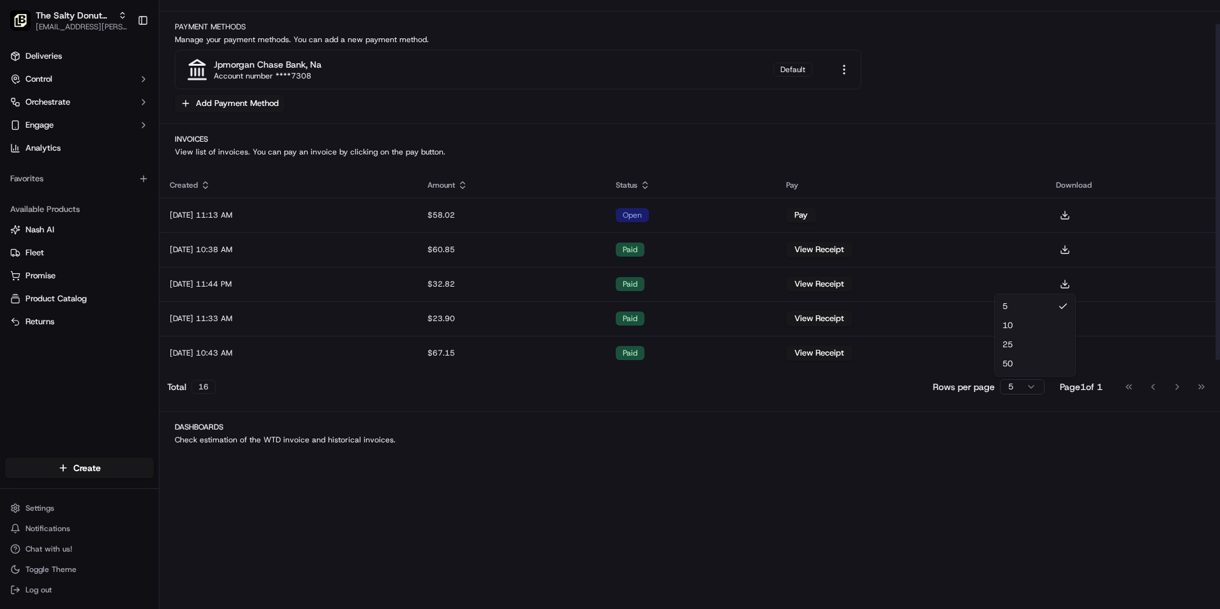
click at [1031, 391] on html "The Salty Donut (12 South) [EMAIL_ADDRESS][PERSON_NAME][DOMAIN_NAME] Toggle Sid…" at bounding box center [610, 304] width 1220 height 609
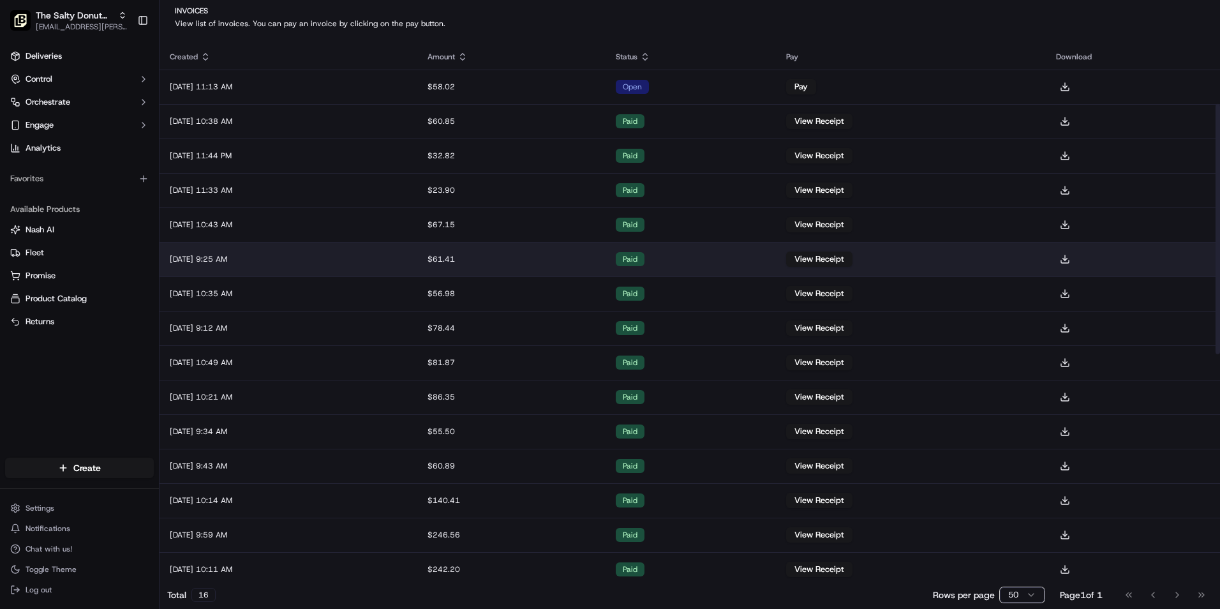
scroll to position [170, 0]
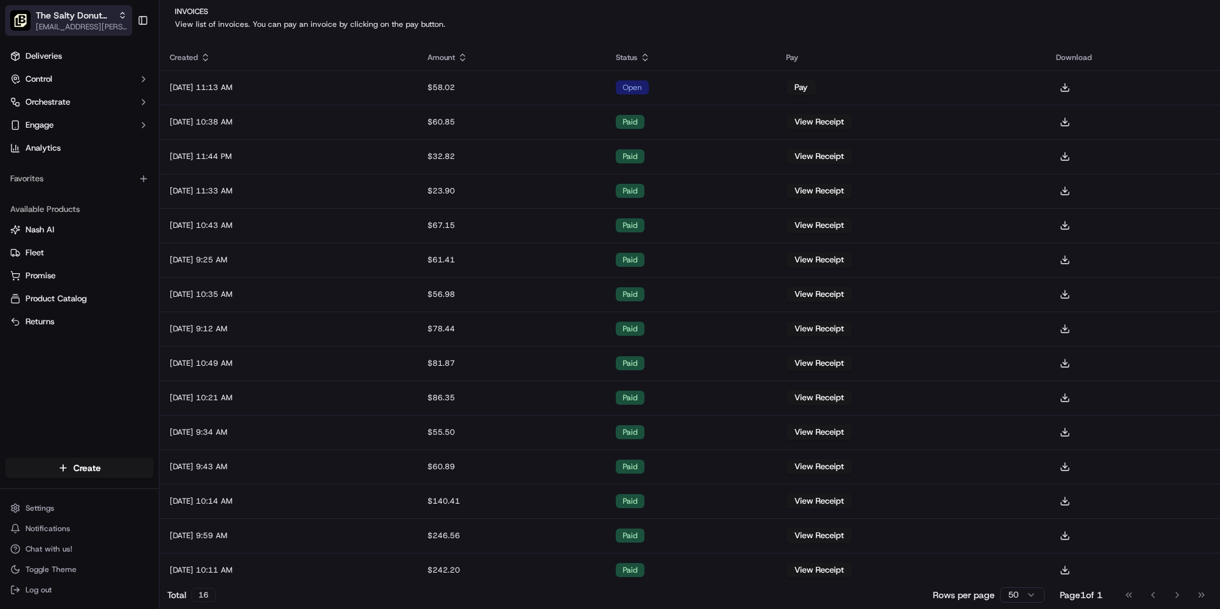
click at [107, 25] on span "[EMAIL_ADDRESS][PERSON_NAME][DOMAIN_NAME]" at bounding box center [81, 27] width 91 height 10
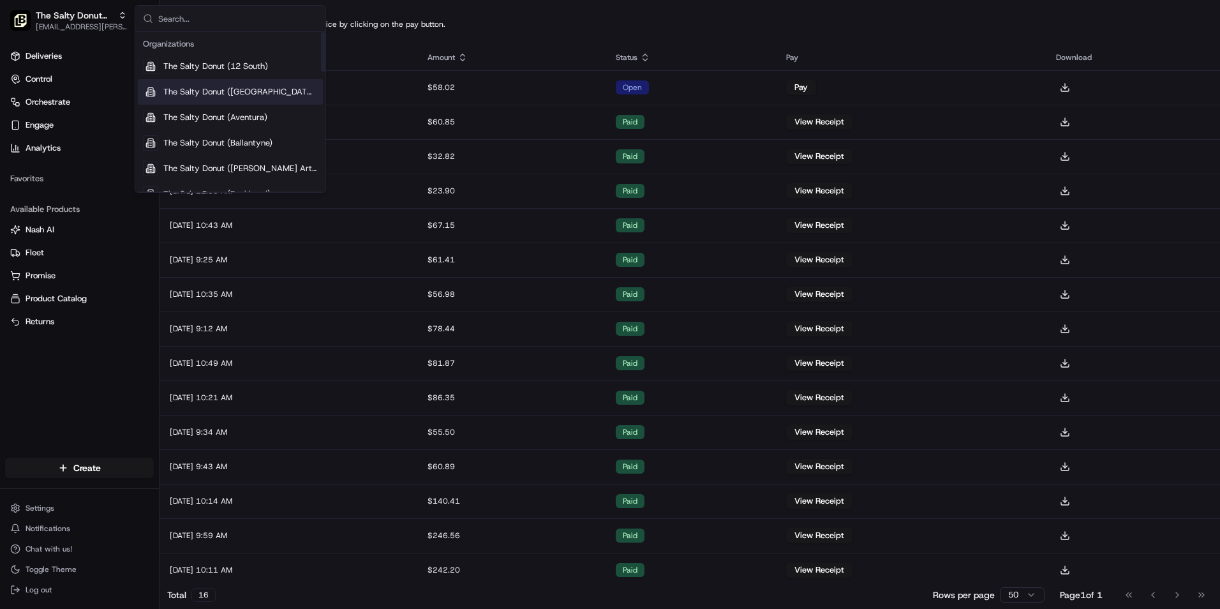
click at [167, 85] on div "The Salty Donut ([GEOGRAPHIC_DATA])" at bounding box center [230, 92] width 185 height 26
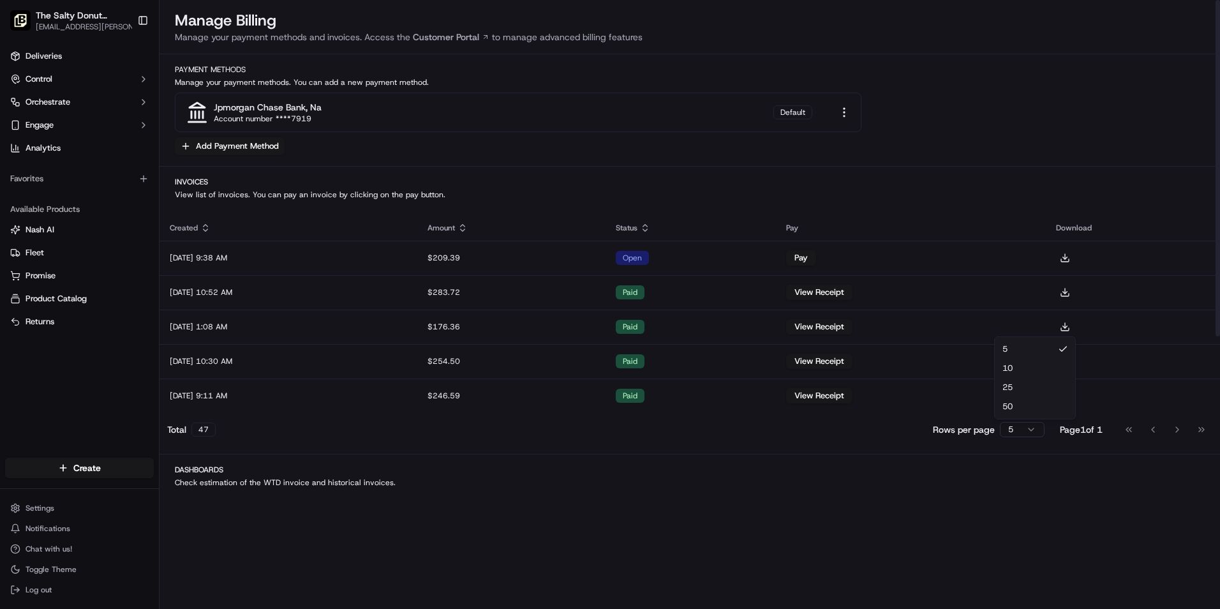
click at [1032, 430] on html "The Salty Donut ([GEOGRAPHIC_DATA]) [EMAIL_ADDRESS][PERSON_NAME][DOMAIN_NAME] T…" at bounding box center [610, 304] width 1220 height 609
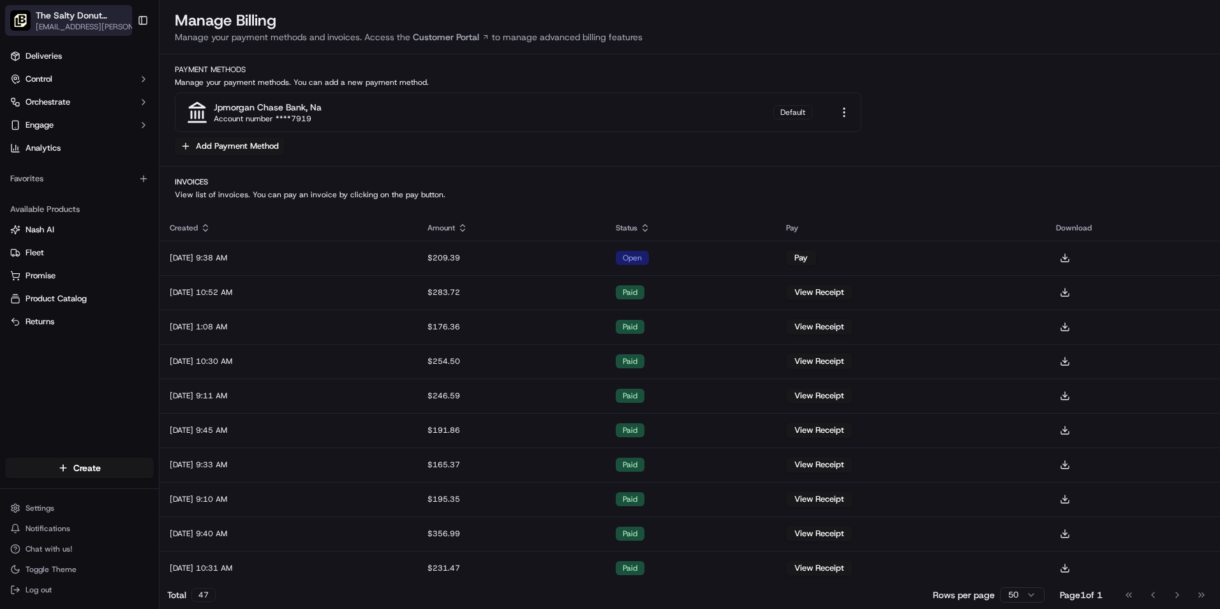
click at [114, 26] on span "[EMAIL_ADDRESS][PERSON_NAME][DOMAIN_NAME]" at bounding box center [90, 27] width 109 height 10
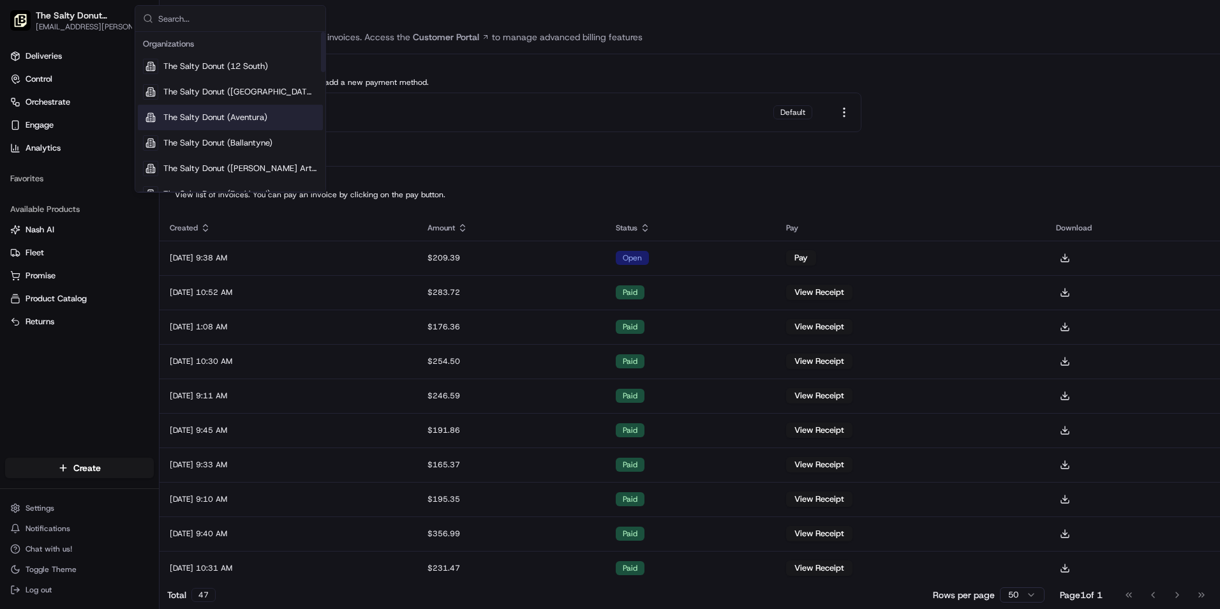
click at [188, 113] on span "The Salty Donut (Aventura)" at bounding box center [215, 117] width 104 height 11
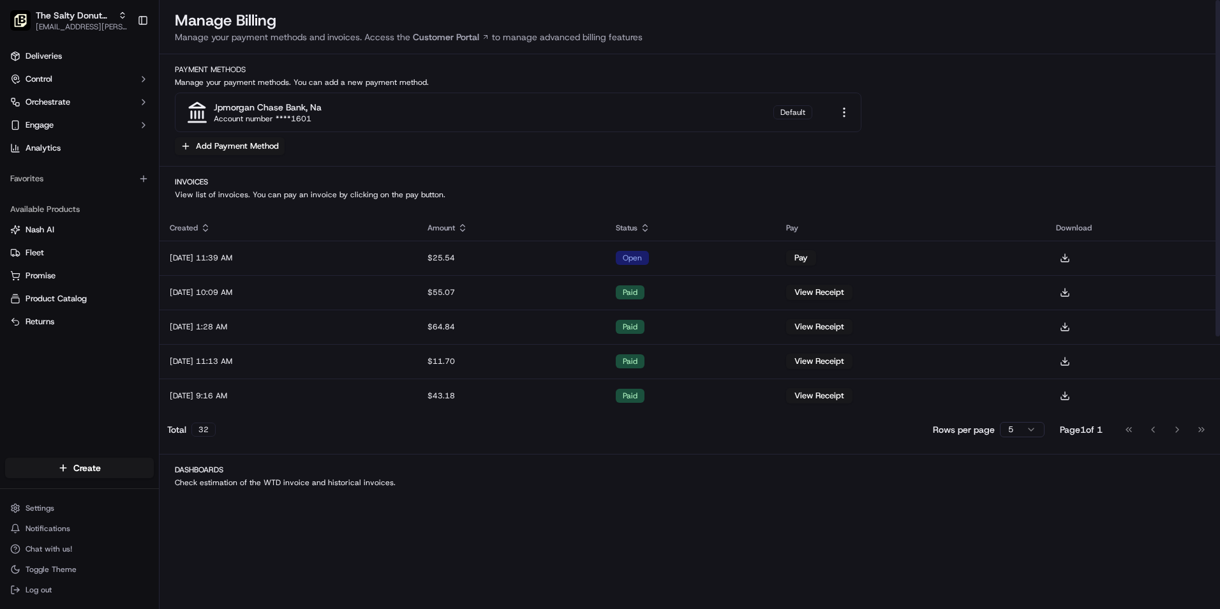
click at [1026, 432] on html "The Salty Donut (Aventura) [EMAIL_ADDRESS][PERSON_NAME][DOMAIN_NAME] Toggle Sid…" at bounding box center [610, 304] width 1220 height 609
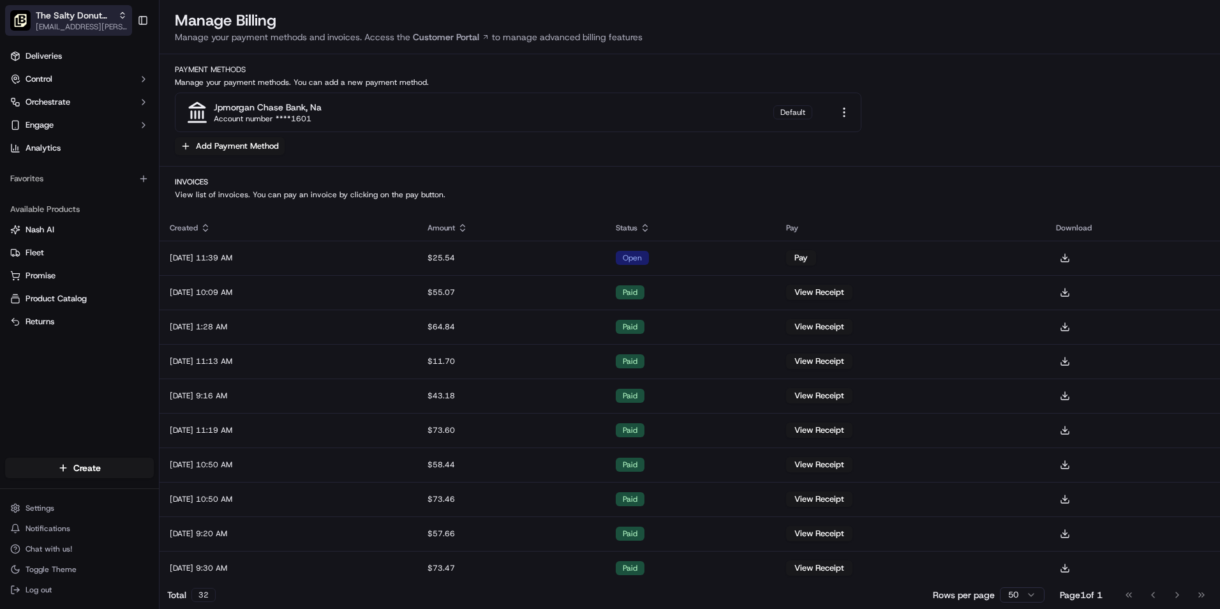
click at [126, 26] on span "[EMAIL_ADDRESS][PERSON_NAME][DOMAIN_NAME]" at bounding box center [81, 27] width 91 height 10
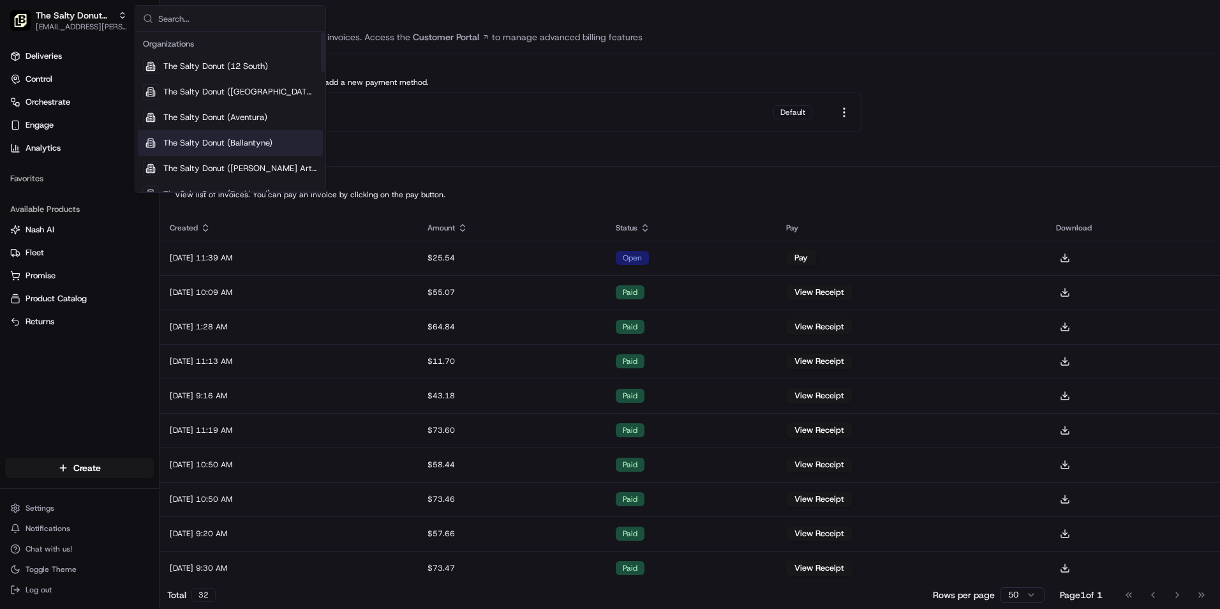
click at [181, 142] on span "The Salty Donut (Ballantyne)" at bounding box center [217, 142] width 109 height 11
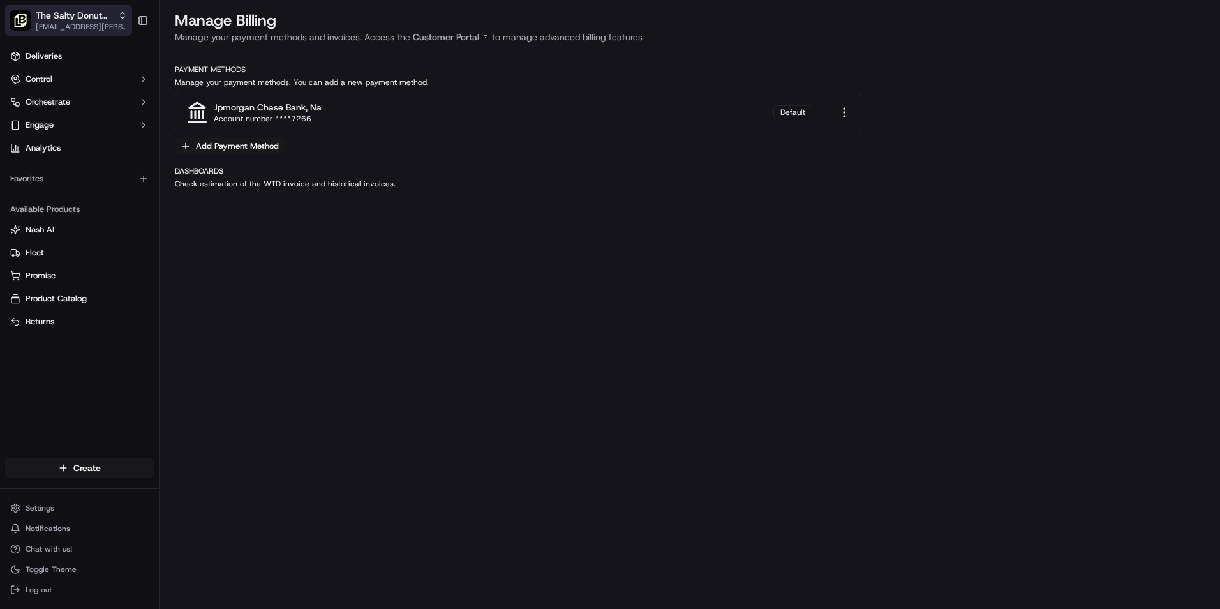
click at [121, 29] on span "[EMAIL_ADDRESS][PERSON_NAME][DOMAIN_NAME]" at bounding box center [81, 27] width 91 height 10
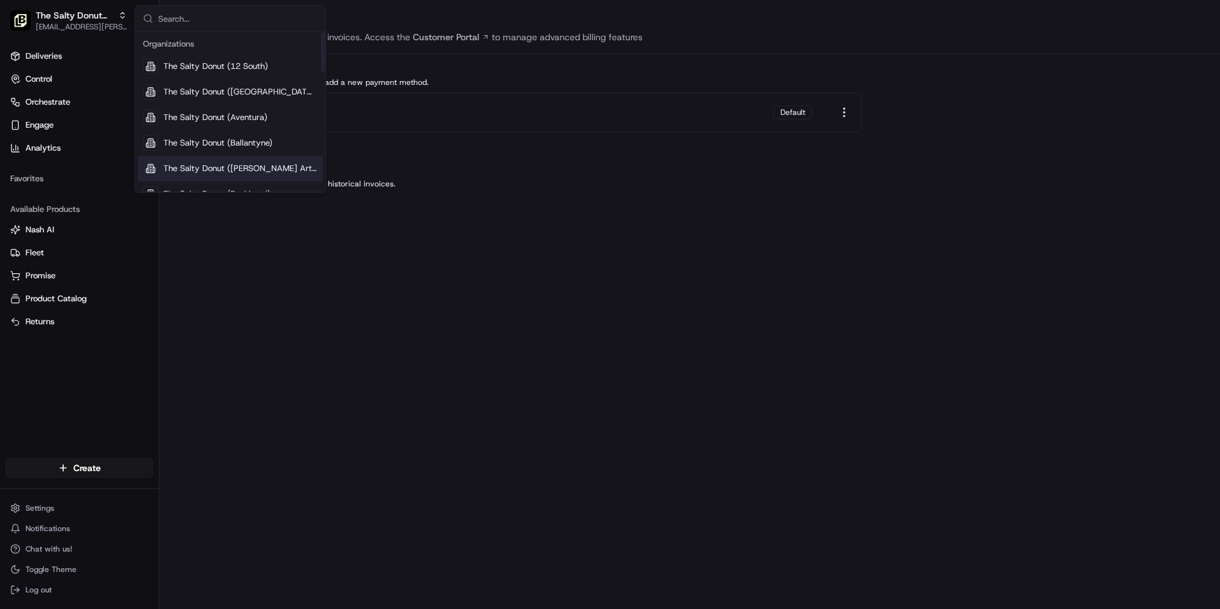
click at [253, 166] on span "The Salty Donut ([PERSON_NAME] Arts)" at bounding box center [240, 168] width 154 height 11
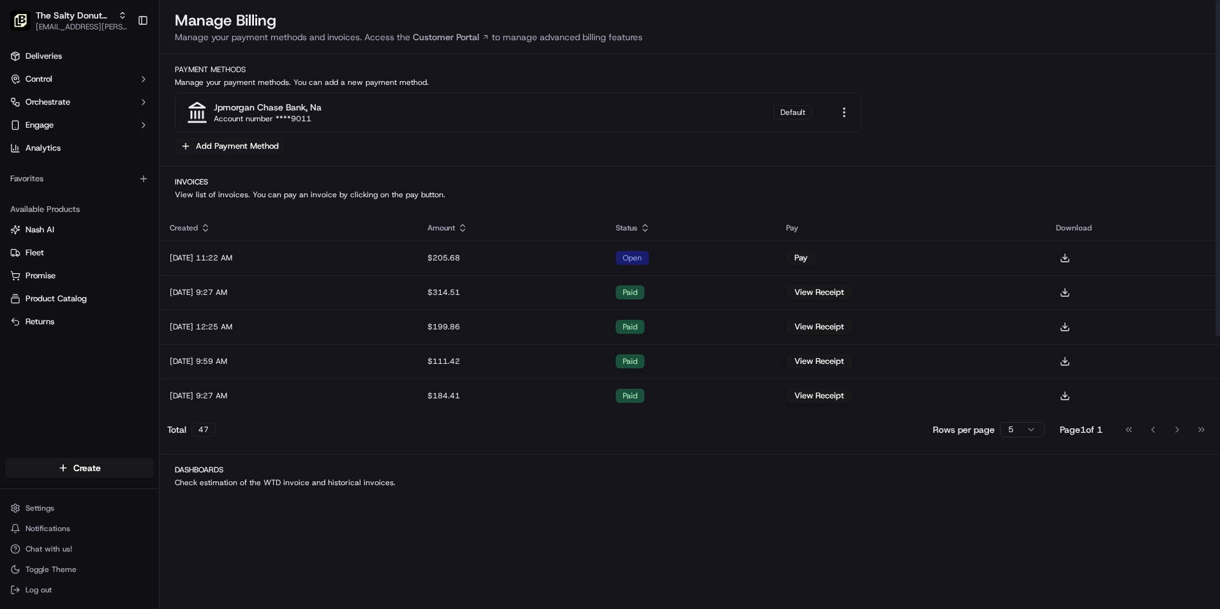
click at [1027, 431] on html "The Salty Donut ([PERSON_NAME] Arts) [EMAIL_ADDRESS][PERSON_NAME][DOMAIN_NAME] …" at bounding box center [610, 304] width 1220 height 609
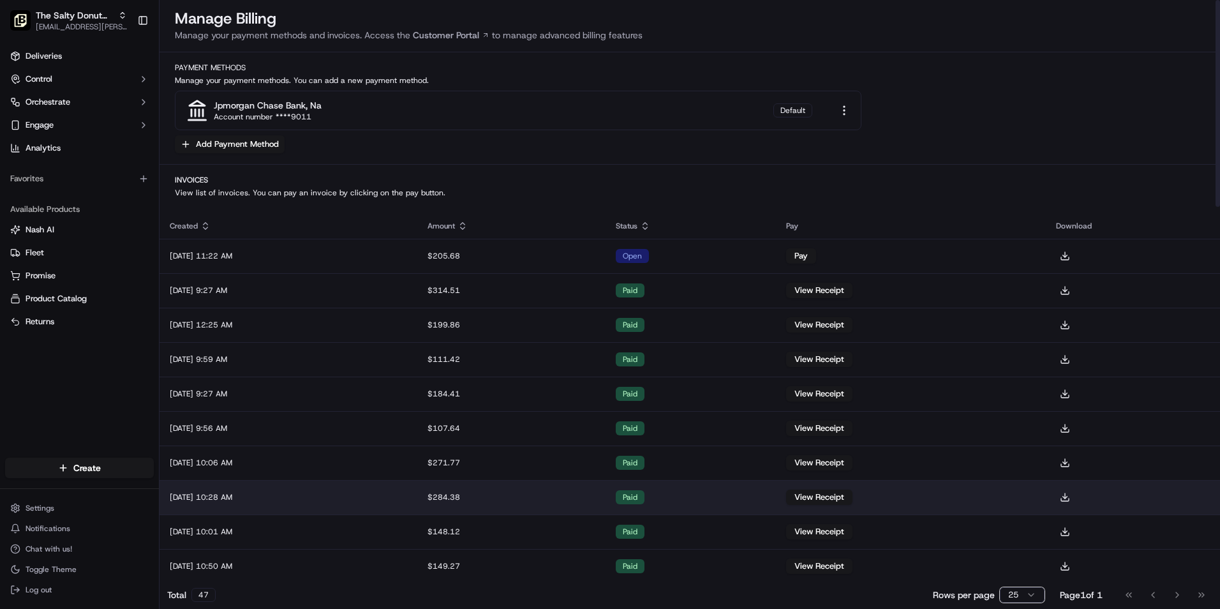
scroll to position [0, 0]
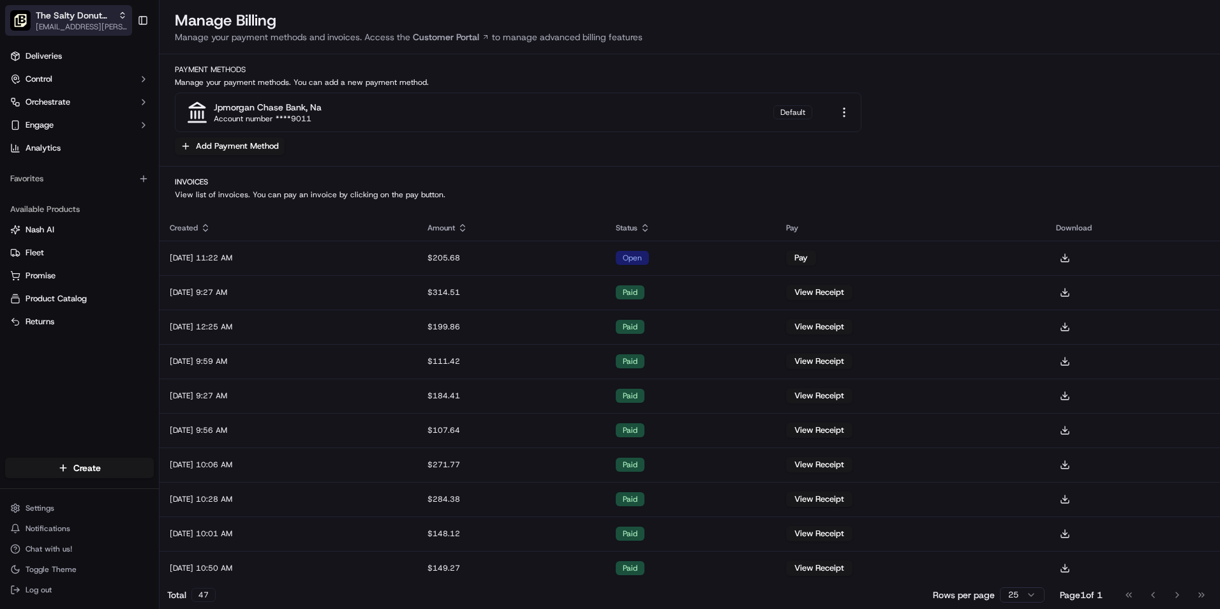
click at [113, 26] on span "[EMAIL_ADDRESS][PERSON_NAME][DOMAIN_NAME]" at bounding box center [81, 27] width 91 height 10
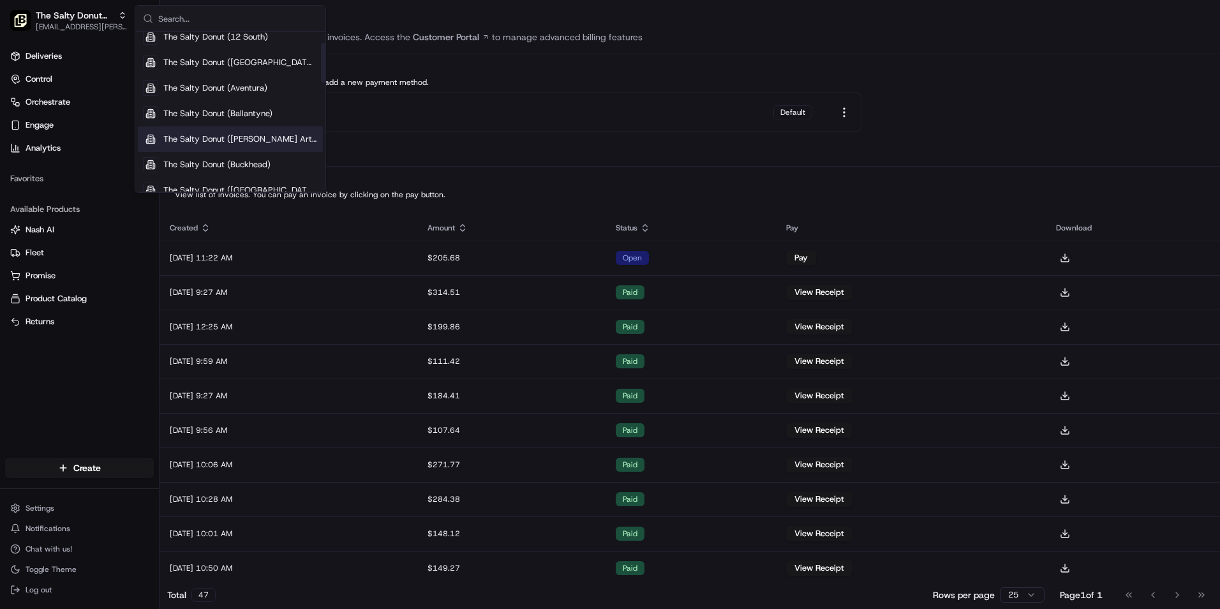
scroll to position [43, 0]
click at [214, 150] on span "The Salty Donut (Buckhead)" at bounding box center [216, 151] width 107 height 11
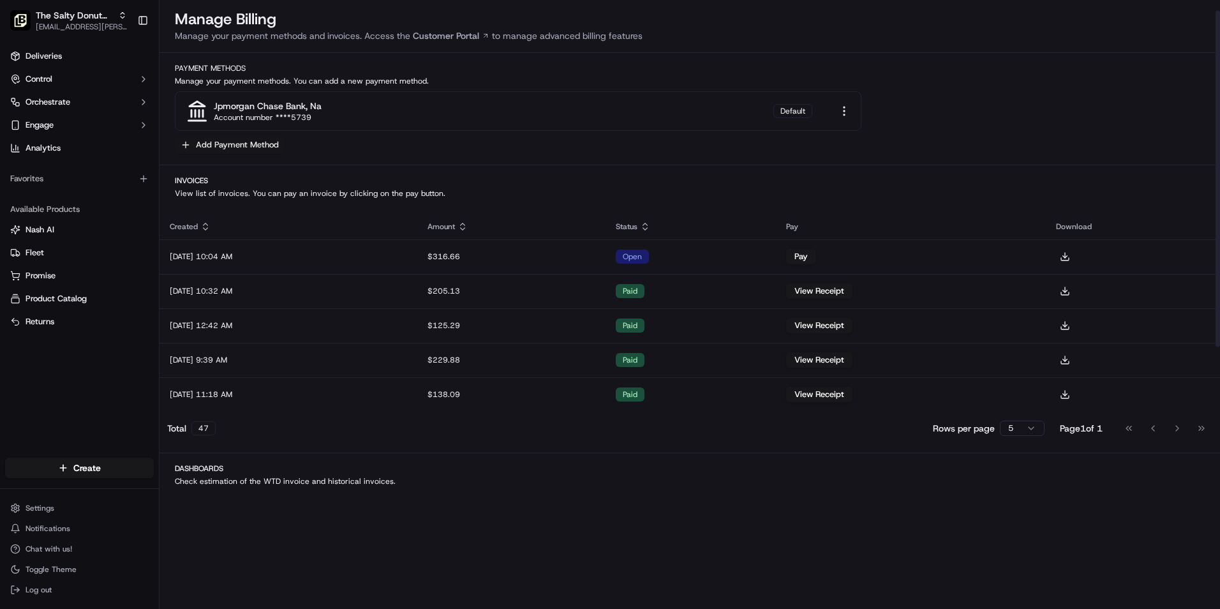
scroll to position [0, 0]
click at [119, 32] on button "The Salty Donut (Buckhead) [EMAIL_ADDRESS][PERSON_NAME][DOMAIN_NAME]" at bounding box center [68, 20] width 127 height 31
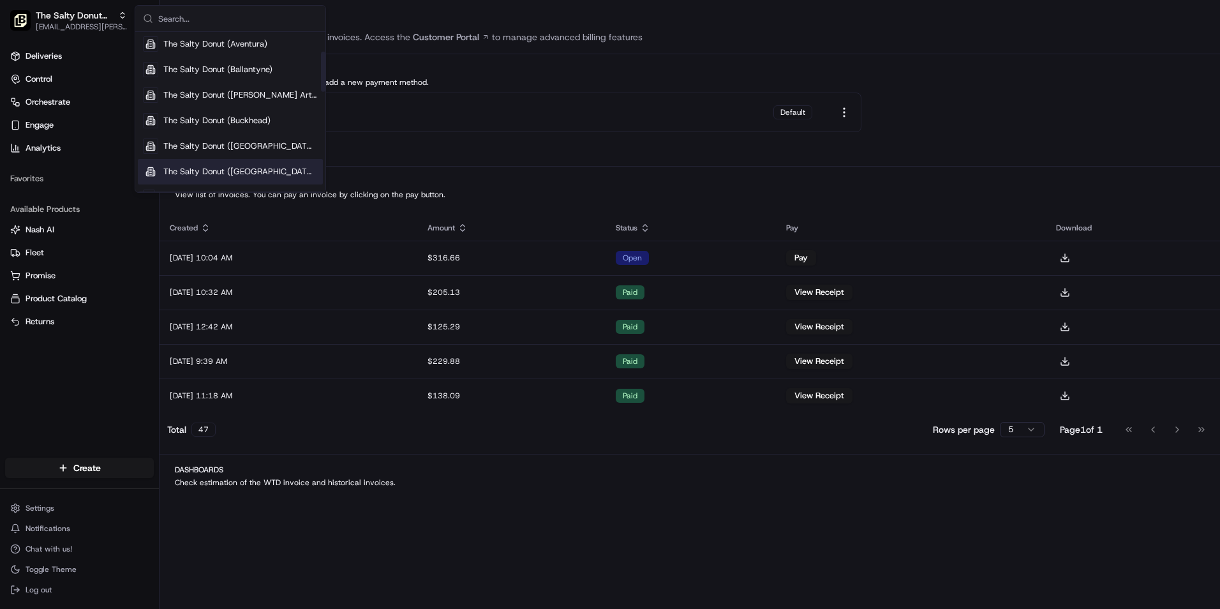
scroll to position [85, 0]
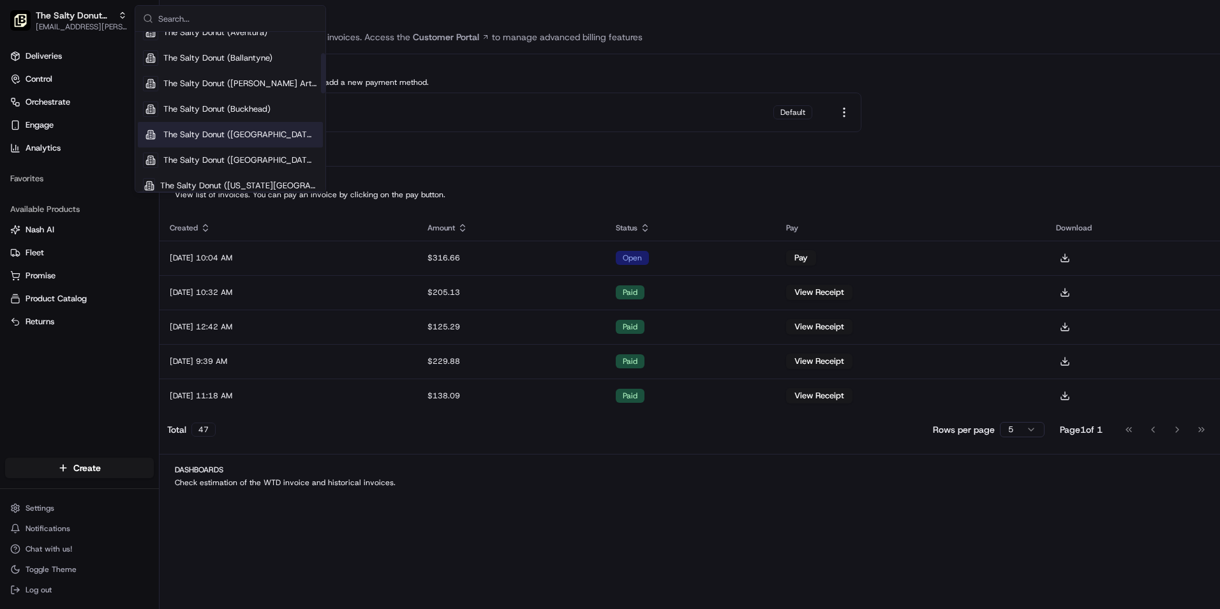
click at [267, 132] on span "The Salty Donut ([GEOGRAPHIC_DATA])" at bounding box center [240, 134] width 154 height 11
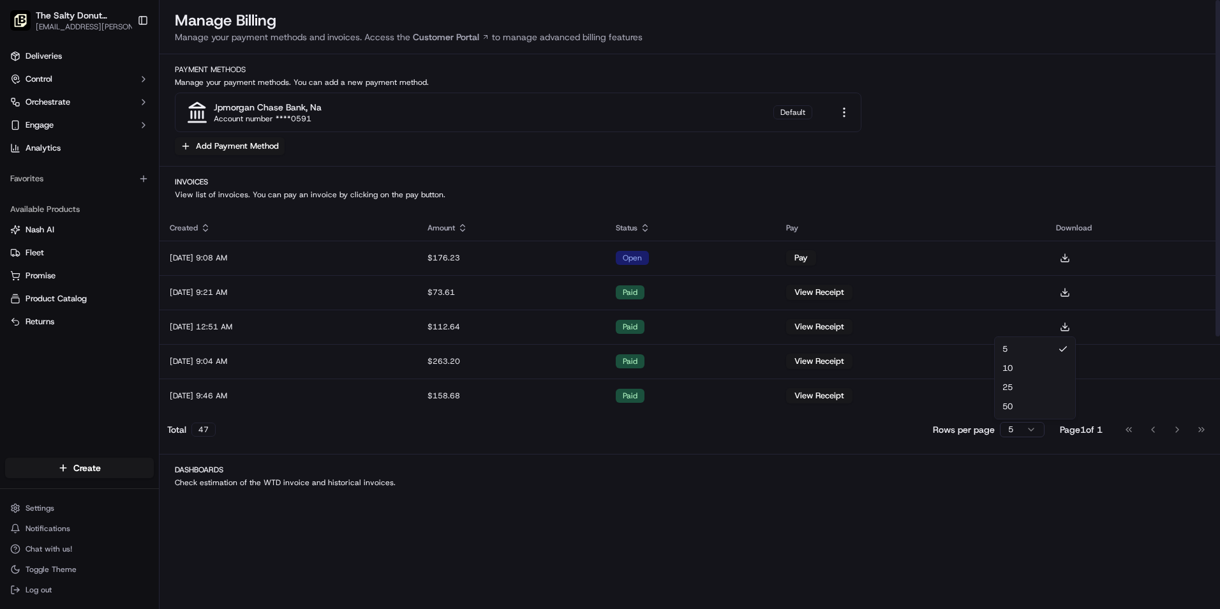
click at [1032, 432] on html "The Salty Donut ([GEOGRAPHIC_DATA]) [EMAIL_ADDRESS][PERSON_NAME][DOMAIN_NAME] T…" at bounding box center [610, 304] width 1220 height 609
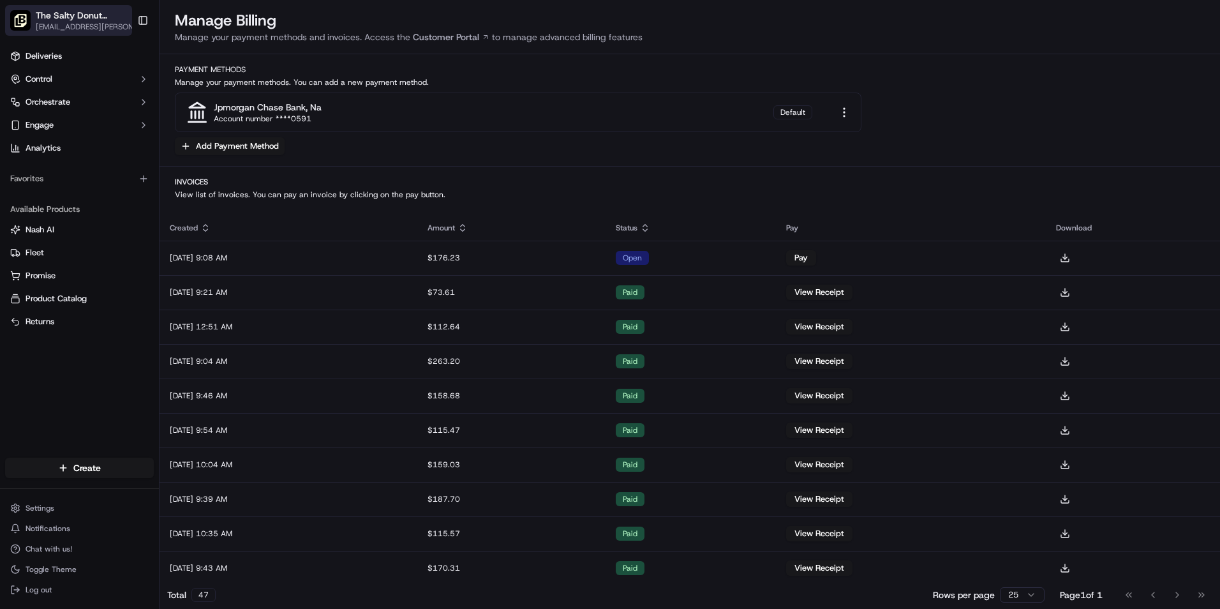
click at [119, 24] on span "[EMAIL_ADDRESS][PERSON_NAME][DOMAIN_NAME]" at bounding box center [90, 27] width 109 height 10
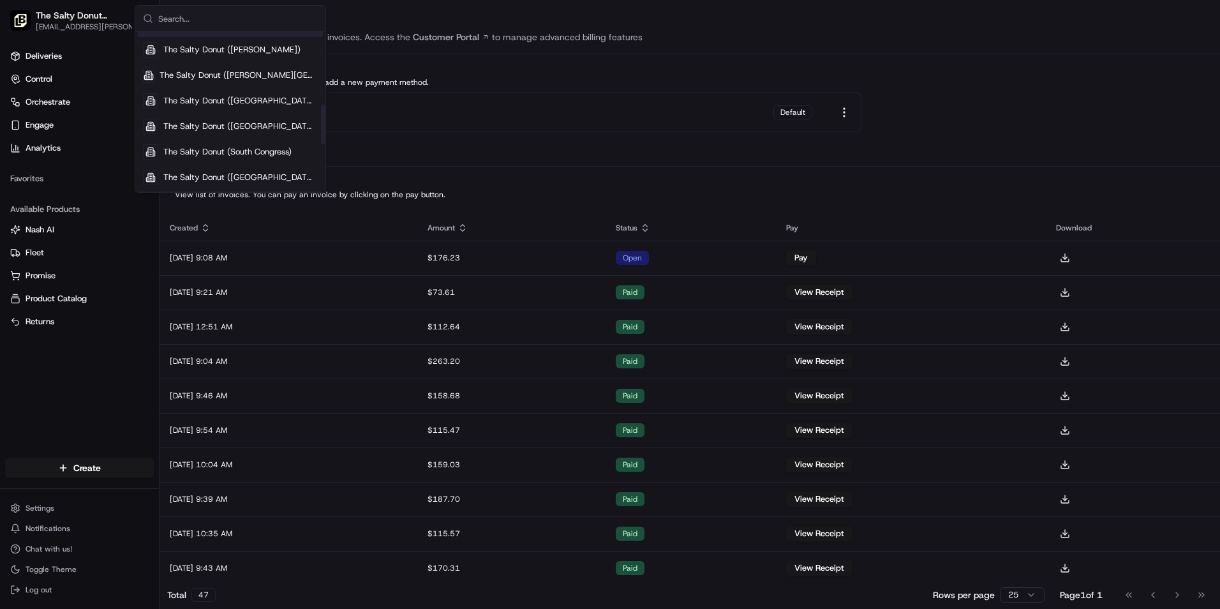
scroll to position [298, 0]
click at [276, 123] on span "The Salty Donut ([GEOGRAPHIC_DATA])" at bounding box center [240, 125] width 154 height 11
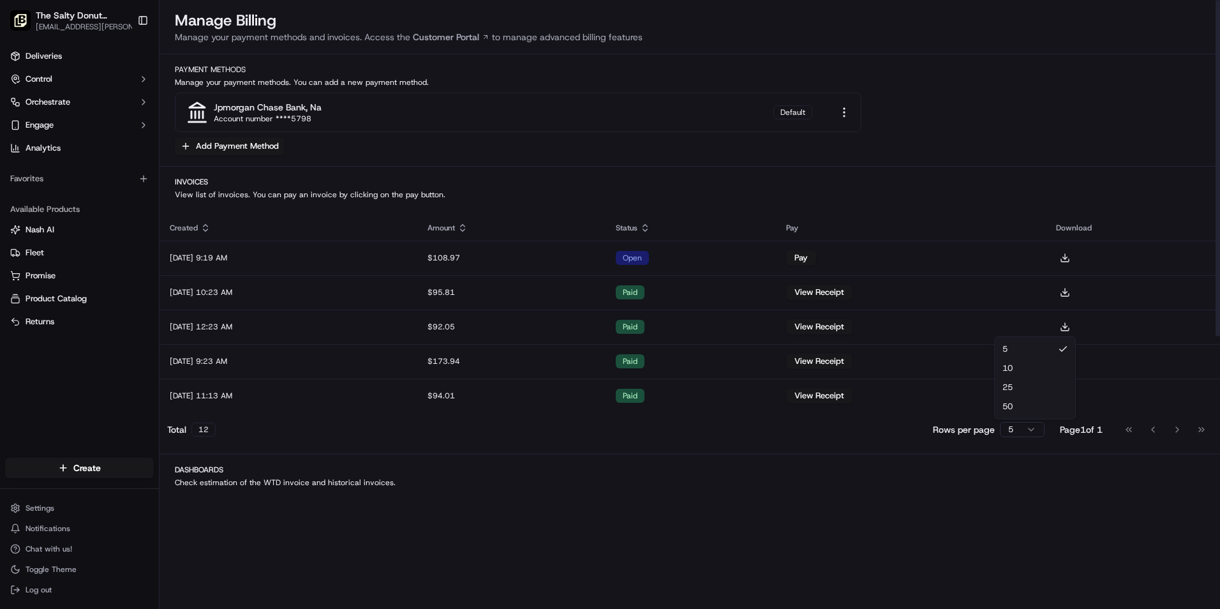
click at [1027, 430] on html "The Salty Donut ([GEOGRAPHIC_DATA]) [EMAIL_ADDRESS][PERSON_NAME][DOMAIN_NAME] T…" at bounding box center [610, 304] width 1220 height 609
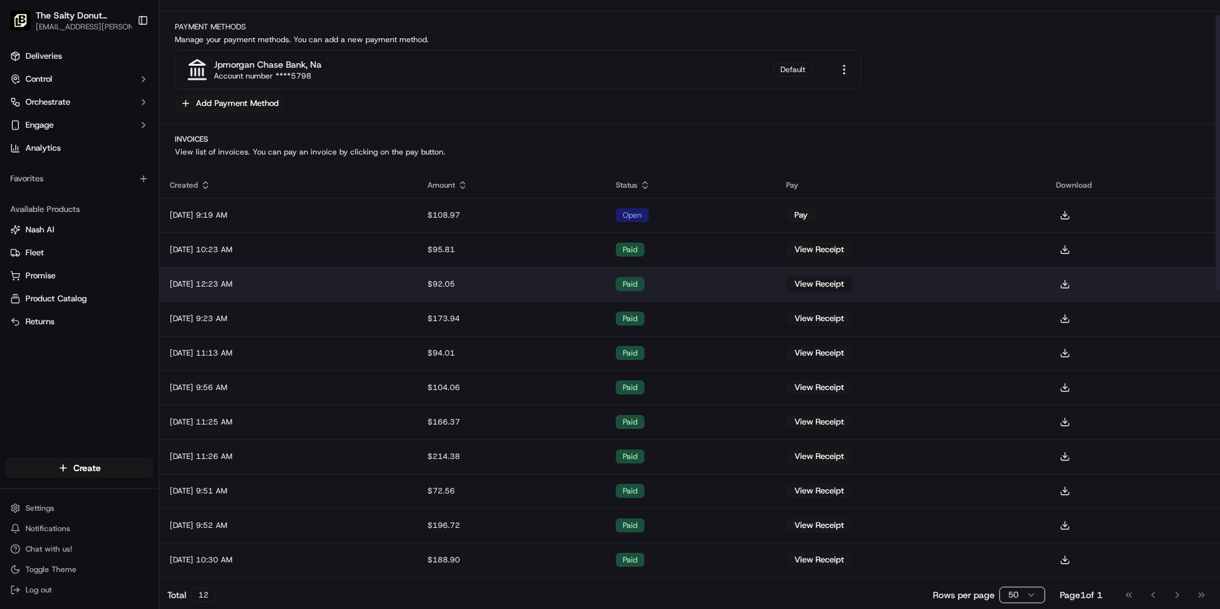
scroll to position [0, 0]
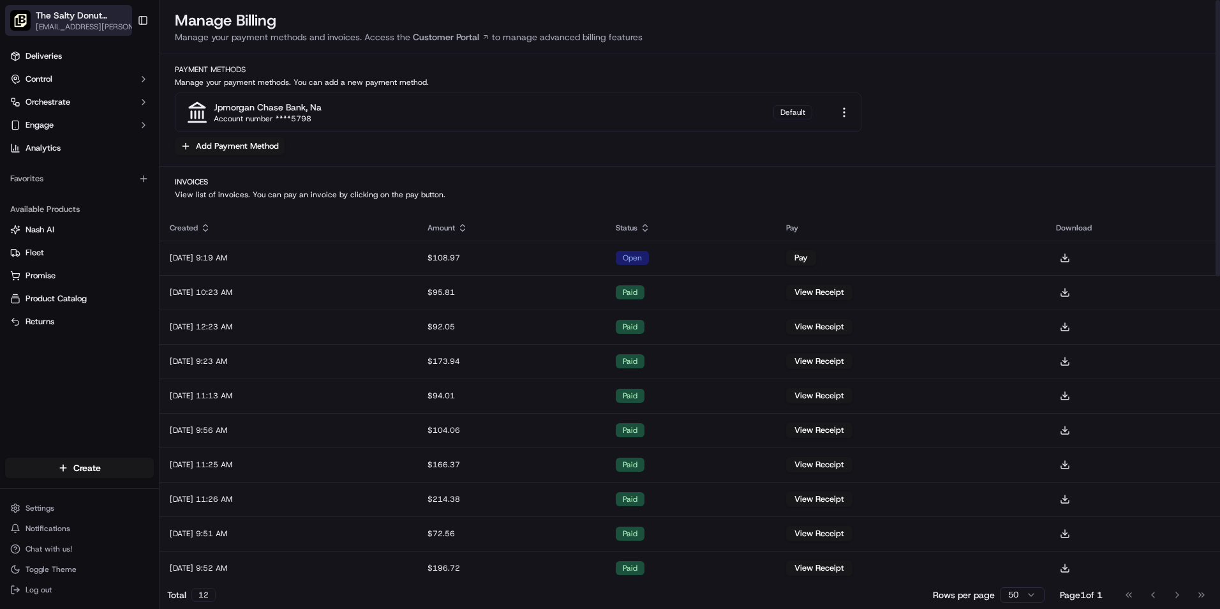
click at [93, 26] on span "[EMAIL_ADDRESS][PERSON_NAME][DOMAIN_NAME]" at bounding box center [90, 27] width 109 height 10
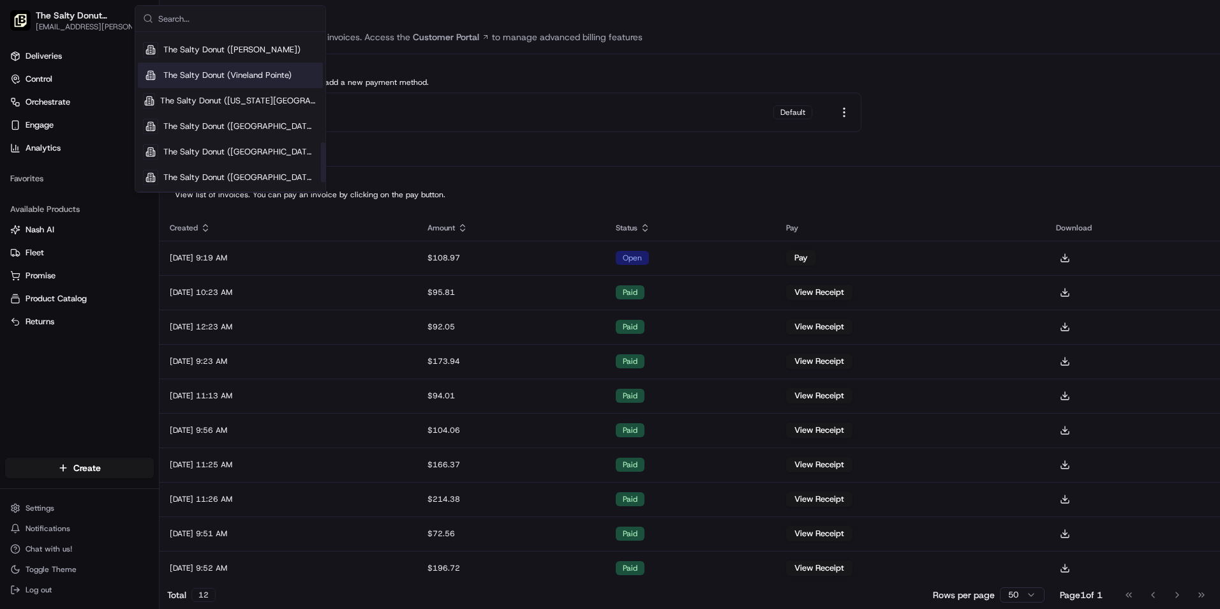
scroll to position [477, 0]
click at [243, 175] on span "The Salty Donut ([GEOGRAPHIC_DATA])" at bounding box center [240, 175] width 154 height 11
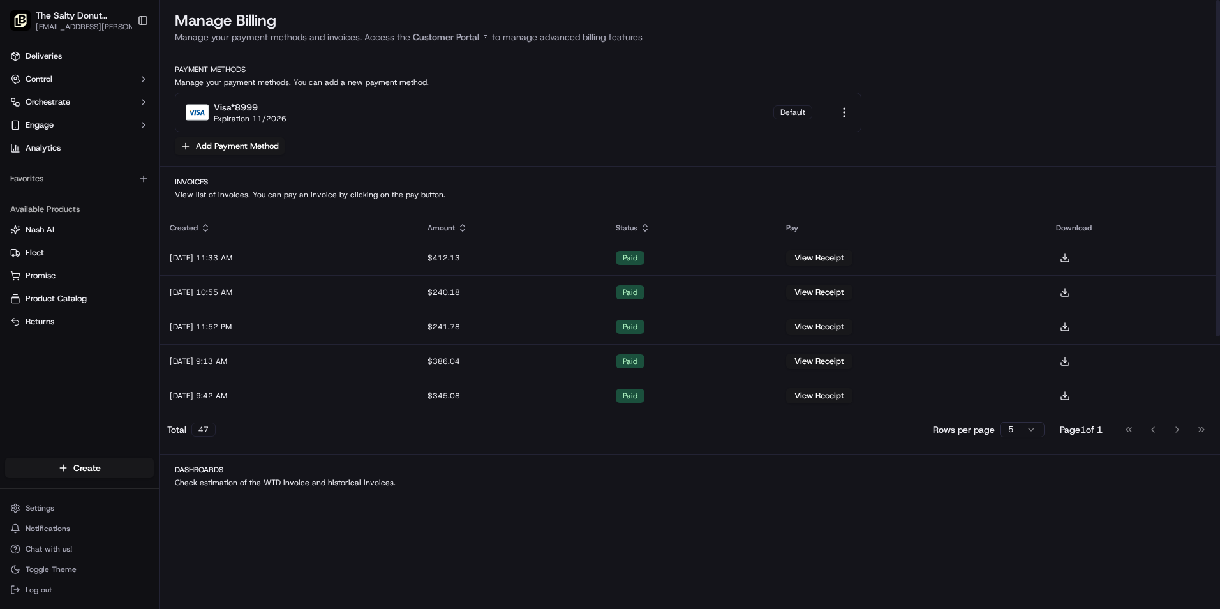
click at [1031, 432] on html "The Salty Donut (Wynwood) [EMAIL_ADDRESS][PERSON_NAME][DOMAIN_NAME] Toggle Side…" at bounding box center [610, 304] width 1220 height 609
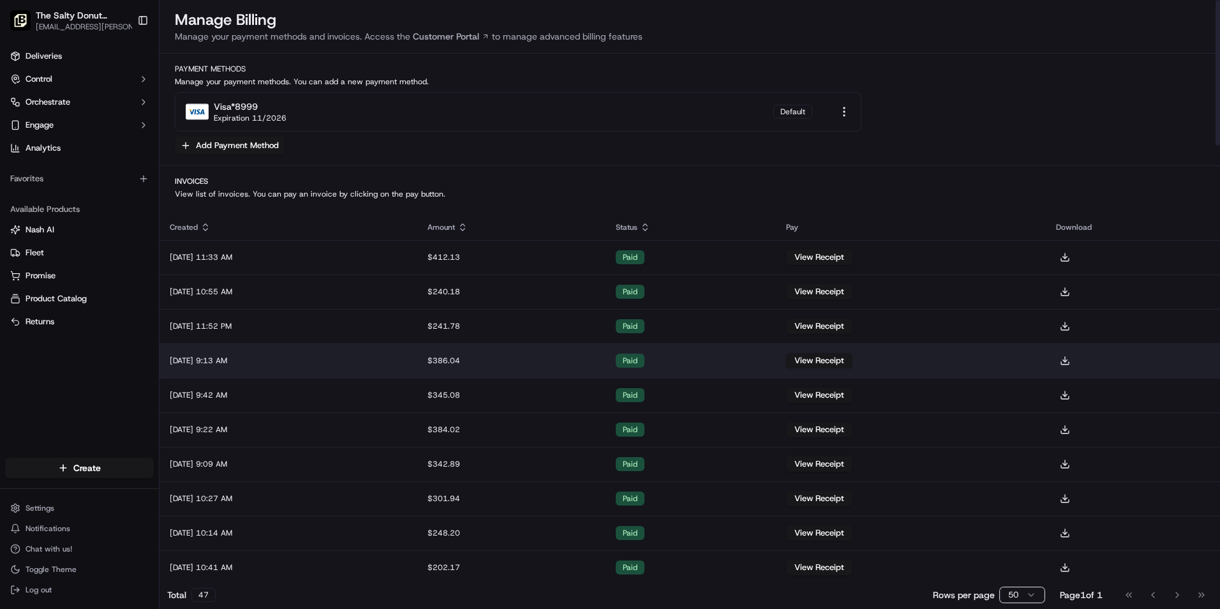
scroll to position [0, 0]
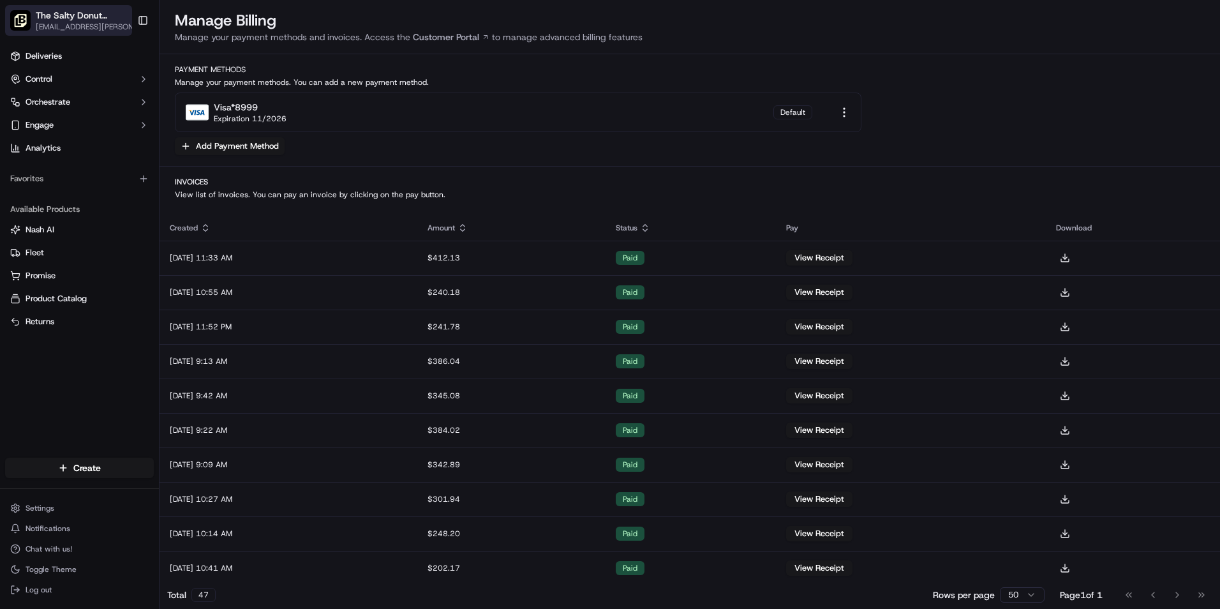
click at [113, 24] on span "[EMAIL_ADDRESS][PERSON_NAME][DOMAIN_NAME]" at bounding box center [90, 27] width 109 height 10
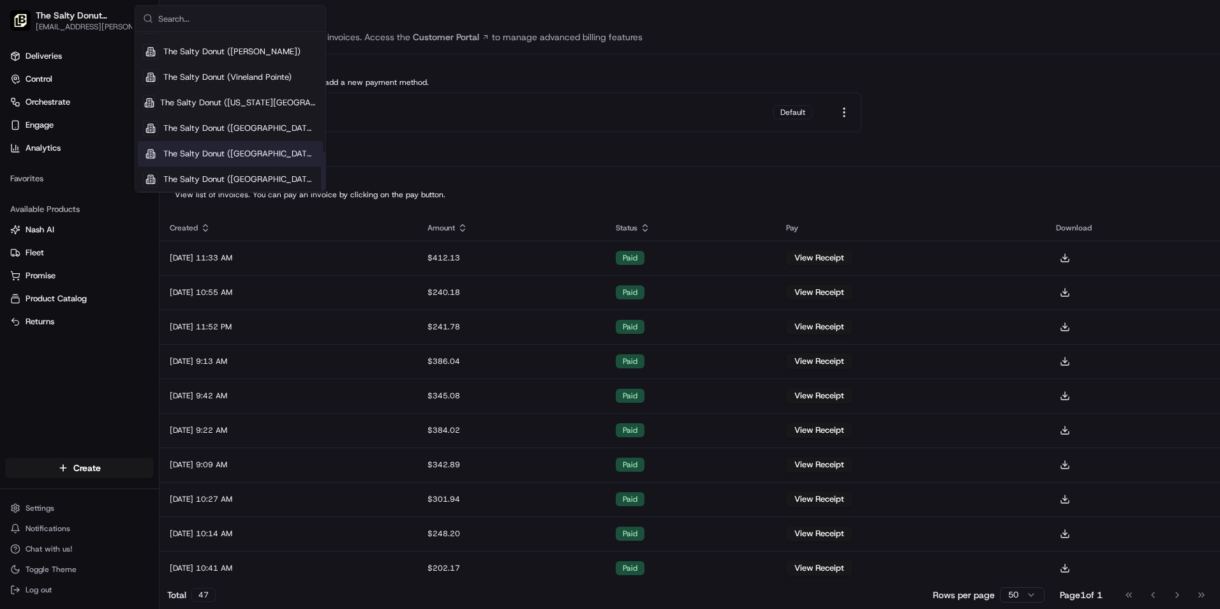
scroll to position [477, 0]
click at [276, 145] on span "The Salty Donut ([GEOGRAPHIC_DATA])" at bounding box center [240, 150] width 154 height 11
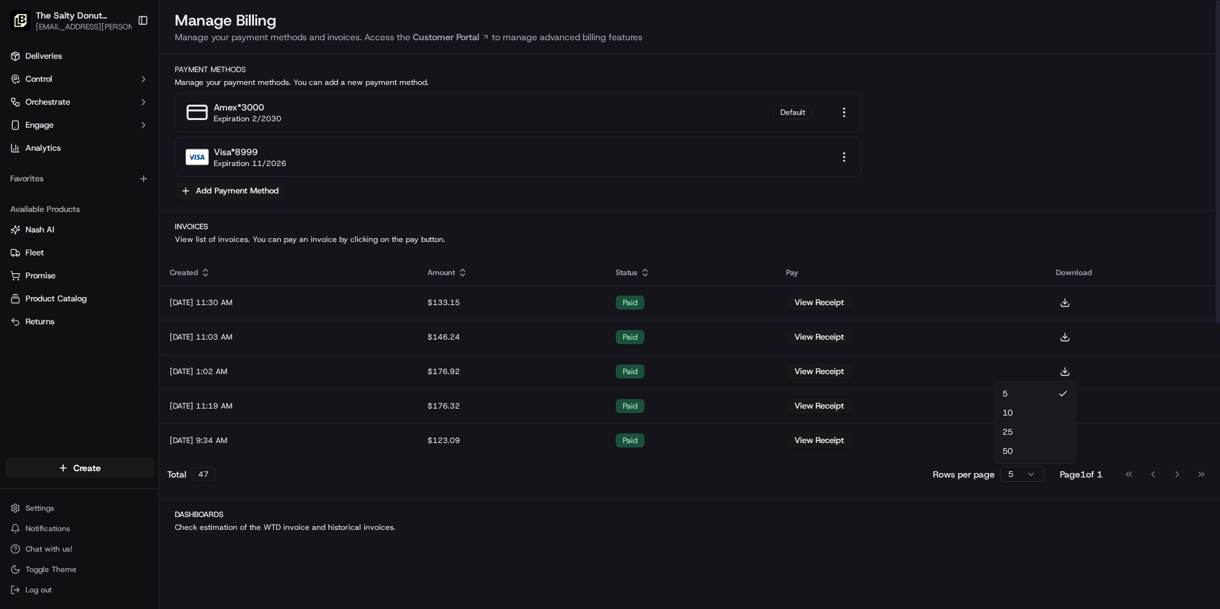
click at [1021, 473] on html "The Salty Donut ([GEOGRAPHIC_DATA]) [EMAIL_ADDRESS][PERSON_NAME][DOMAIN_NAME] T…" at bounding box center [610, 304] width 1220 height 609
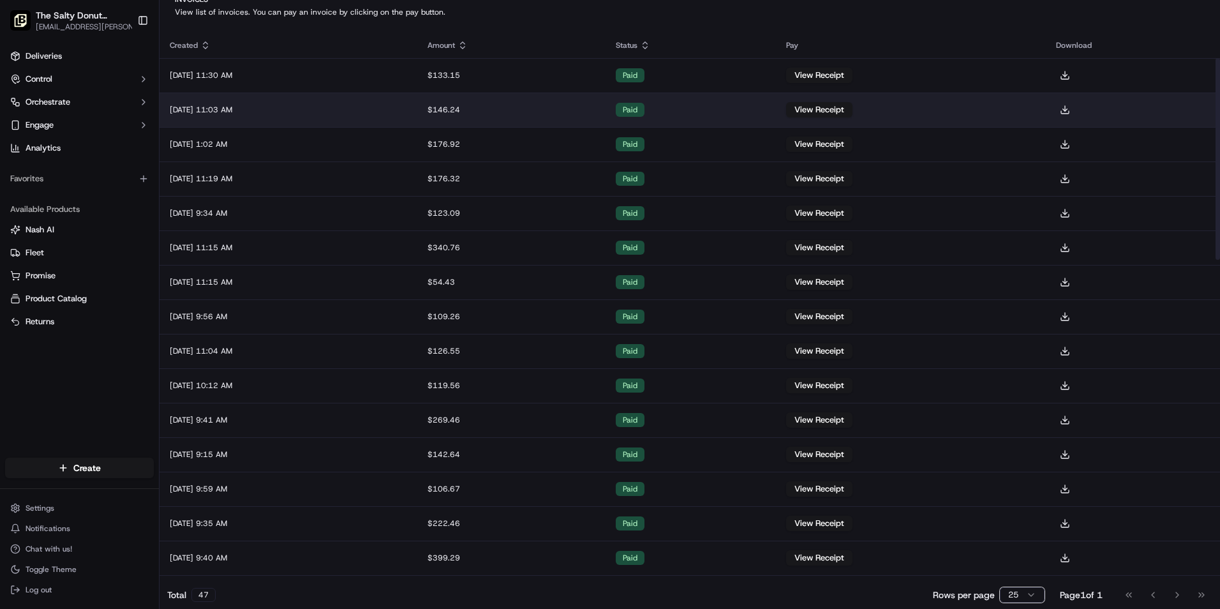
scroll to position [170, 0]
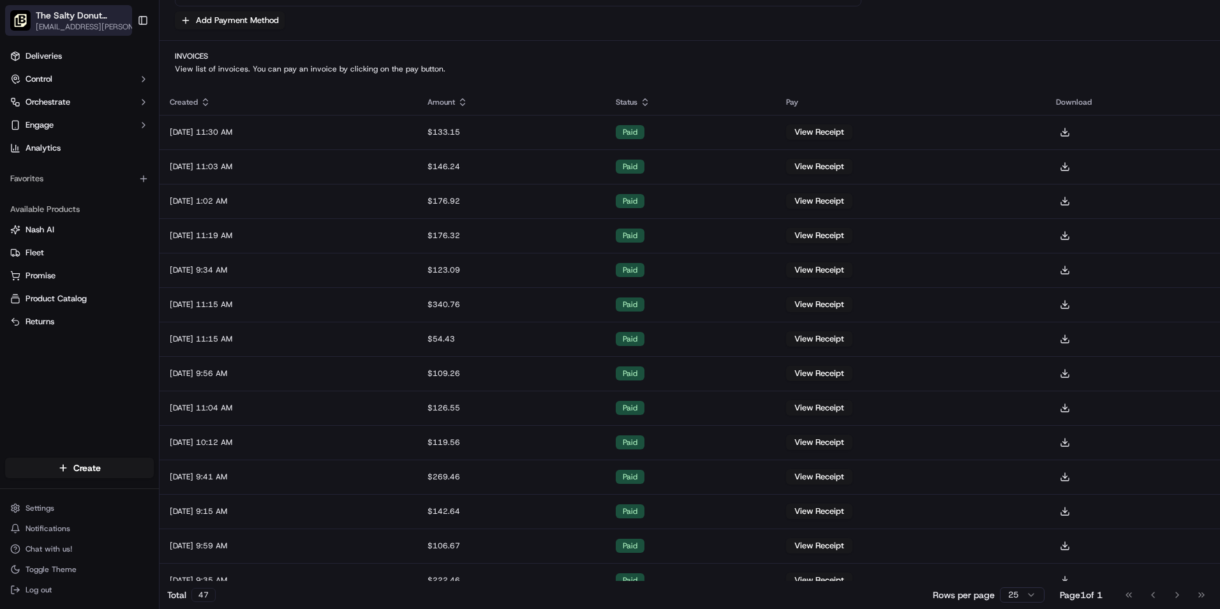
click at [111, 27] on span "[EMAIL_ADDRESS][PERSON_NAME][DOMAIN_NAME]" at bounding box center [90, 27] width 109 height 10
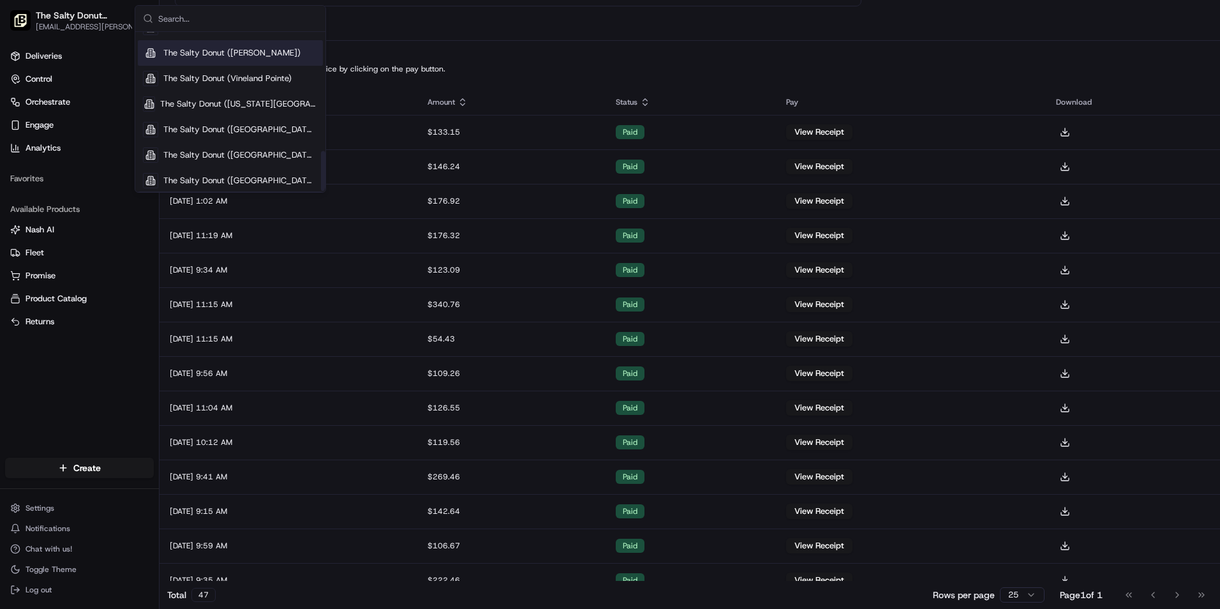
scroll to position [477, 0]
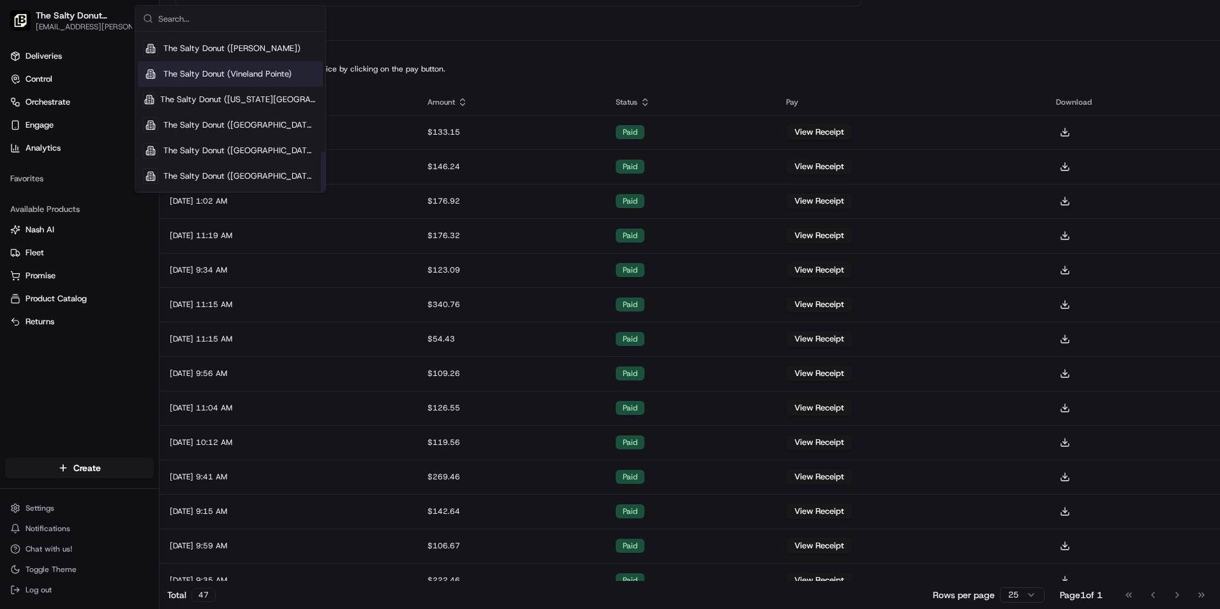
click at [263, 77] on span "The Salty Donut (Vineland Pointe)" at bounding box center [227, 73] width 128 height 11
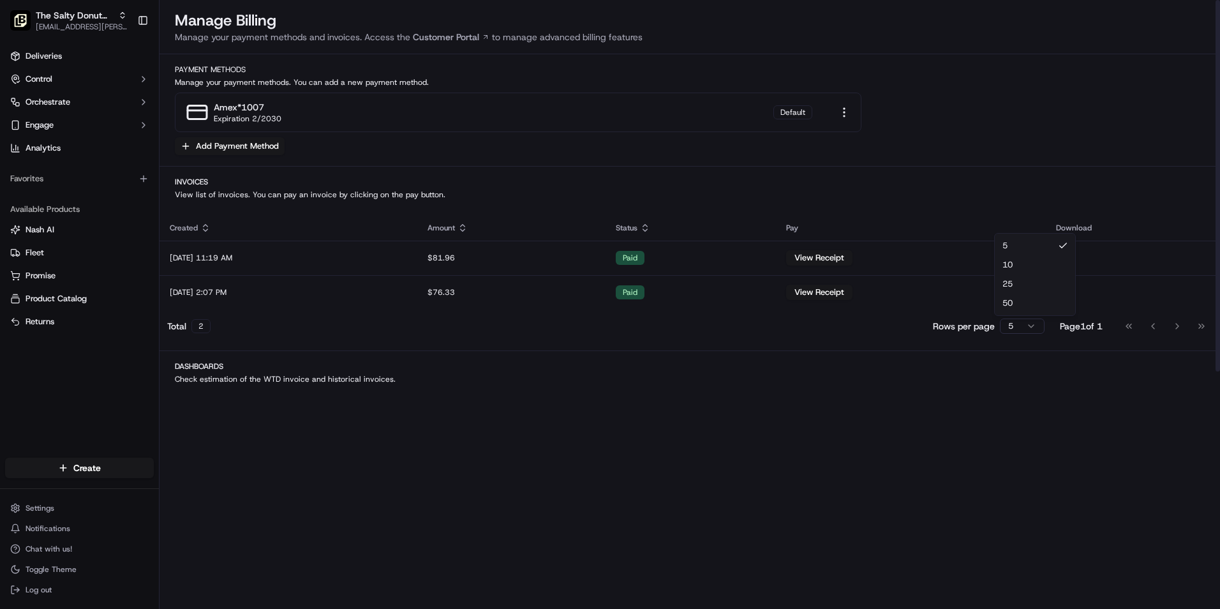
click at [1026, 324] on html "The Salty Donut (Vineland Pointe) [EMAIL_ADDRESS][PERSON_NAME][DOMAIN_NAME] Tog…" at bounding box center [610, 304] width 1220 height 609
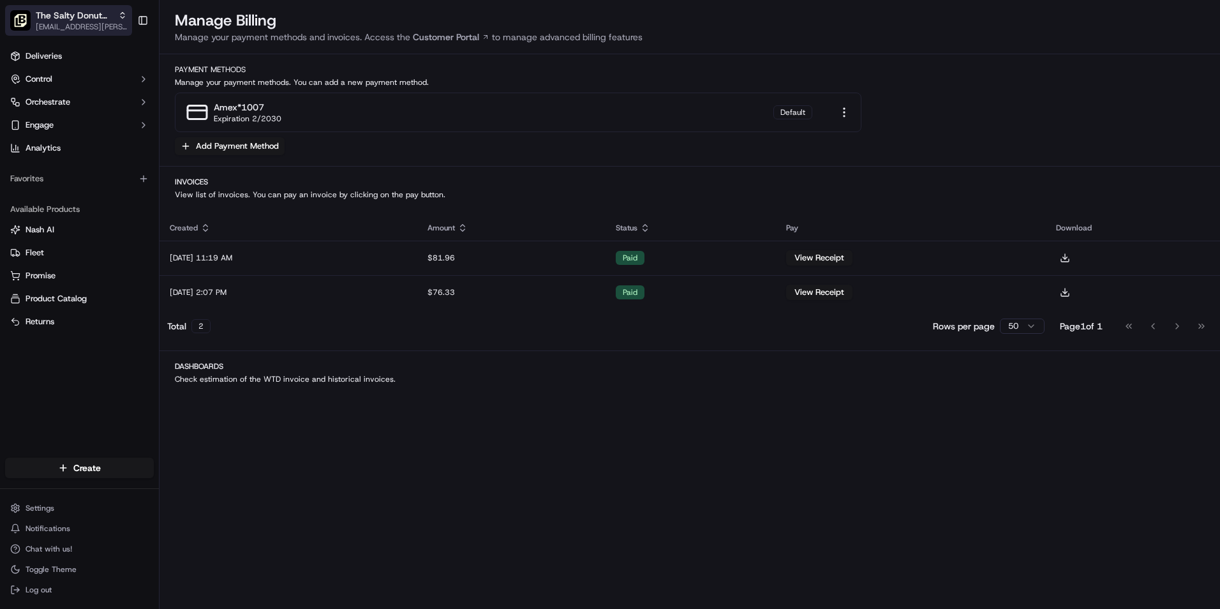
click at [116, 27] on span "[EMAIL_ADDRESS][PERSON_NAME][DOMAIN_NAME]" at bounding box center [81, 27] width 91 height 10
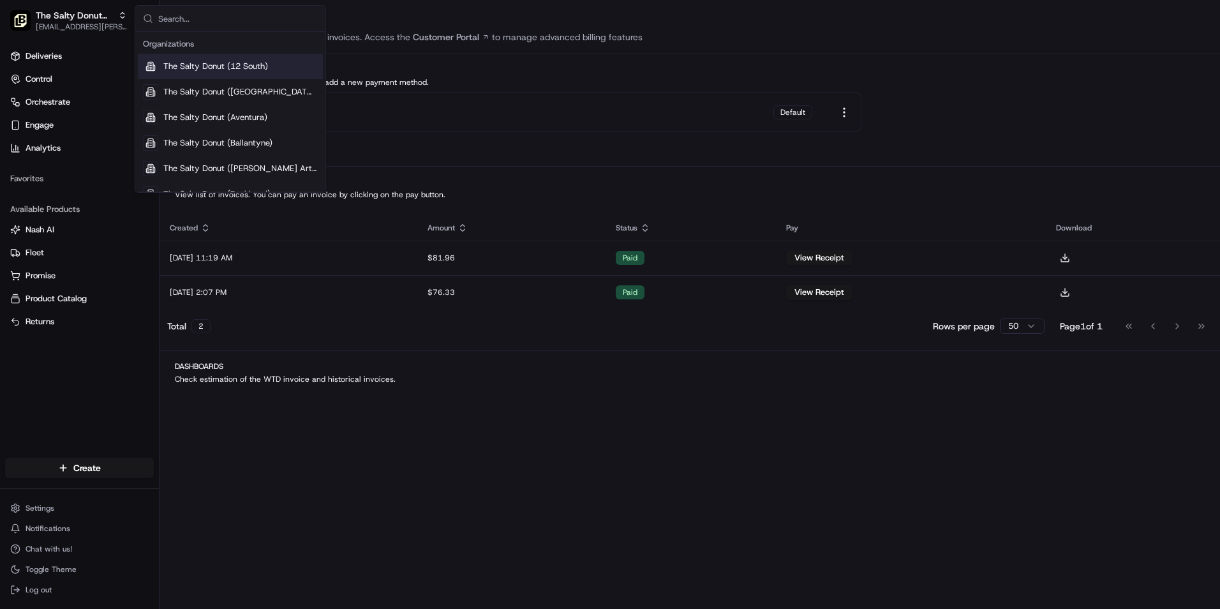
click at [77, 338] on div "Deliveries Control Orchestrate Engage Analytics Favorites Available Products [P…" at bounding box center [79, 244] width 159 height 407
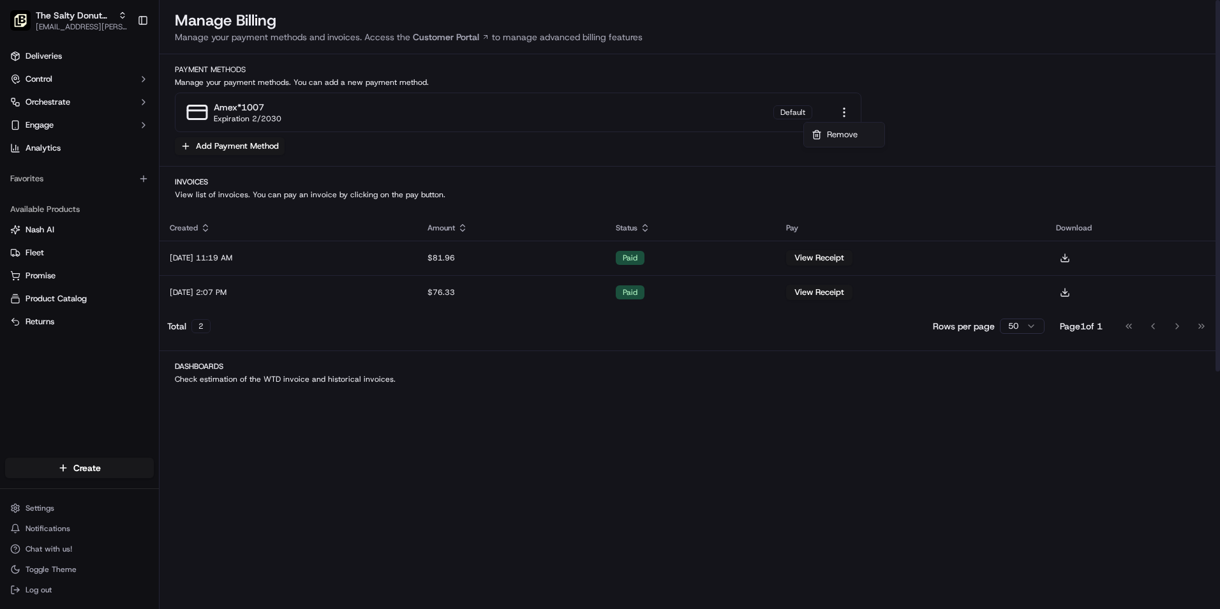
click at [844, 113] on html "The Salty Donut (Vineland Pointe) [EMAIL_ADDRESS][PERSON_NAME][DOMAIN_NAME] Tog…" at bounding box center [610, 304] width 1220 height 609
click at [45, 511] on html "The Salty Donut (Vineland Pointe) [EMAIL_ADDRESS][PERSON_NAME][DOMAIN_NAME] Tog…" at bounding box center [610, 304] width 1220 height 609
drag, startPoint x: 45, startPoint y: 511, endPoint x: 48, endPoint y: 536, distance: 25.1
click at [48, 536] on button "Notifications" at bounding box center [79, 529] width 149 height 18
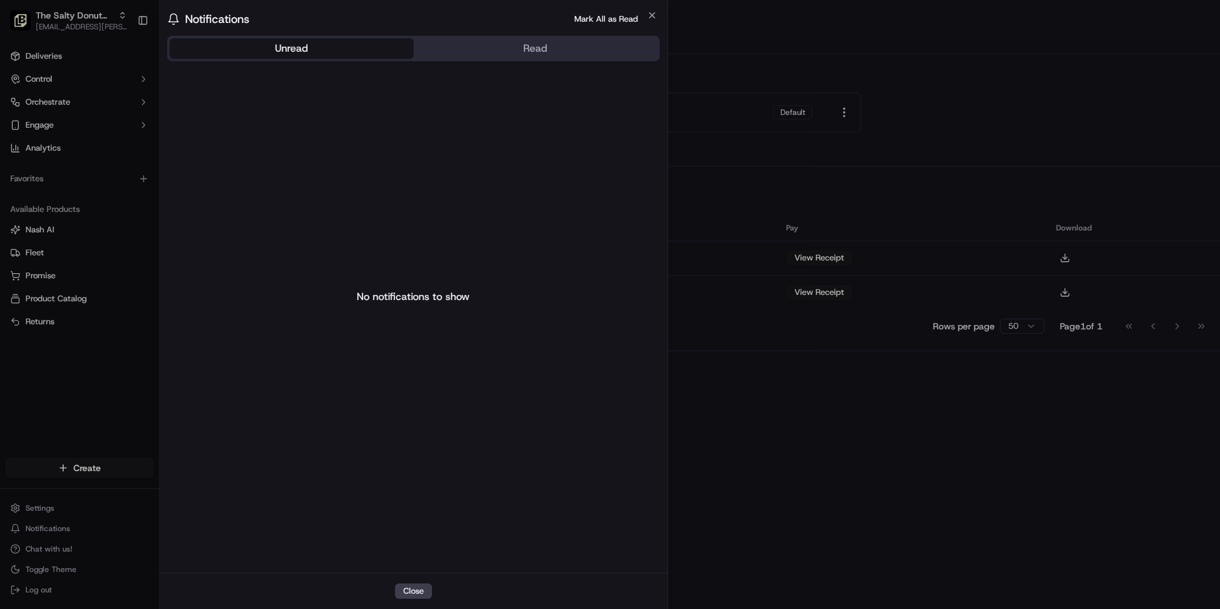
click at [69, 382] on body "The Salty Donut (Vineland Pointe) [EMAIL_ADDRESS][PERSON_NAME][DOMAIN_NAME] Tog…" at bounding box center [610, 304] width 1220 height 609
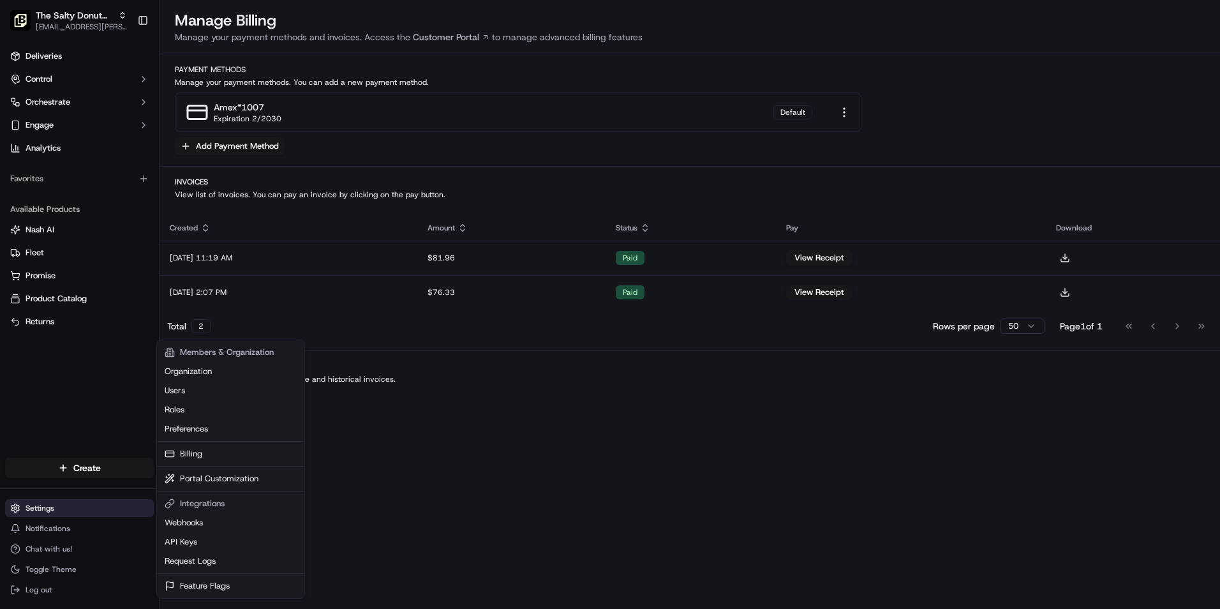
click at [59, 509] on html "The Salty Donut (Vineland Pointe) [EMAIL_ADDRESS][PERSON_NAME][DOMAIN_NAME] Tog…" at bounding box center [610, 304] width 1220 height 609
click at [202, 431] on link "Preferences" at bounding box center [231, 428] width 142 height 19
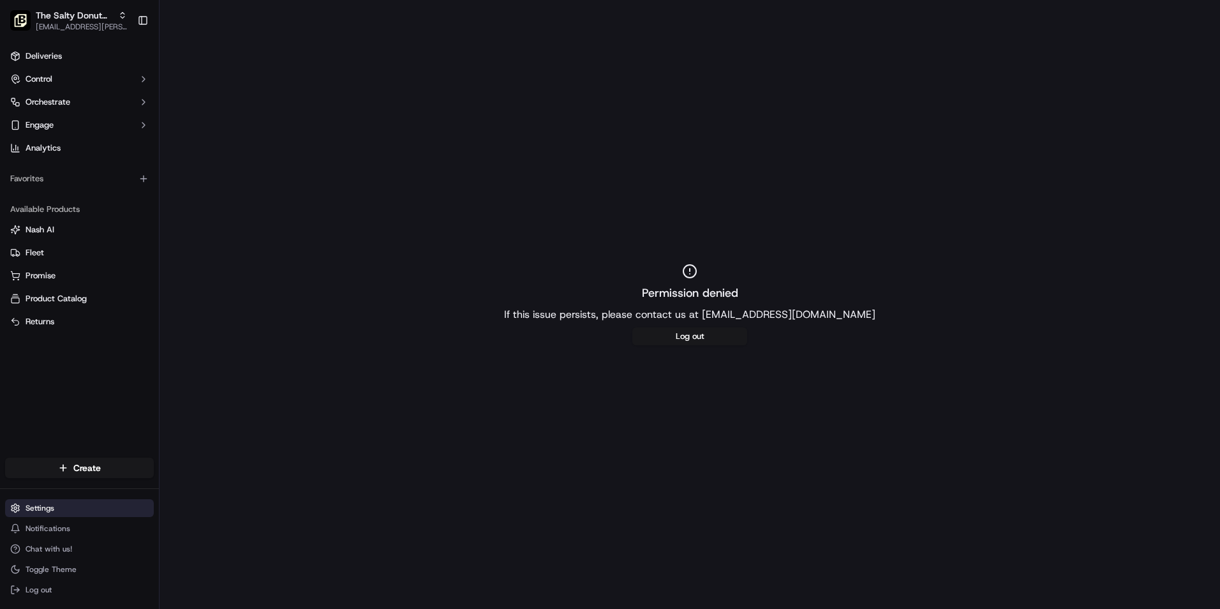
click at [68, 504] on html "The Salty Donut (Vineland Pointe) [EMAIL_ADDRESS][PERSON_NAME][DOMAIN_NAME] Tog…" at bounding box center [610, 304] width 1220 height 609
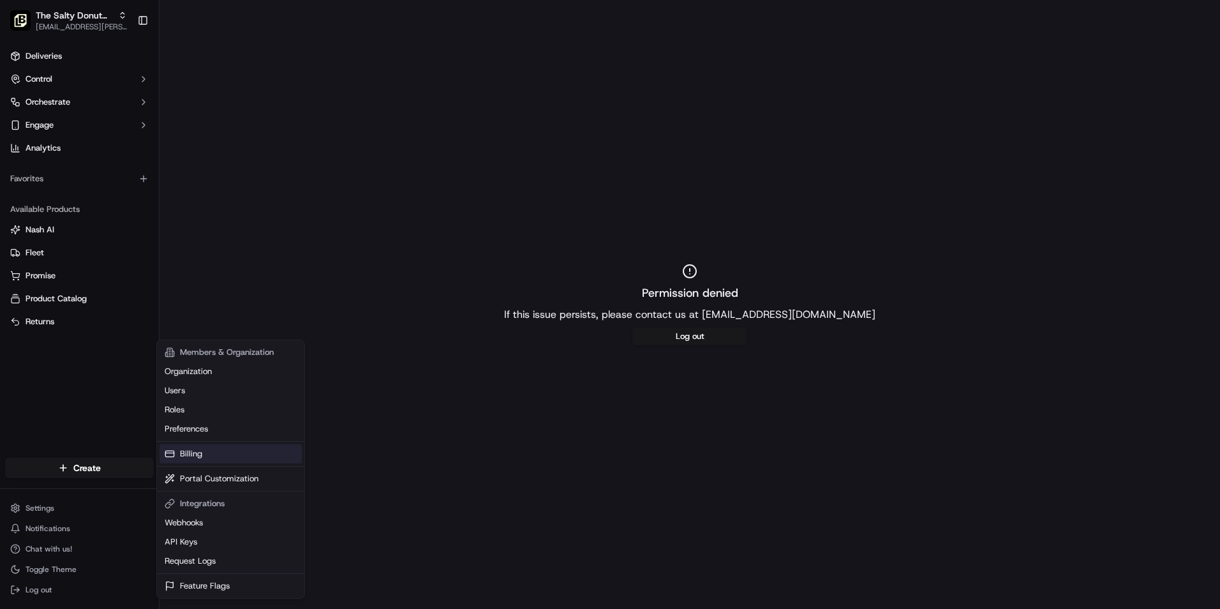
click at [213, 460] on link "Billing" at bounding box center [231, 453] width 142 height 19
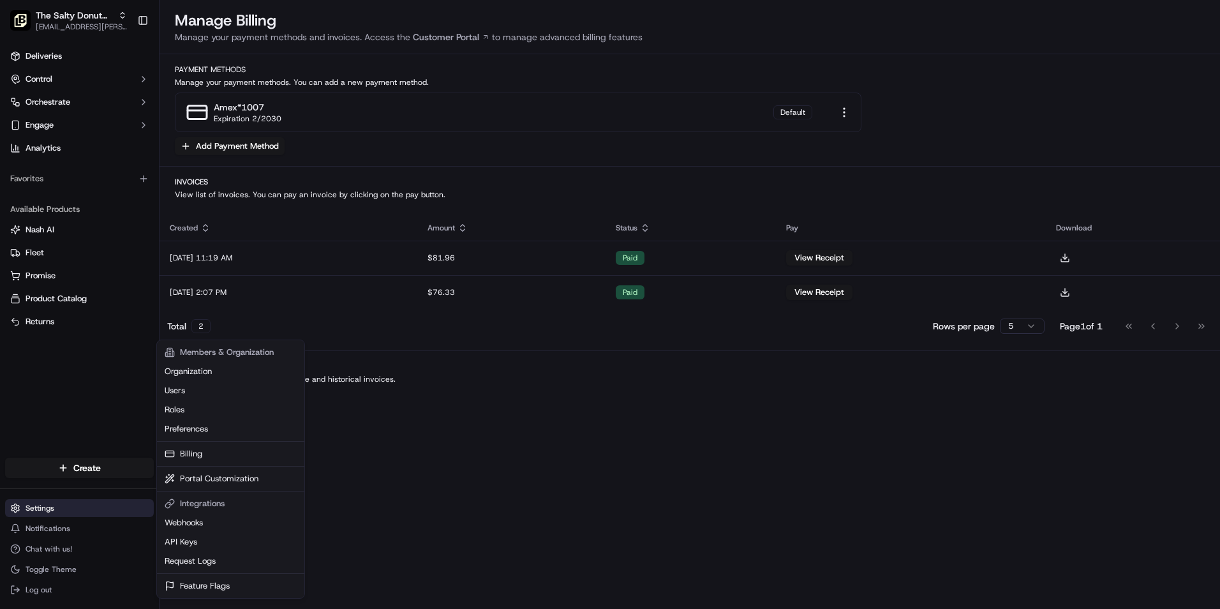
click at [96, 510] on html "The Salty Donut (Vineland Pointe) [EMAIL_ADDRESS][PERSON_NAME][DOMAIN_NAME] Tog…" at bounding box center [610, 304] width 1220 height 609
click at [186, 389] on link "Users" at bounding box center [231, 390] width 142 height 19
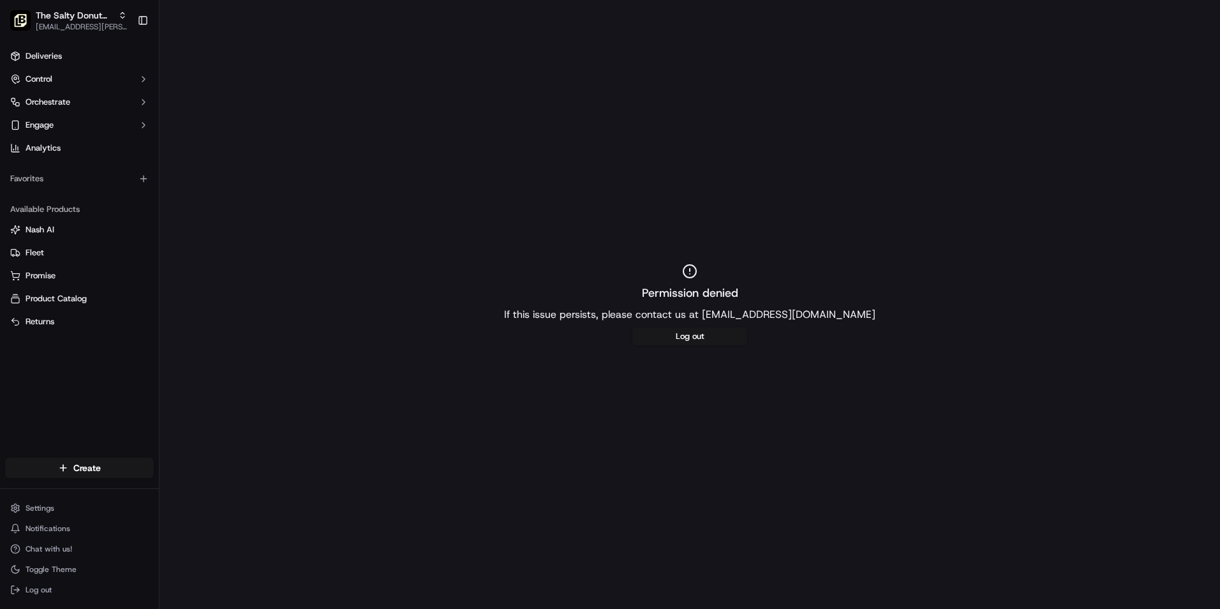
click at [51, 176] on div "Favorites" at bounding box center [79, 179] width 149 height 20
click at [150, 178] on button "button" at bounding box center [143, 178] width 15 height 15
click at [92, 24] on html "The Salty Donut (Vineland Pointe) [EMAIL_ADDRESS][PERSON_NAME][DOMAIN_NAME] Tog…" at bounding box center [610, 304] width 1220 height 609
click at [97, 22] on span "[EMAIL_ADDRESS][PERSON_NAME][DOMAIN_NAME]" at bounding box center [81, 27] width 91 height 10
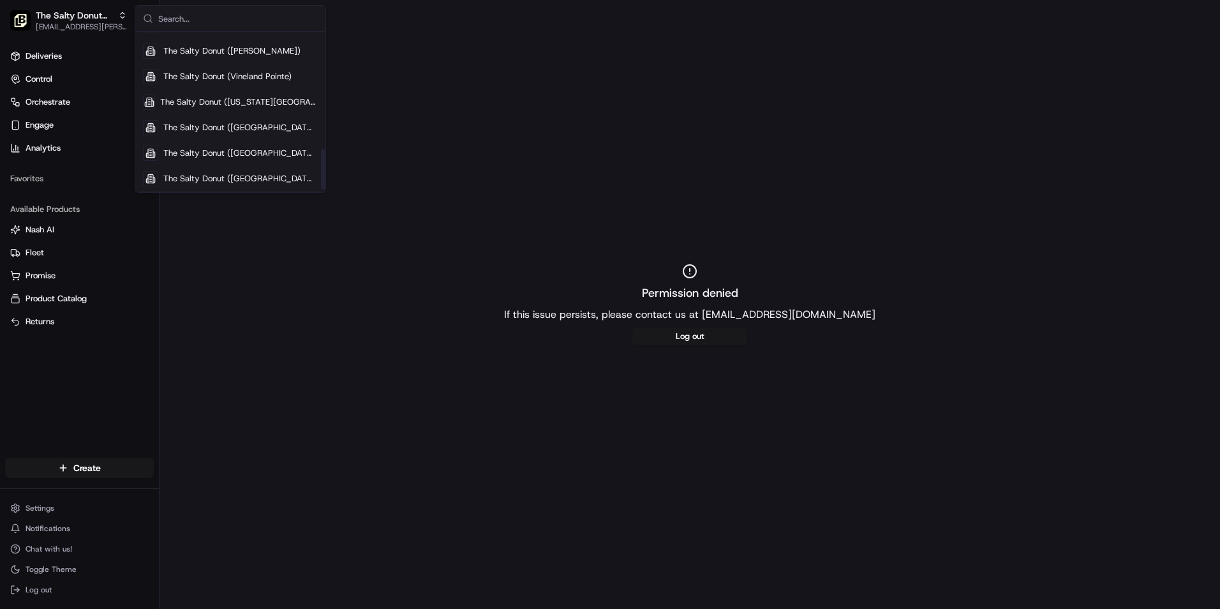
scroll to position [477, 0]
click at [280, 150] on span "The Salty Donut ([GEOGRAPHIC_DATA])" at bounding box center [240, 150] width 154 height 11
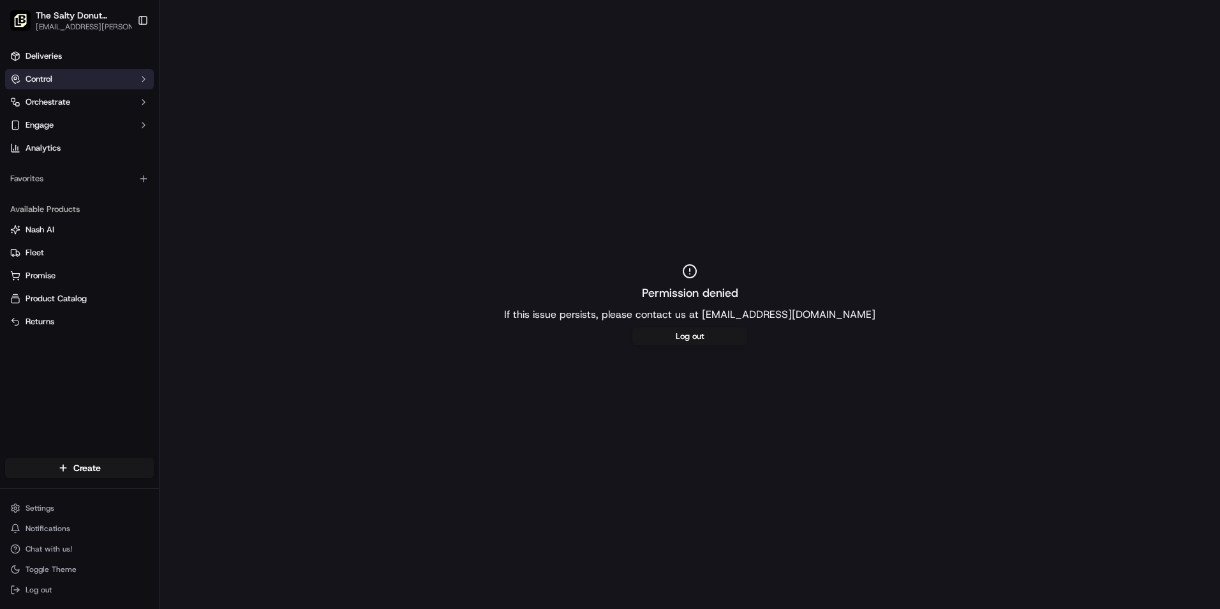
click at [52, 79] on span "Control" at bounding box center [39, 78] width 27 height 11
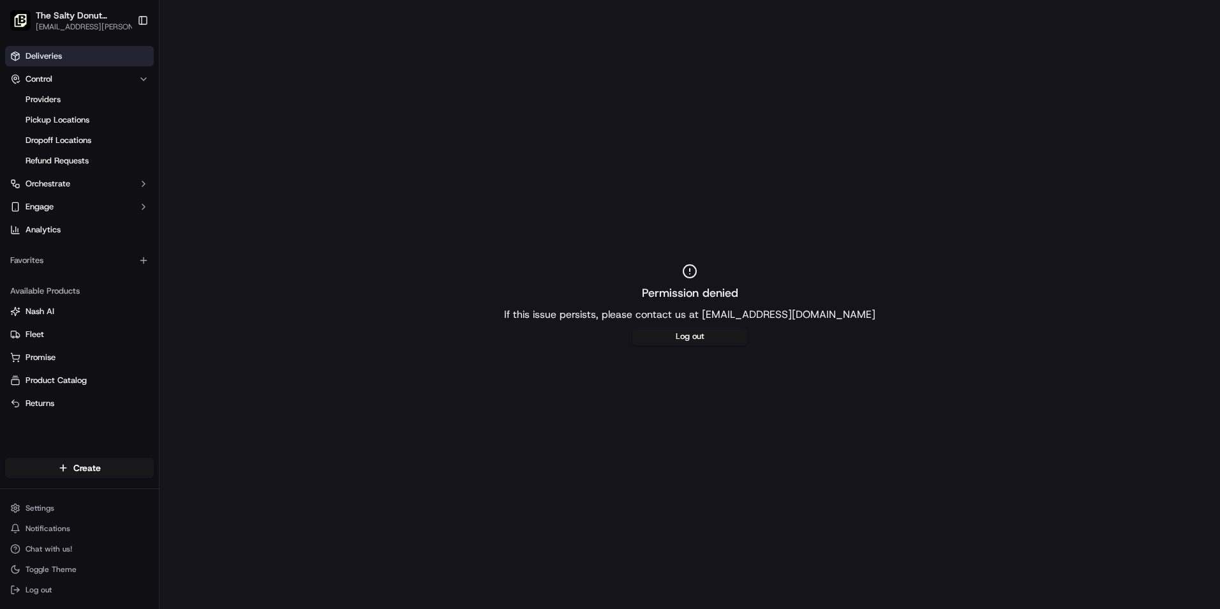
click at [49, 51] on span "Deliveries" at bounding box center [44, 55] width 36 height 11
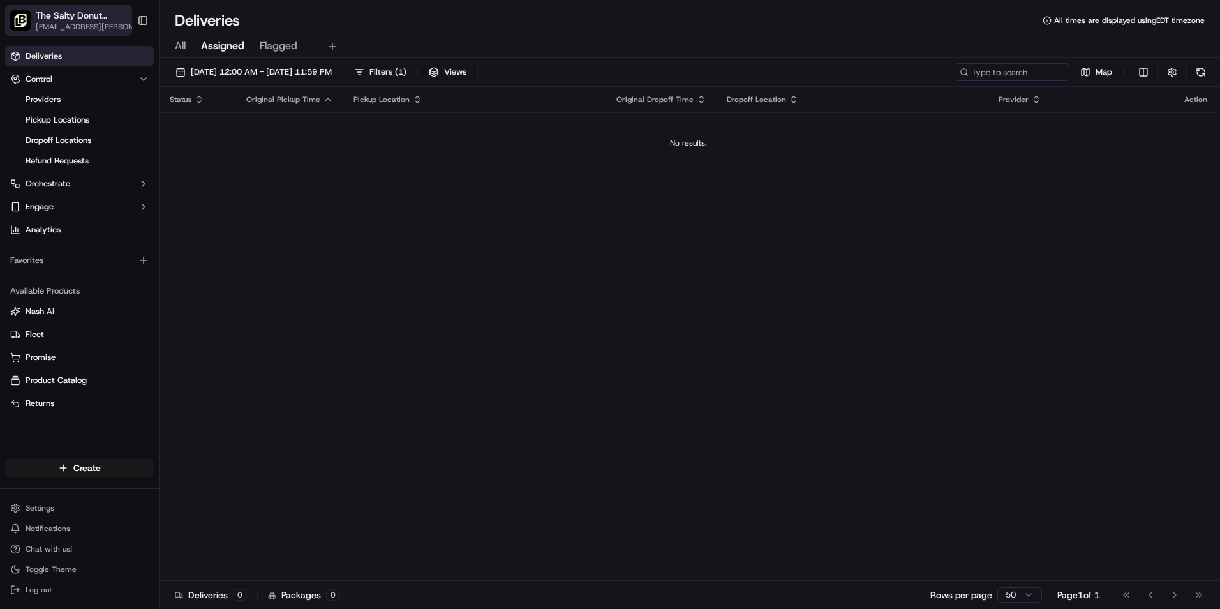
click at [77, 19] on span "The Salty Donut ([GEOGRAPHIC_DATA])" at bounding box center [83, 15] width 94 height 13
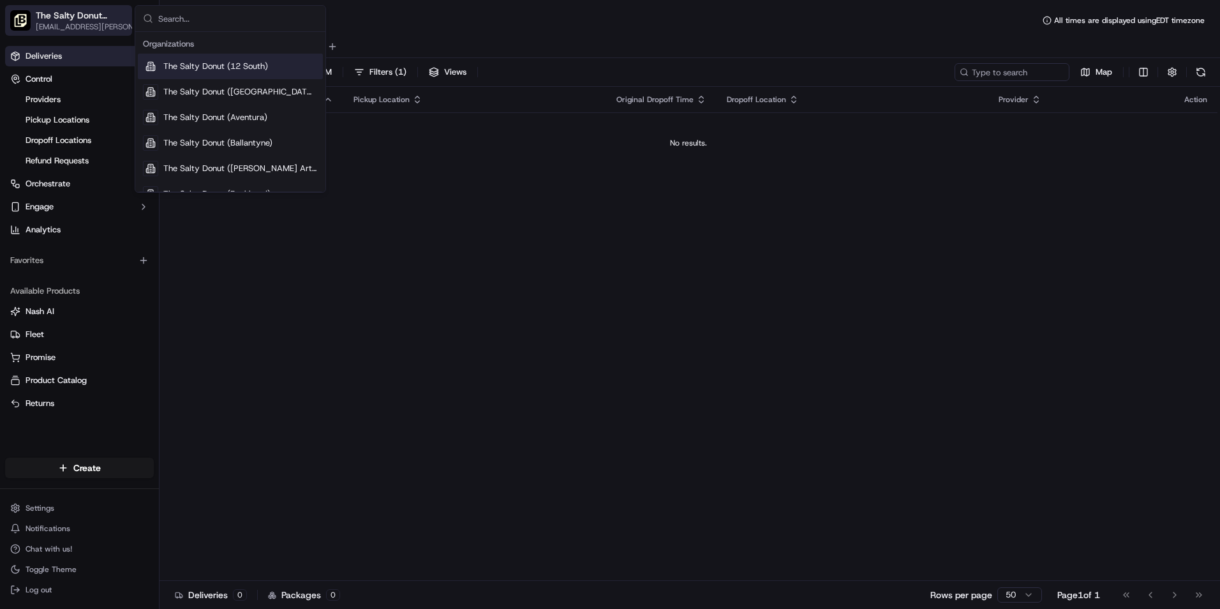
click at [77, 19] on span "The Salty Donut ([GEOGRAPHIC_DATA])" at bounding box center [83, 15] width 94 height 13
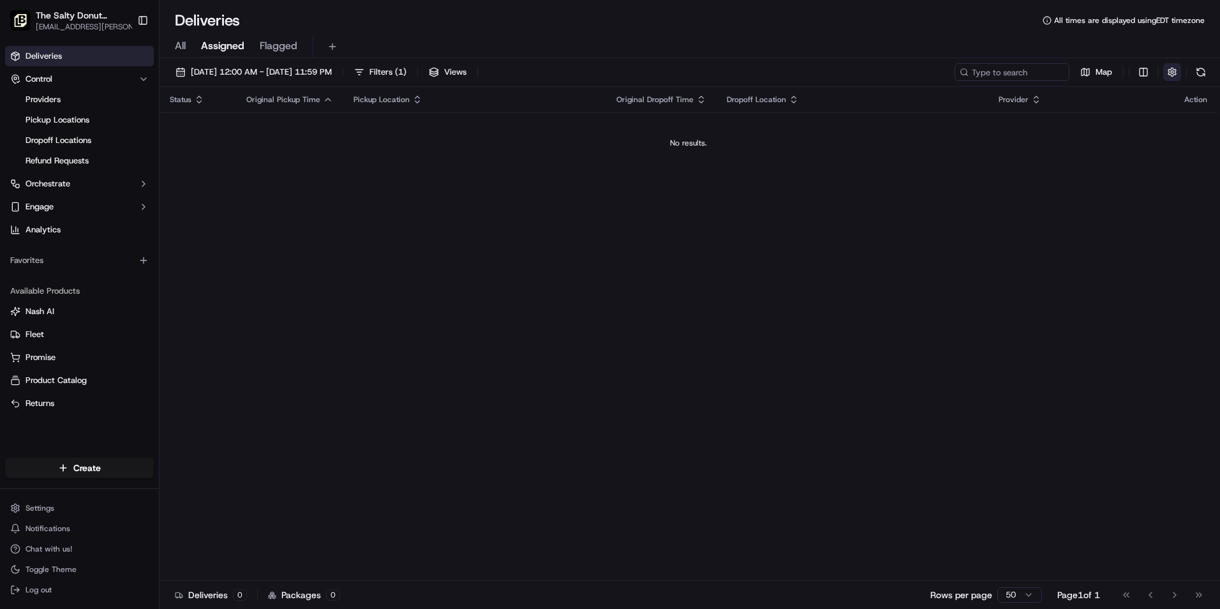
click at [1175, 71] on button "button" at bounding box center [1173, 72] width 18 height 18
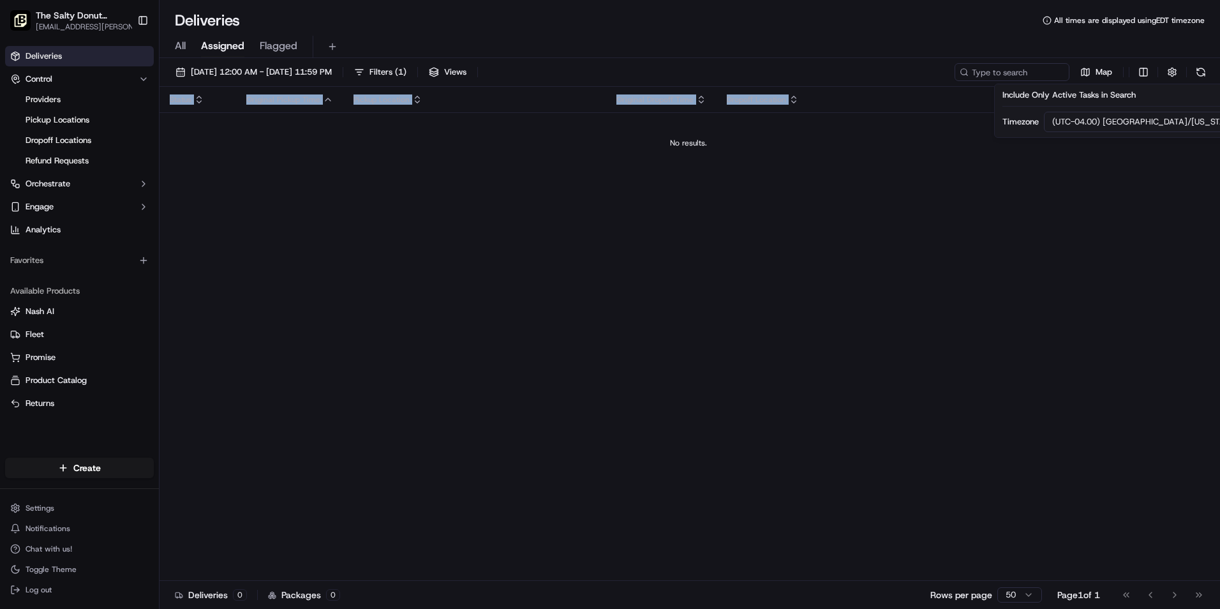
click at [606, 176] on div "Status Original Pickup Time Pickup Location Original Dropoff Time Dropoff Locat…" at bounding box center [689, 334] width 1058 height 494
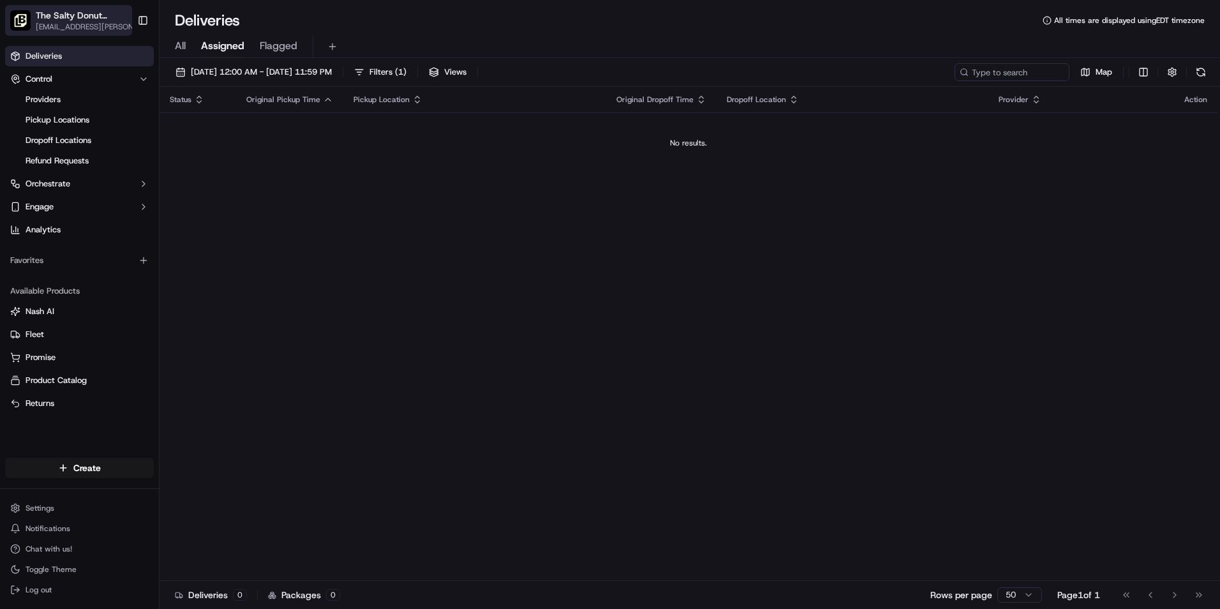
click at [66, 18] on span "The Salty Donut ([GEOGRAPHIC_DATA])" at bounding box center [83, 15] width 94 height 13
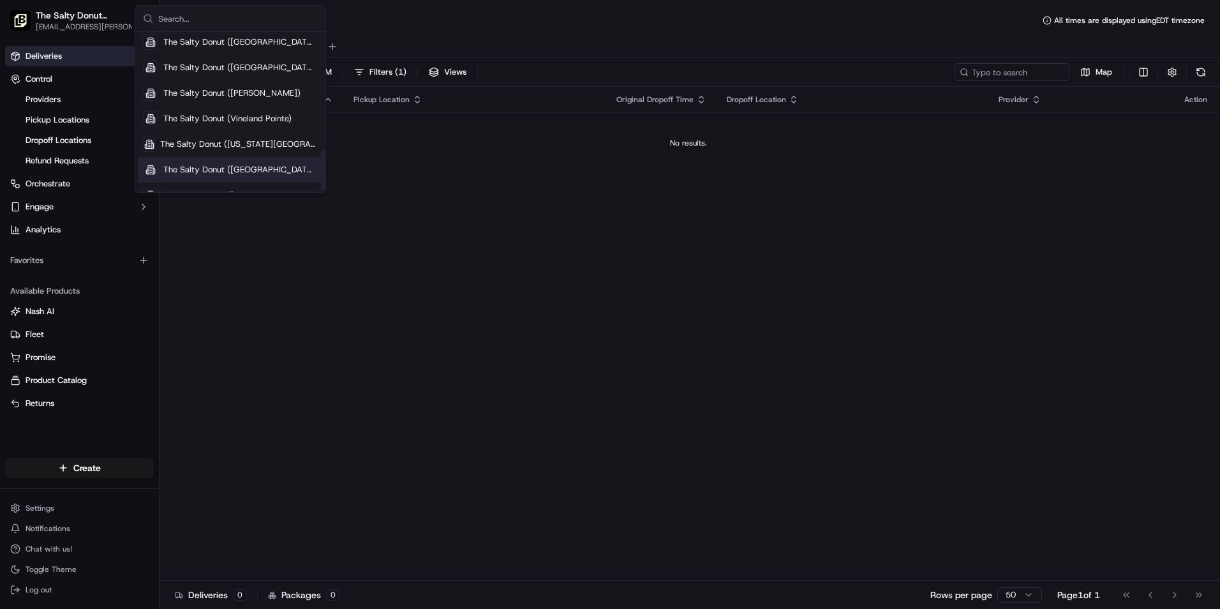
scroll to position [477, 0]
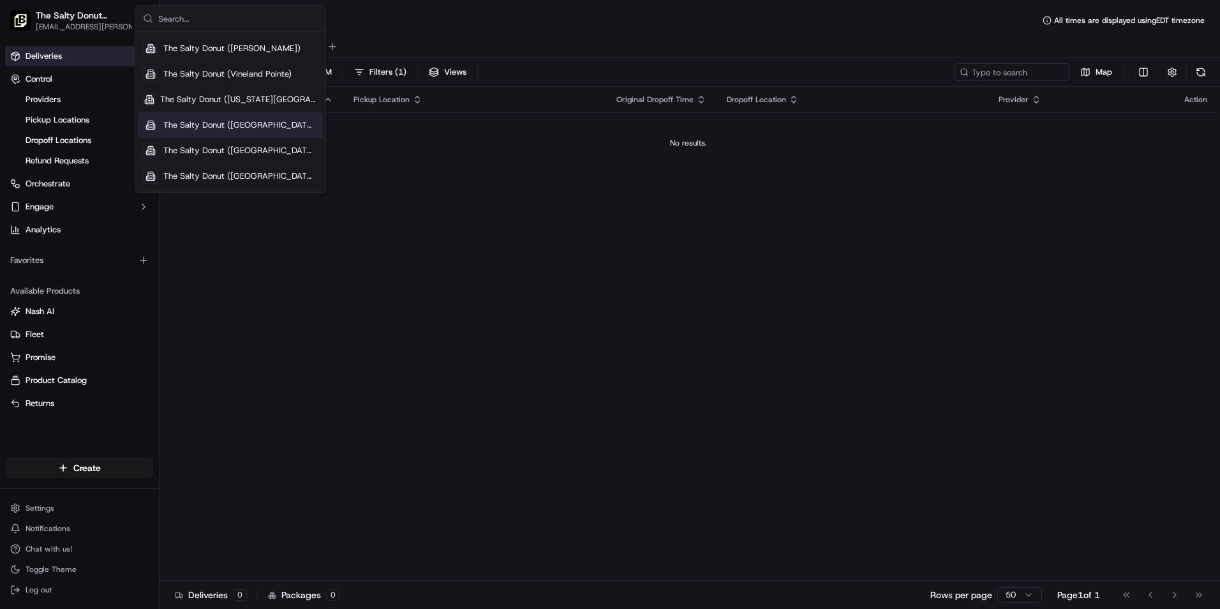
click at [310, 411] on div "Status Original Pickup Time Pickup Location Original Dropoff Time Dropoff Locat…" at bounding box center [689, 334] width 1058 height 494
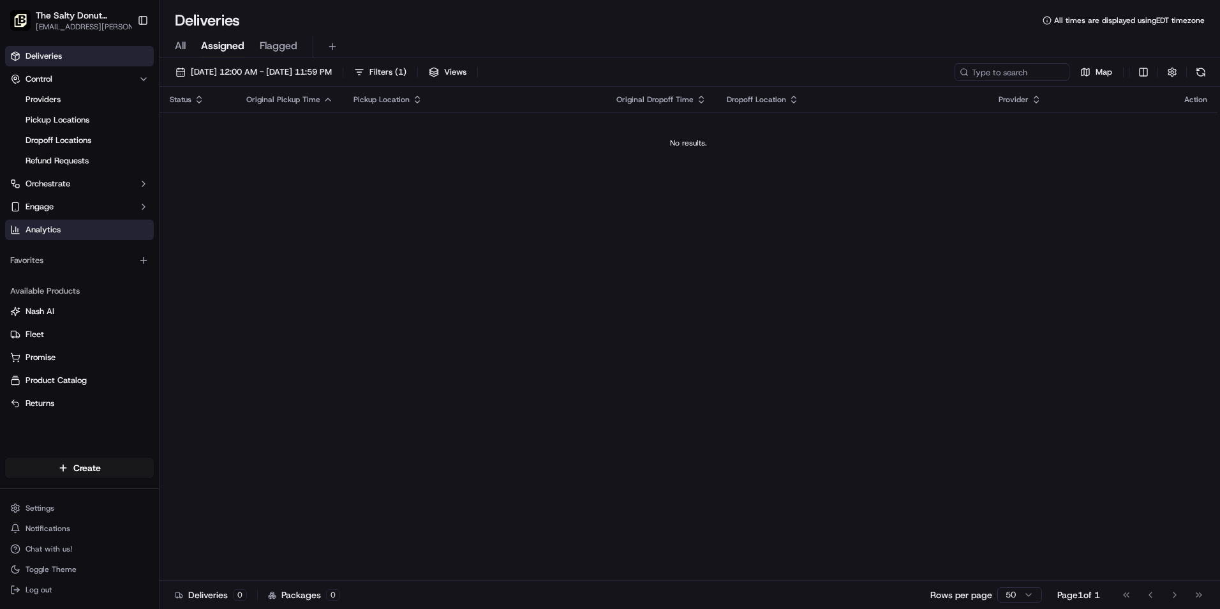
click at [49, 225] on span "Analytics" at bounding box center [43, 229] width 35 height 11
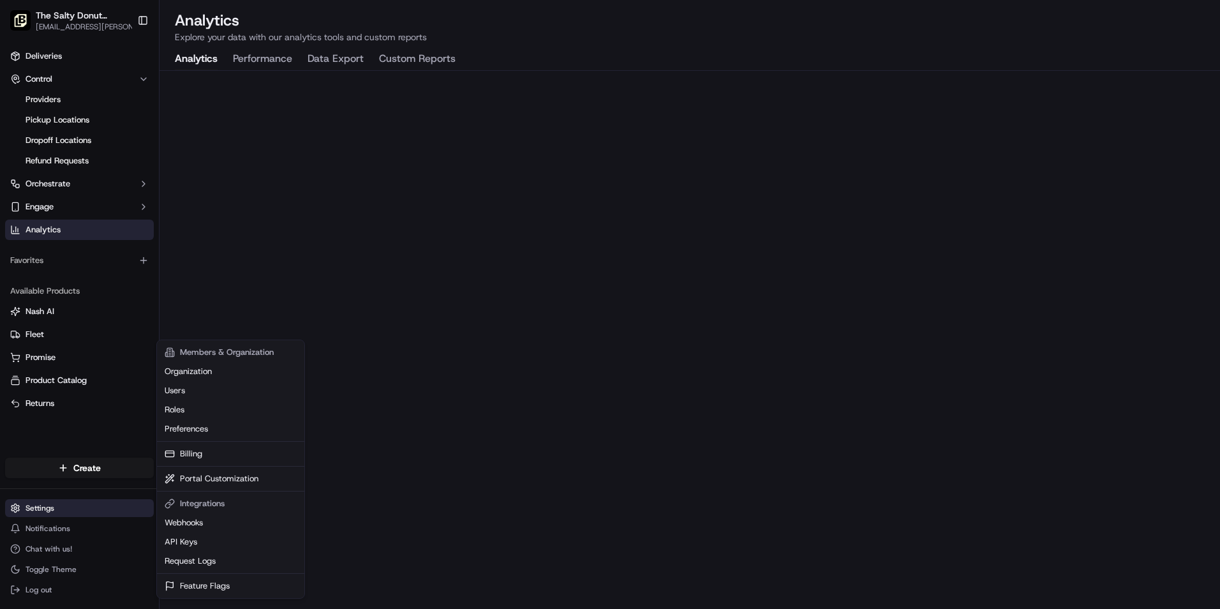
click at [52, 504] on html "The Salty Donut ([GEOGRAPHIC_DATA]) [EMAIL_ADDRESS][PERSON_NAME][DOMAIN_NAME] T…" at bounding box center [610, 304] width 1220 height 609
click at [190, 449] on link "Billing" at bounding box center [231, 453] width 142 height 19
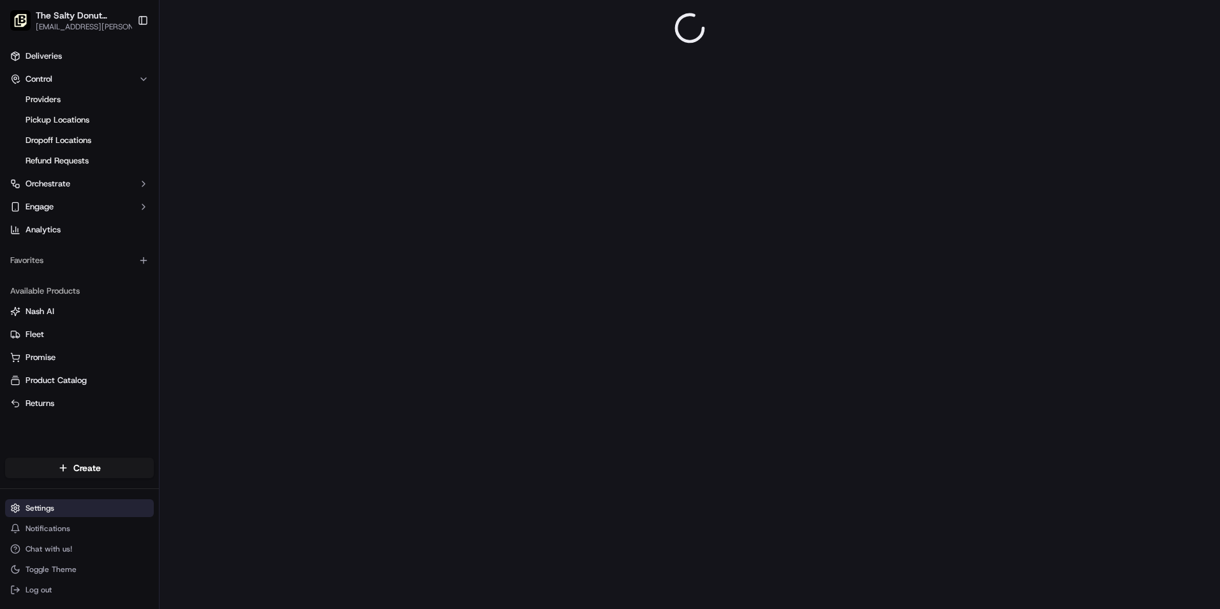
click at [79, 504] on html "The Salty Donut ([GEOGRAPHIC_DATA]) [EMAIL_ADDRESS][PERSON_NAME][DOMAIN_NAME] T…" at bounding box center [610, 304] width 1220 height 609
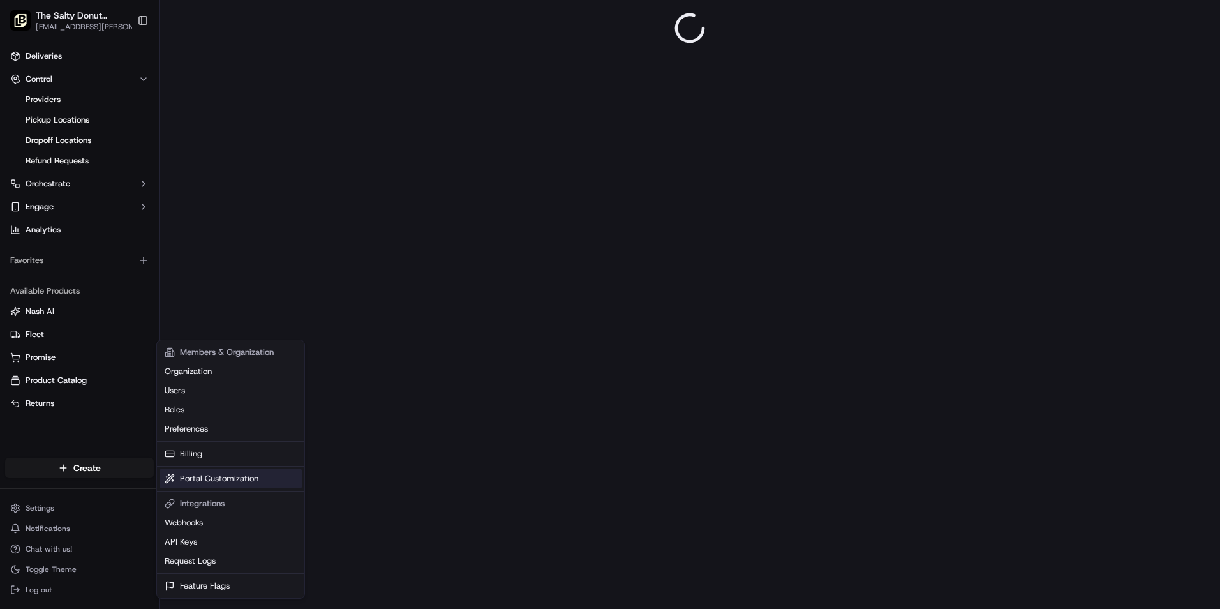
click at [206, 475] on link "Portal Customization" at bounding box center [231, 478] width 142 height 19
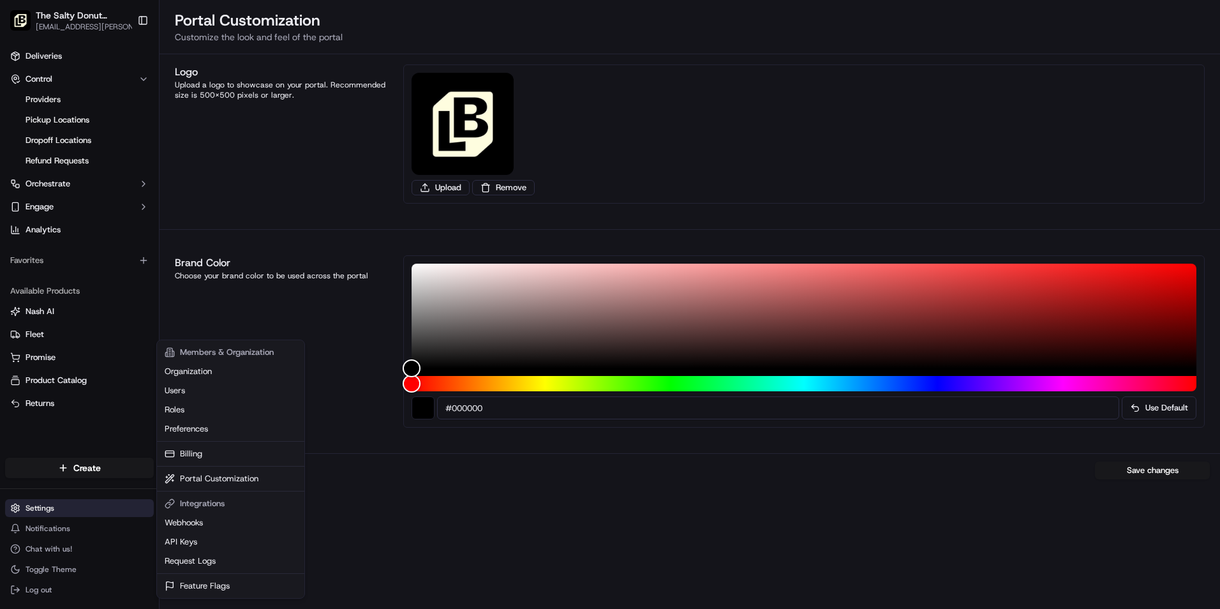
click at [73, 505] on html "The Salty Donut ([GEOGRAPHIC_DATA]) [EMAIL_ADDRESS][PERSON_NAME][DOMAIN_NAME] T…" at bounding box center [610, 304] width 1220 height 609
click at [196, 452] on link "Billing" at bounding box center [231, 453] width 142 height 19
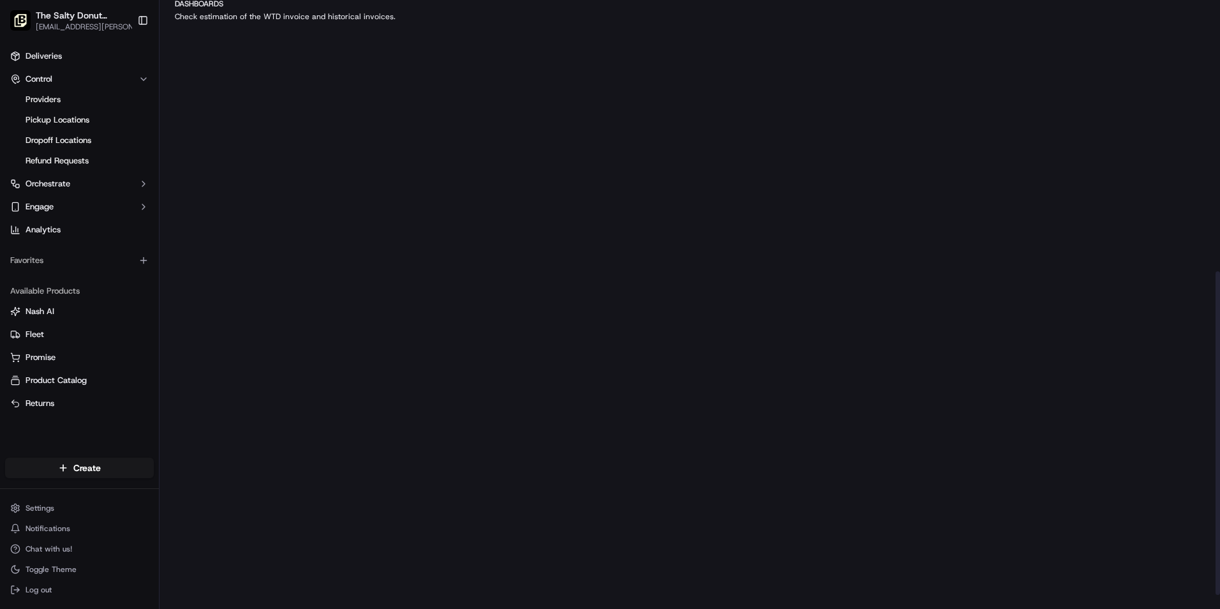
scroll to position [537, 0]
